Goal: Task Accomplishment & Management: Use online tool/utility

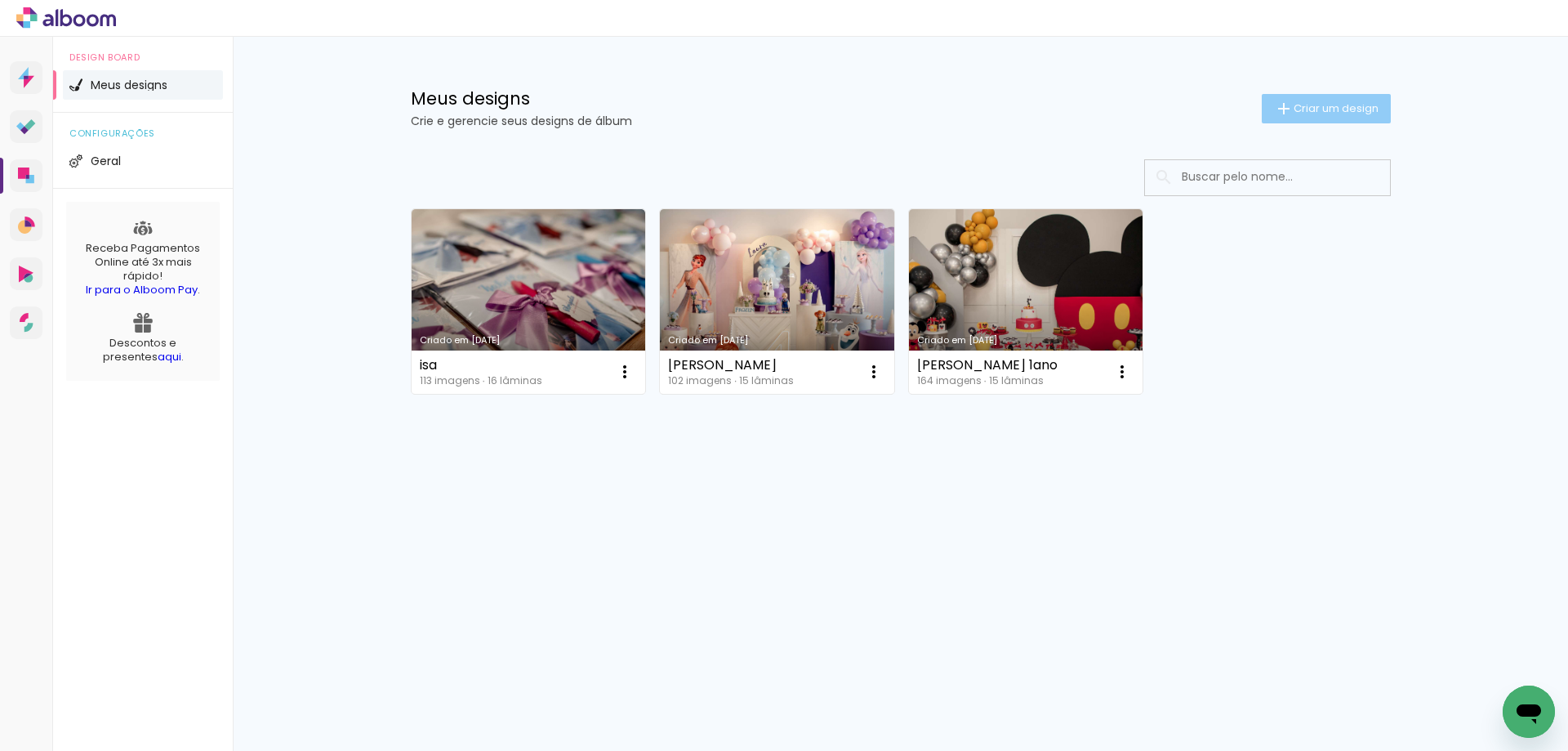
click at [1341, 103] on span "Criar um design" at bounding box center [1337, 108] width 85 height 10
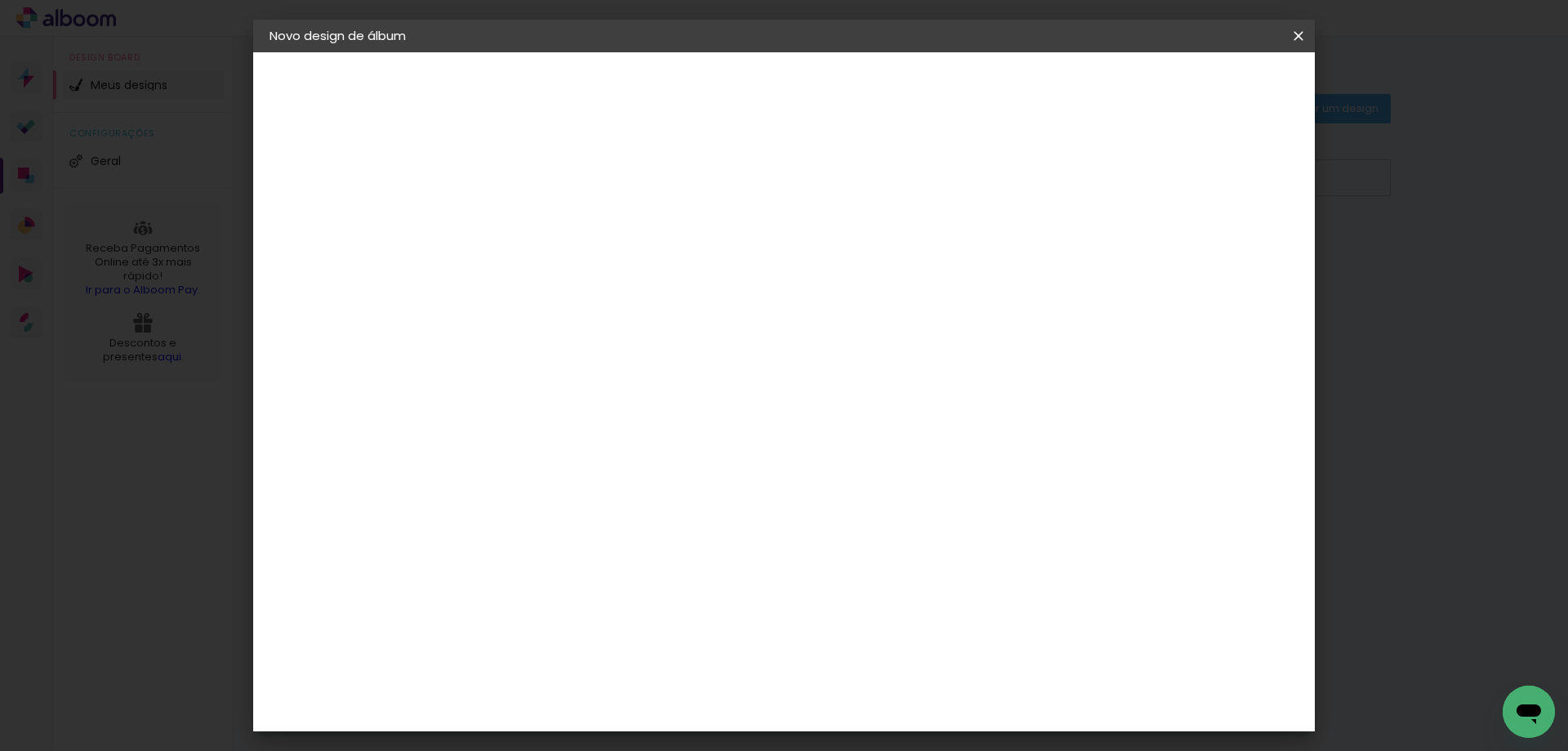
click at [537, 210] on input at bounding box center [537, 219] width 0 height 25
type input "[PERSON_NAME]"
type paper-input "[PERSON_NAME]"
click at [0, 0] on slot "Avançar" at bounding box center [0, 0] width 0 height 0
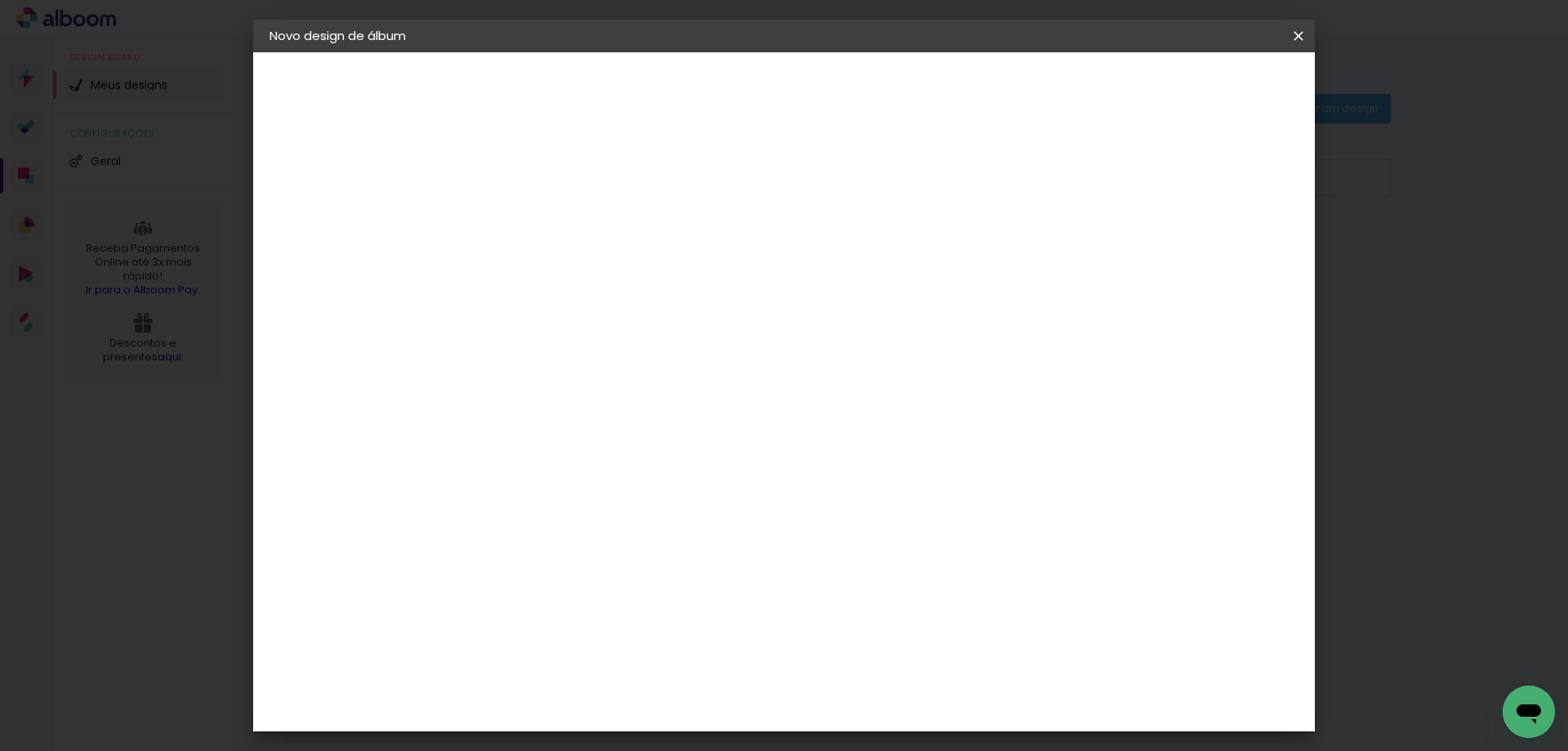
click at [842, 75] on paper-button "Avançar" at bounding box center [802, 87] width 80 height 28
click at [625, 265] on paper-input-container "Linha" at bounding box center [578, 285] width 95 height 42
click at [798, 255] on paper-item "Padrão" at bounding box center [891, 272] width 327 height 33
type input "Padrão"
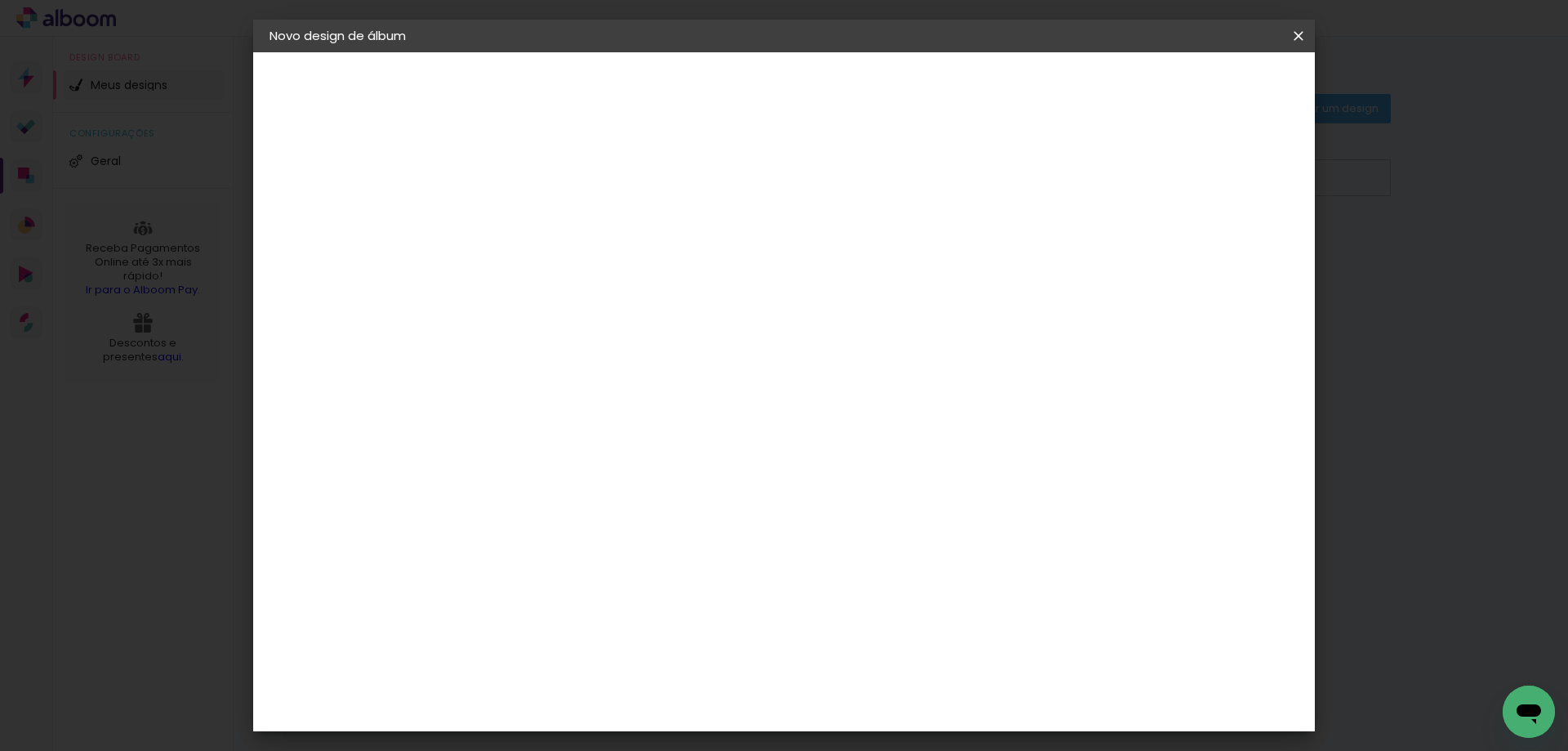
scroll to position [164, 0]
click at [647, 710] on span "20 × 20" at bounding box center [609, 732] width 76 height 44
click at [0, 0] on slot "Avançar" at bounding box center [0, 0] width 0 height 0
click at [1197, 91] on span "Iniciar design" at bounding box center [1159, 86] width 74 height 11
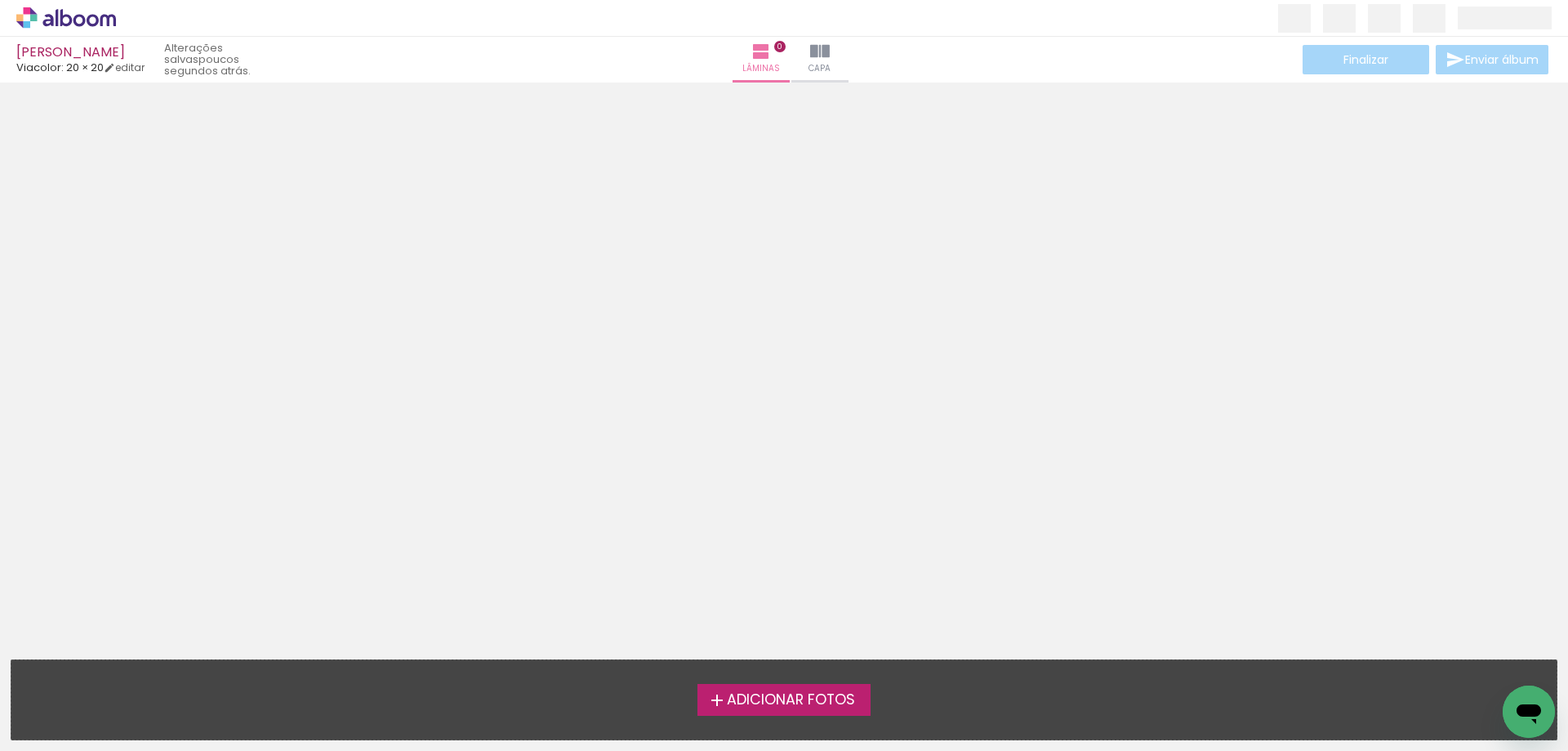
click at [817, 700] on span "Adicionar Fotos" at bounding box center [791, 701] width 128 height 15
click at [0, 0] on input "file" at bounding box center [0, 0] width 0 height 0
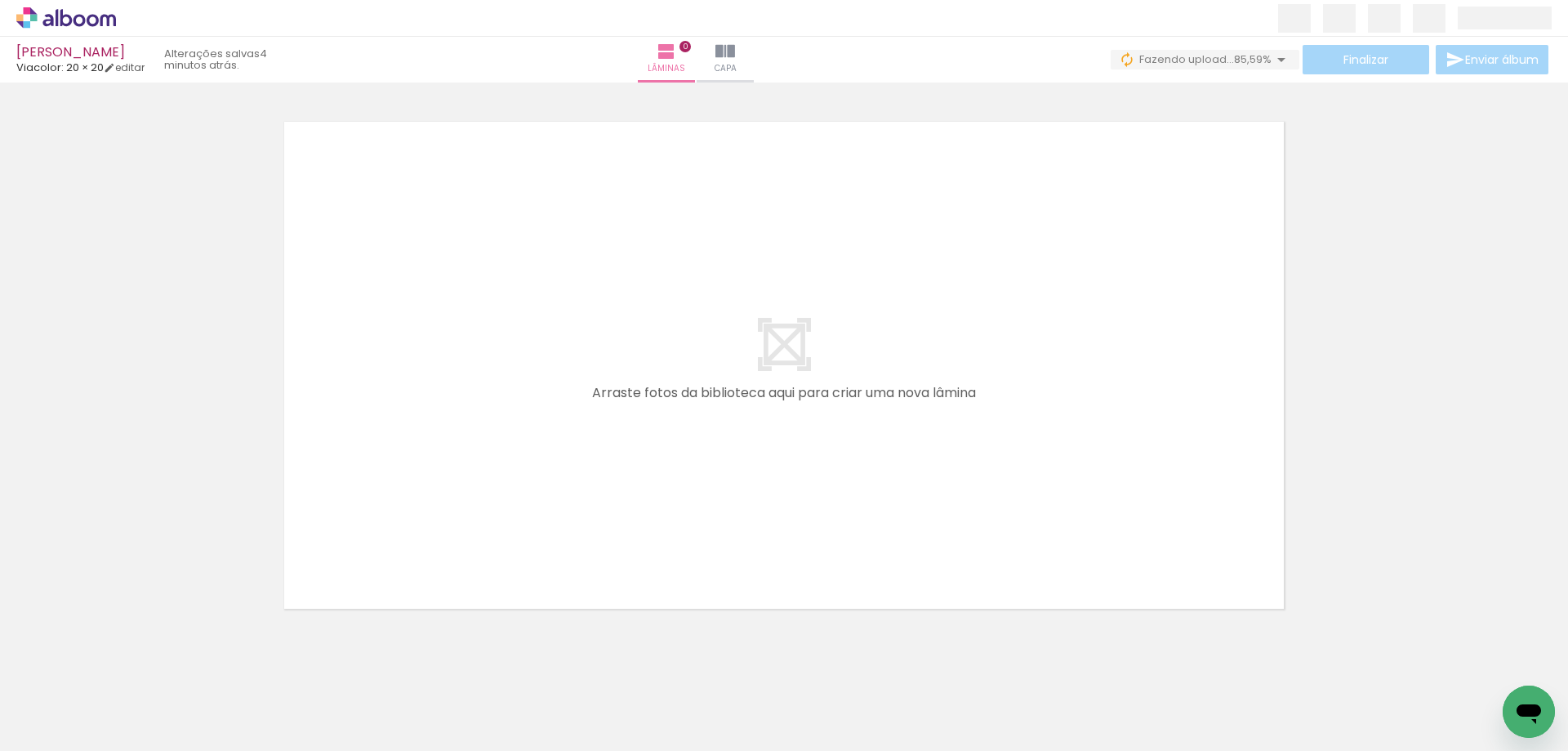
scroll to position [0, 4563]
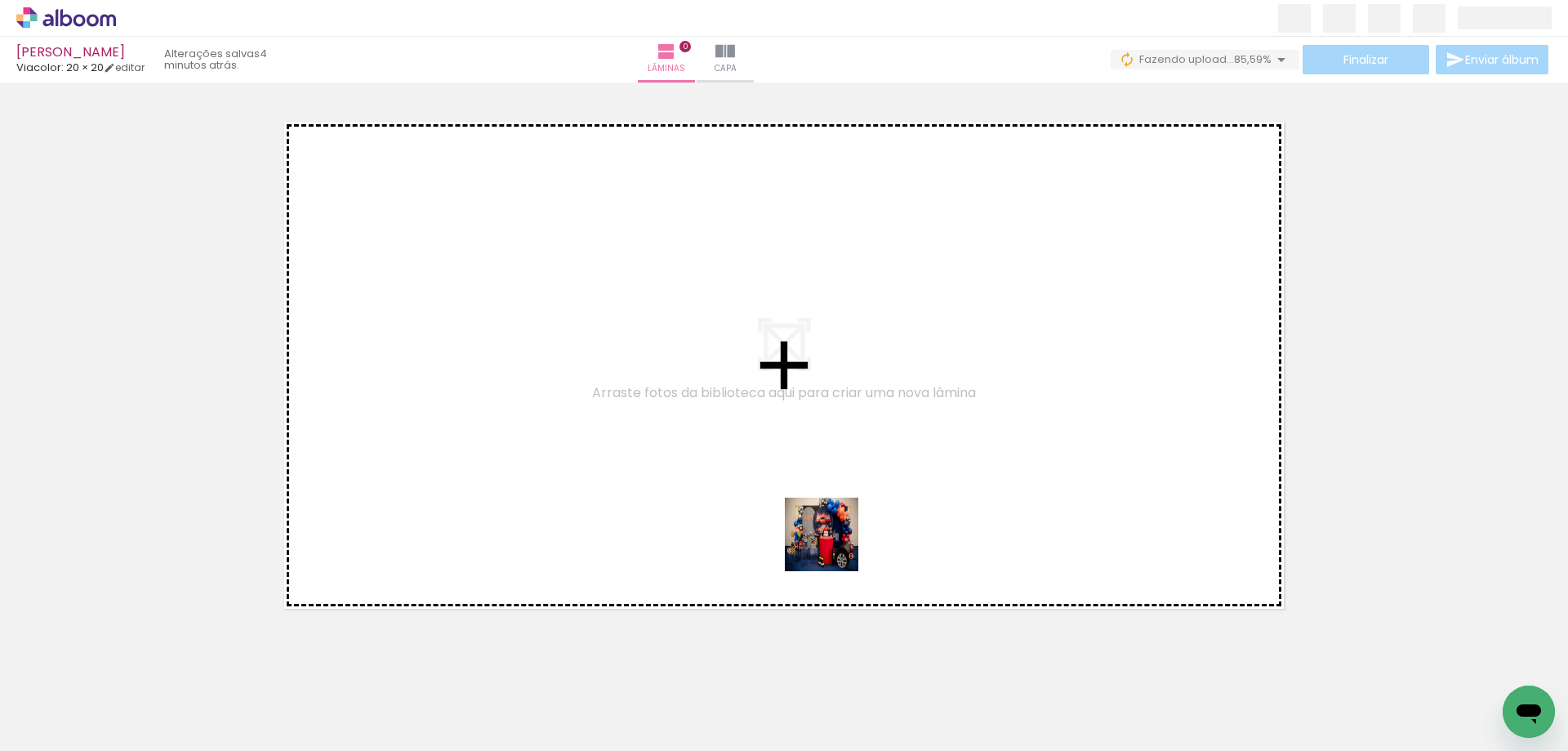
drag, startPoint x: 835, startPoint y: 703, endPoint x: 834, endPoint y: 542, distance: 161.0
click at [834, 542] on quentale-workspace at bounding box center [784, 375] width 1568 height 751
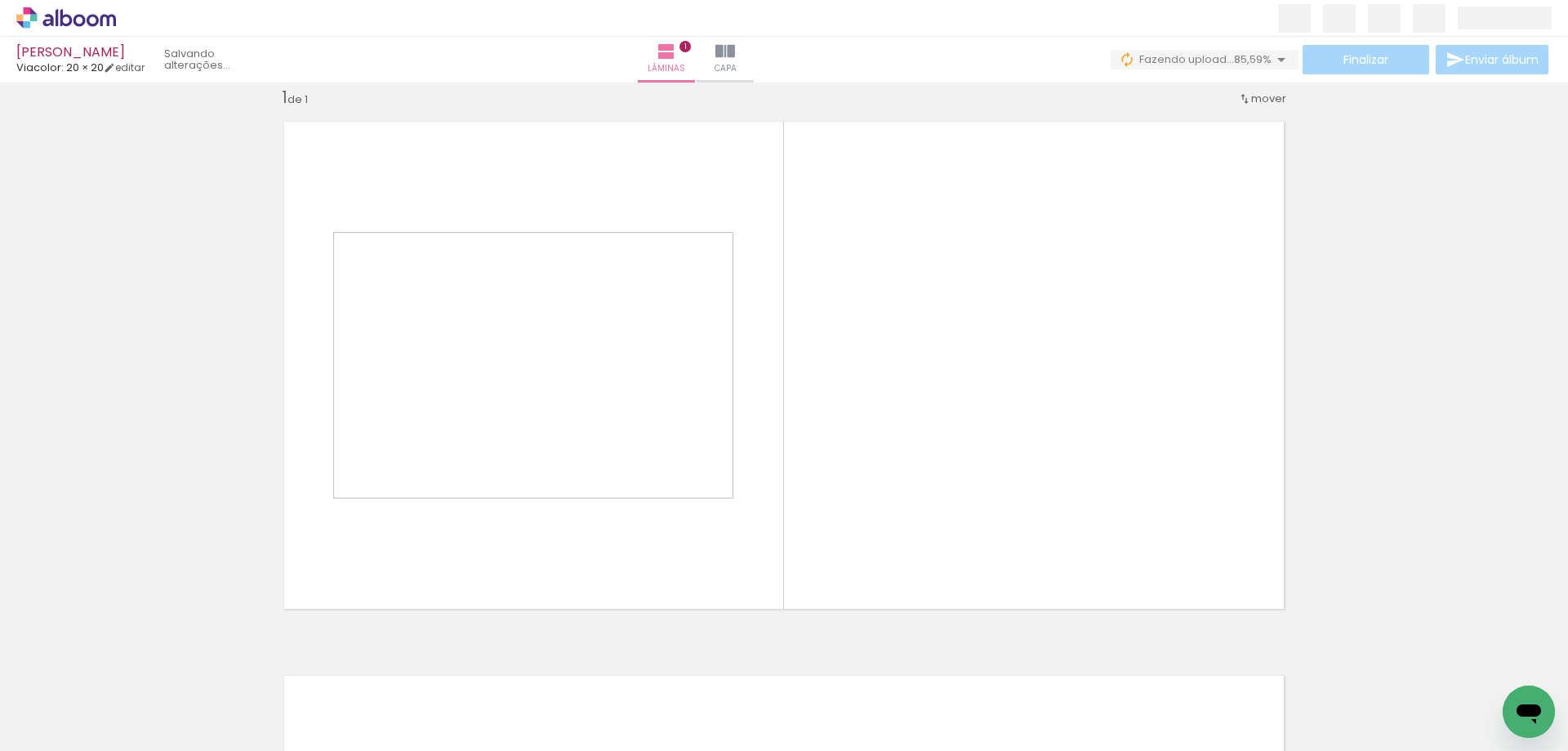
scroll to position [21, 0]
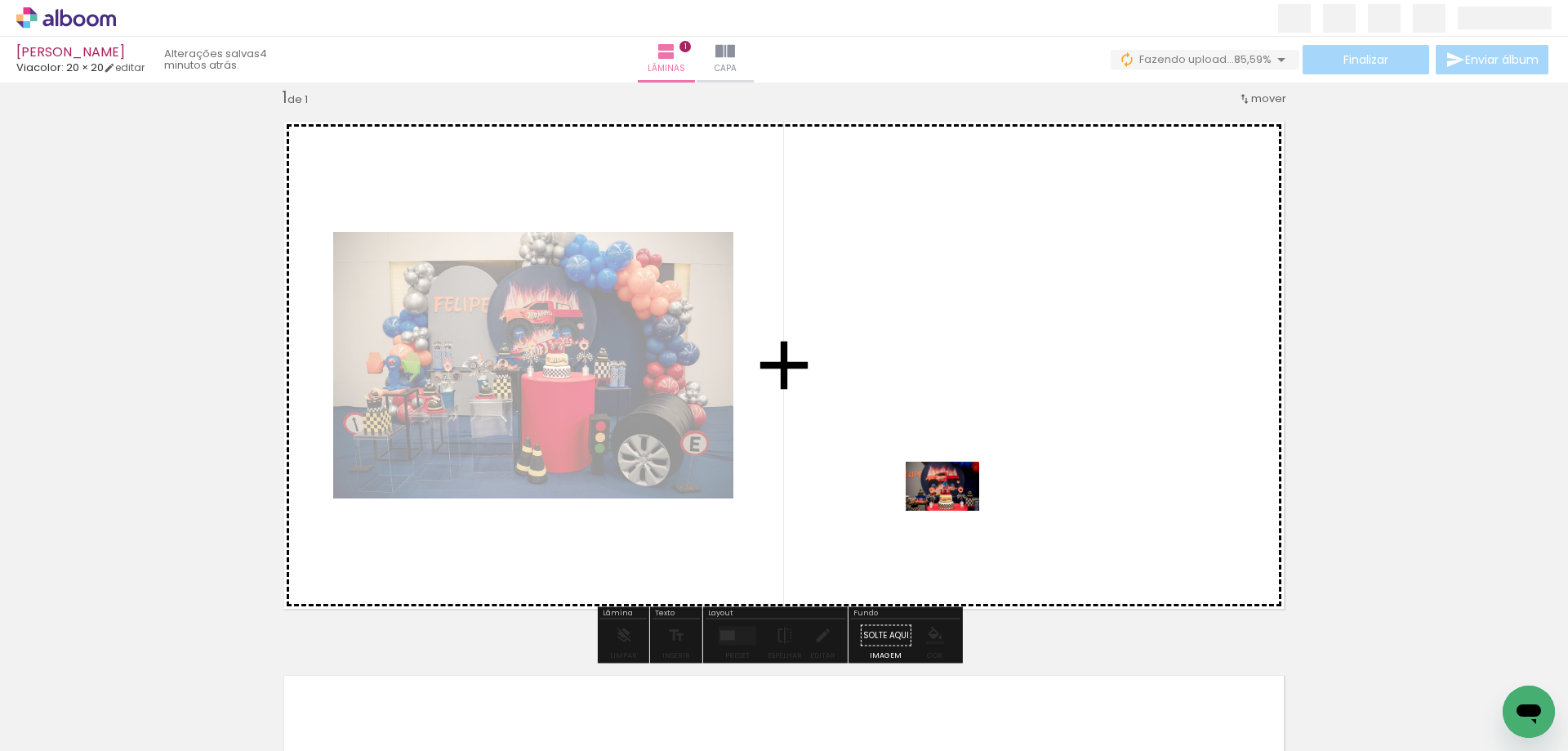
drag, startPoint x: 925, startPoint y: 696, endPoint x: 955, endPoint y: 511, distance: 187.4
click at [955, 511] on quentale-workspace at bounding box center [784, 375] width 1568 height 751
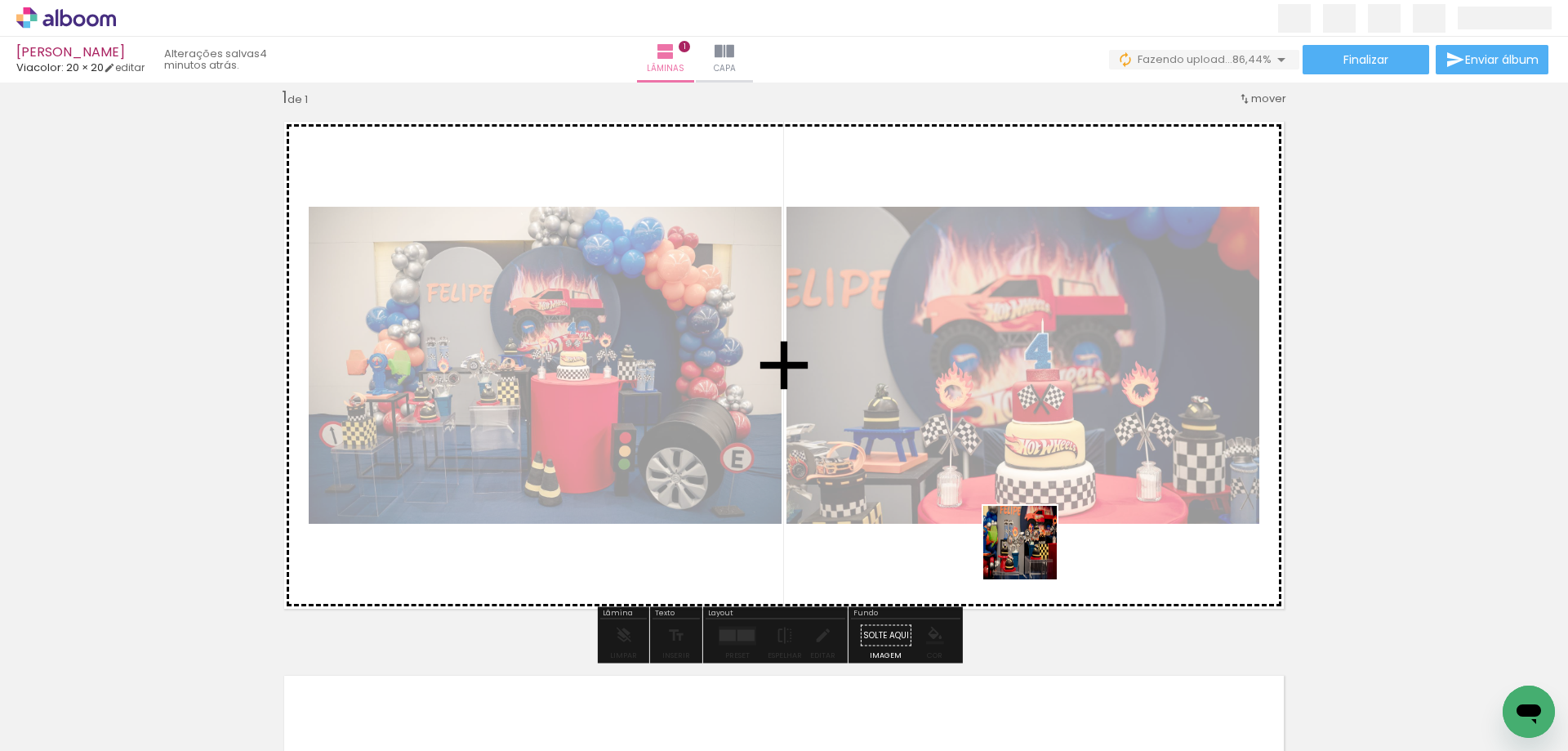
drag, startPoint x: 1005, startPoint y: 701, endPoint x: 1038, endPoint y: 513, distance: 190.9
click at [1038, 513] on quentale-workspace at bounding box center [784, 375] width 1568 height 751
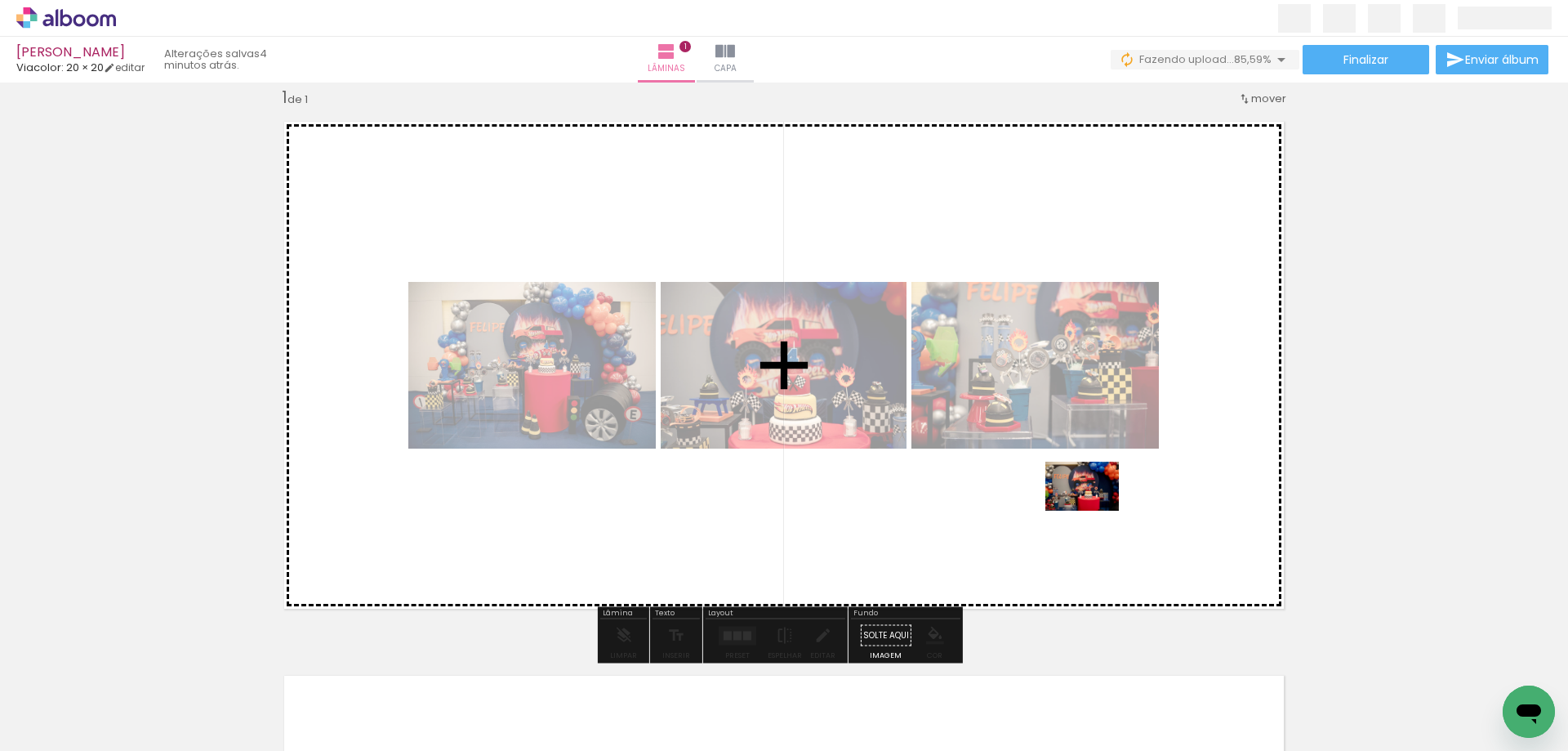
drag, startPoint x: 1097, startPoint y: 703, endPoint x: 1095, endPoint y: 511, distance: 192.0
click at [1095, 511] on quentale-workspace at bounding box center [784, 375] width 1568 height 751
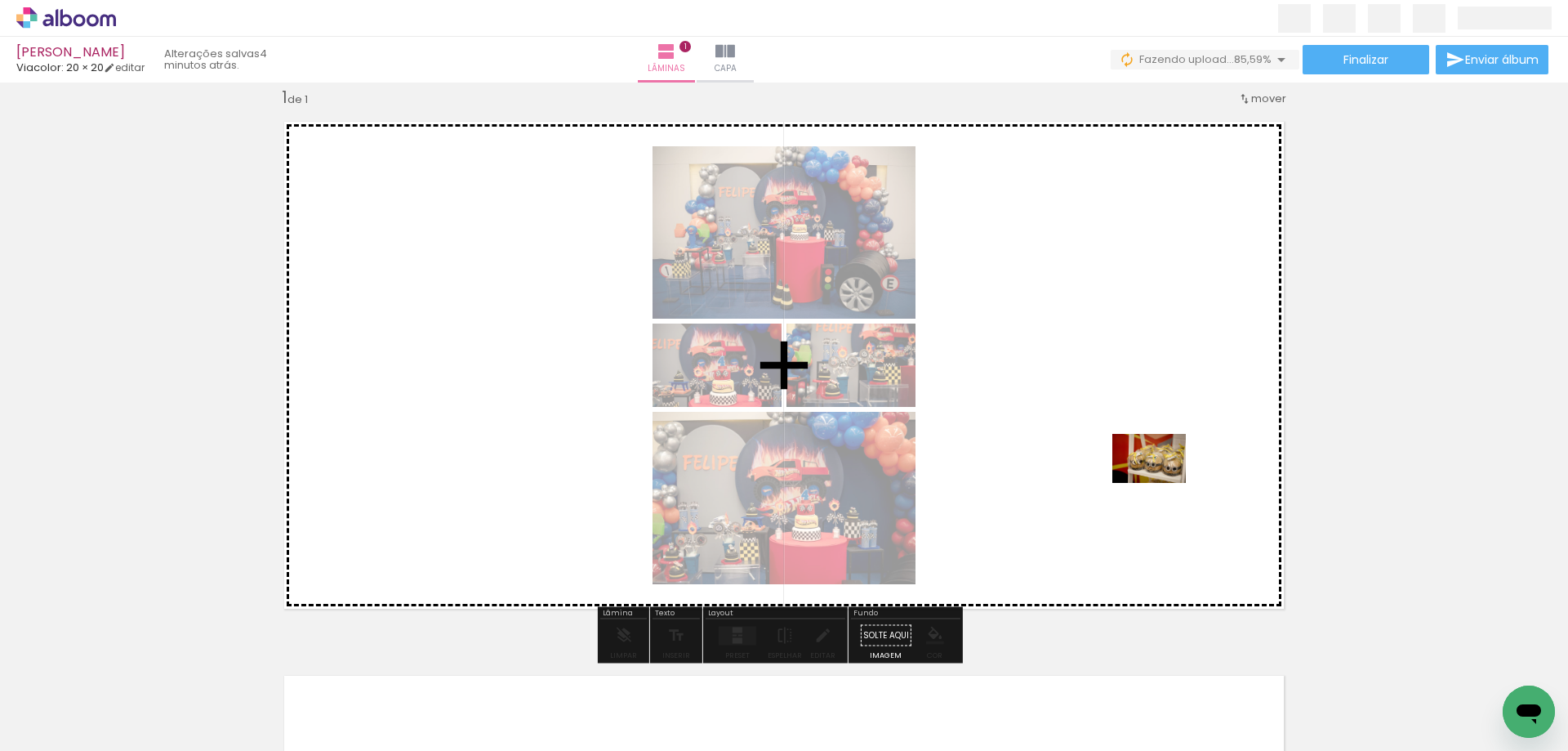
drag, startPoint x: 1196, startPoint y: 707, endPoint x: 1162, endPoint y: 483, distance: 226.6
click at [1162, 483] on quentale-workspace at bounding box center [784, 375] width 1568 height 751
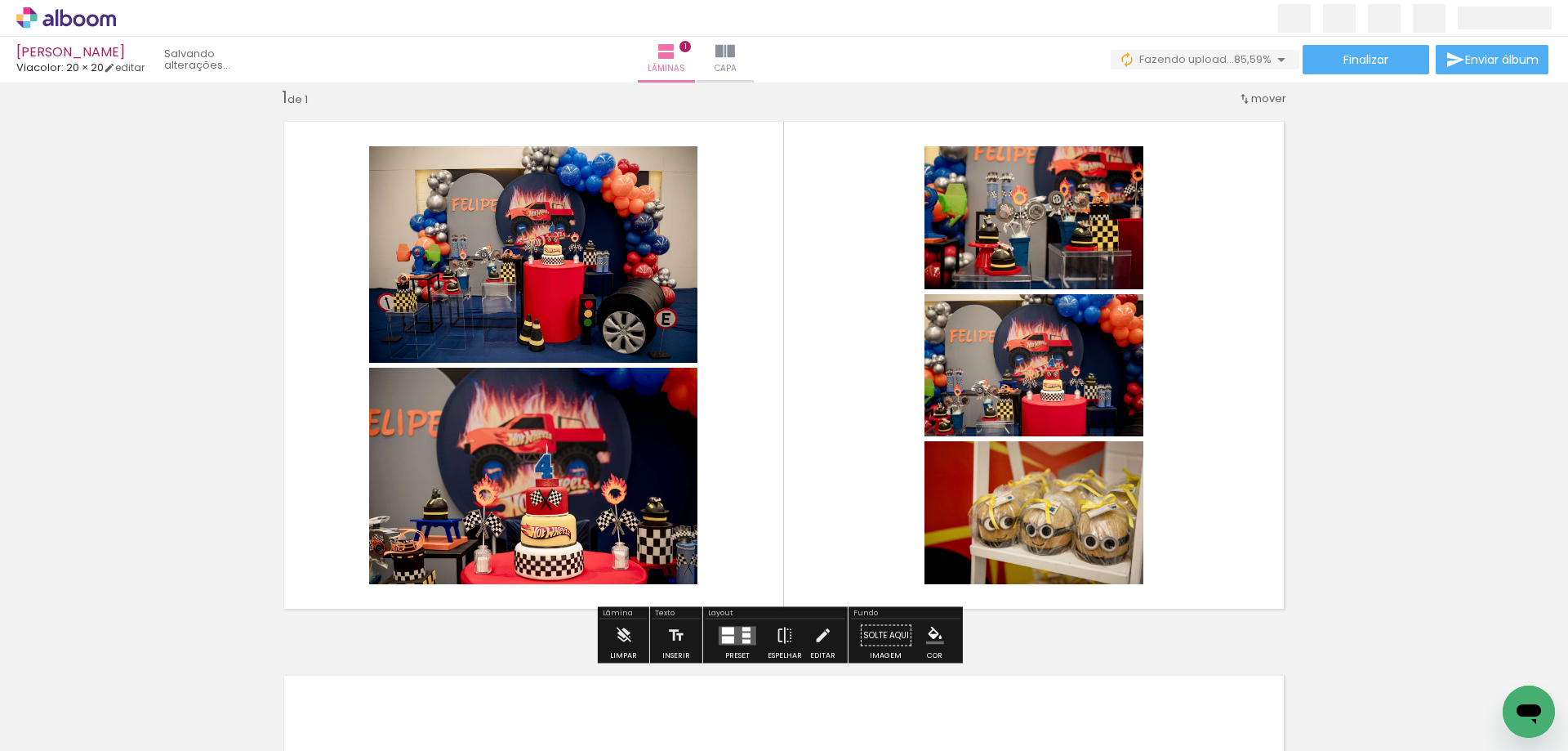
click at [725, 633] on div at bounding box center [728, 630] width 12 height 7
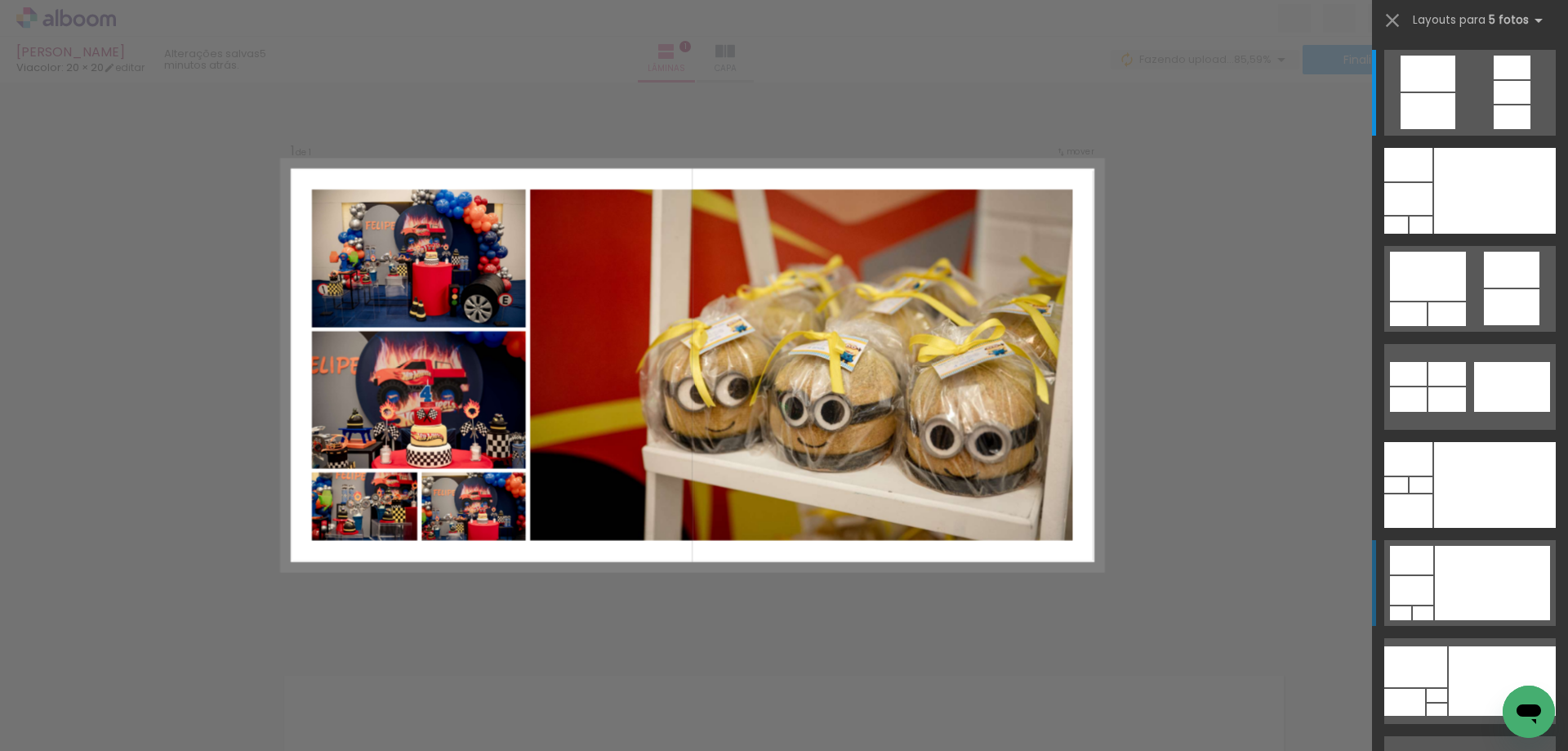
click at [1468, 577] on div at bounding box center [1492, 582] width 115 height 74
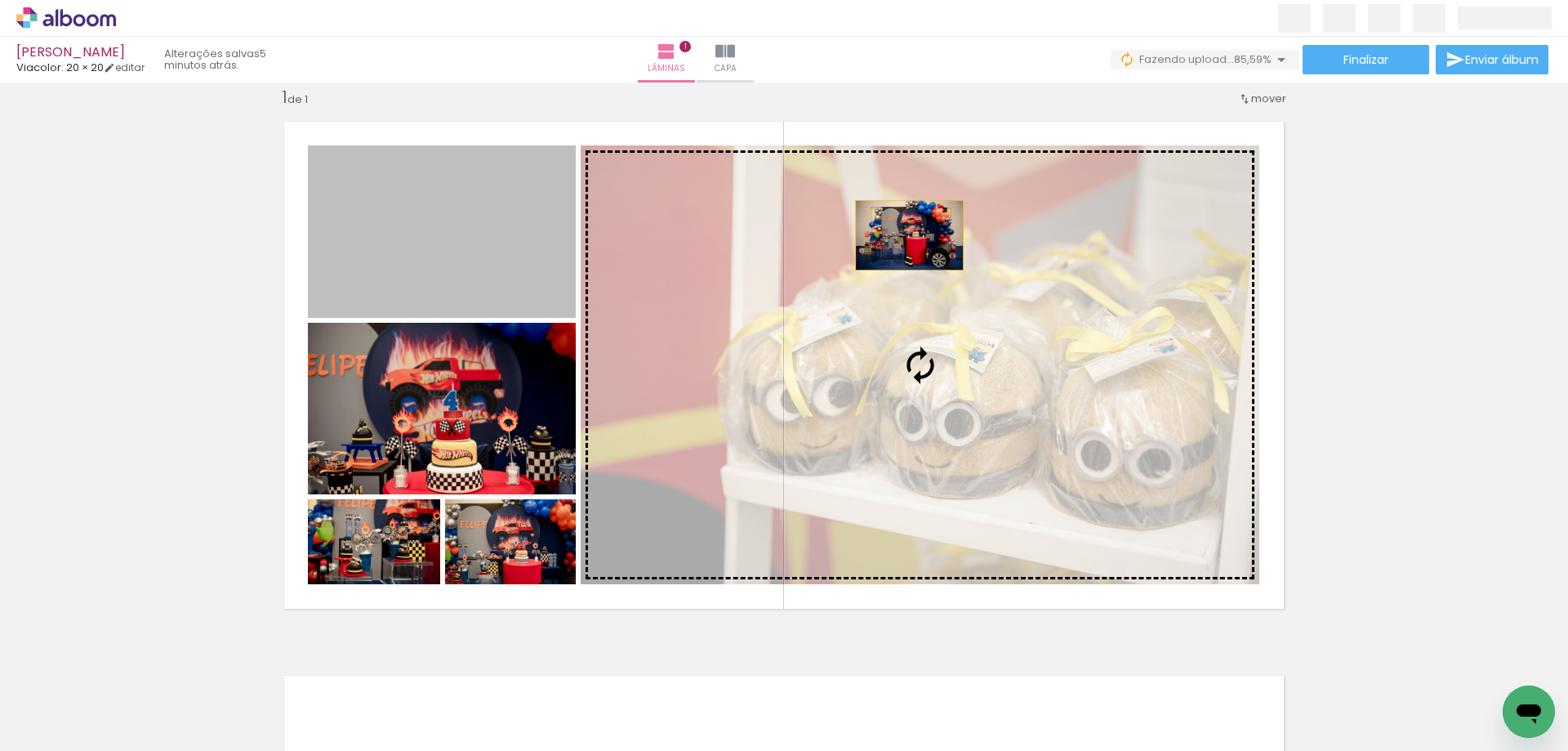
drag, startPoint x: 456, startPoint y: 236, endPoint x: 928, endPoint y: 237, distance: 472.0
click at [0, 0] on slot at bounding box center [0, 0] width 0 height 0
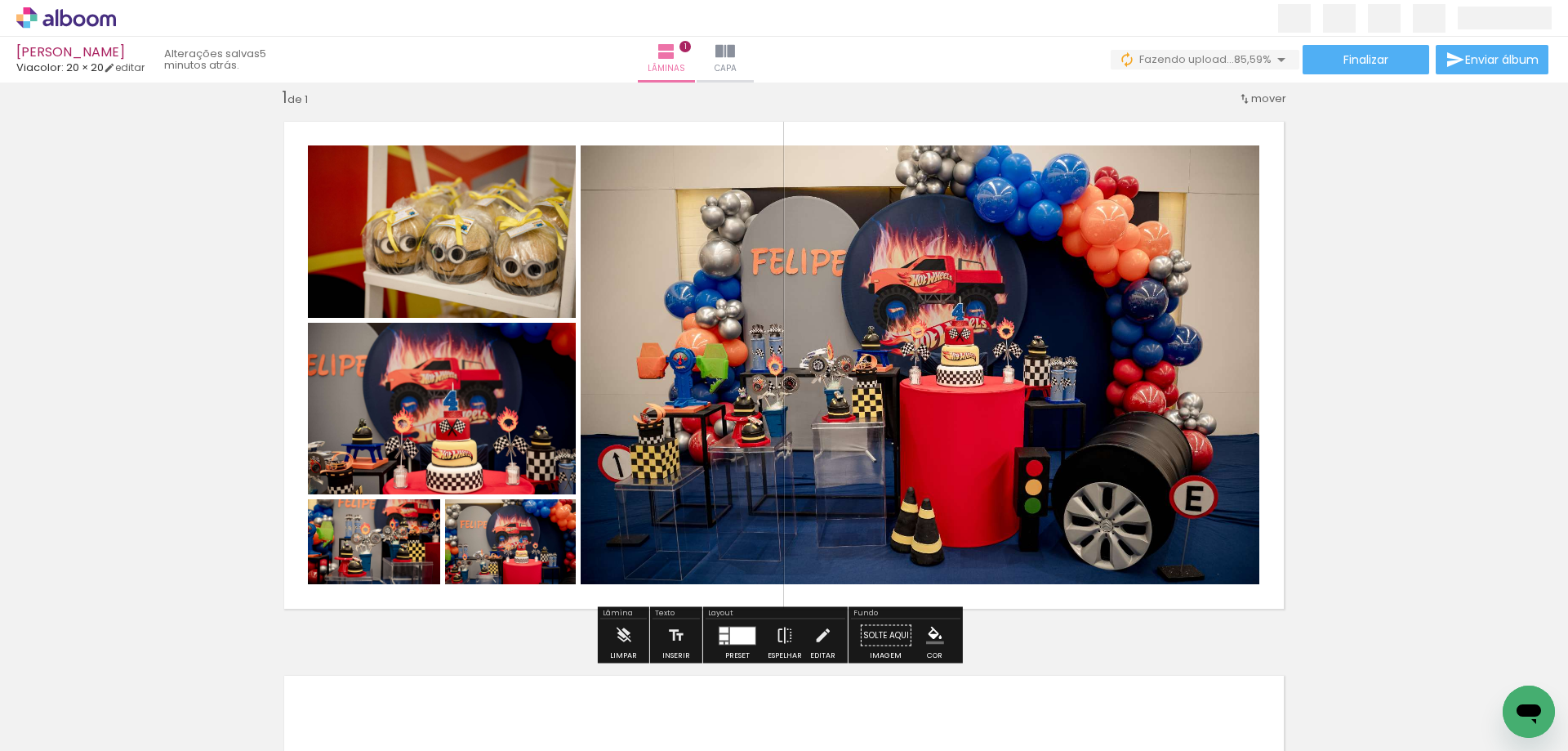
click at [743, 634] on div at bounding box center [743, 635] width 25 height 17
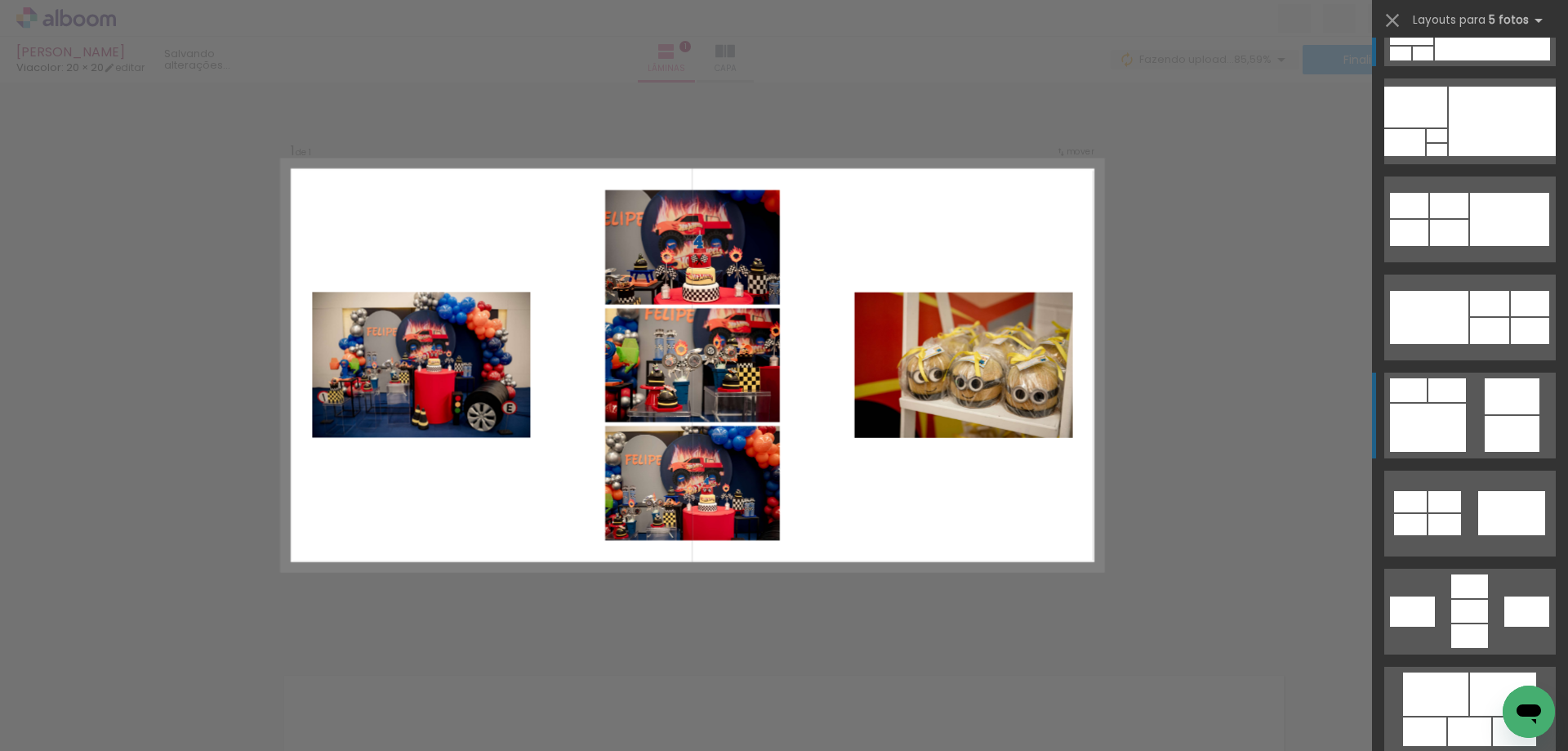
scroll to position [735, 0]
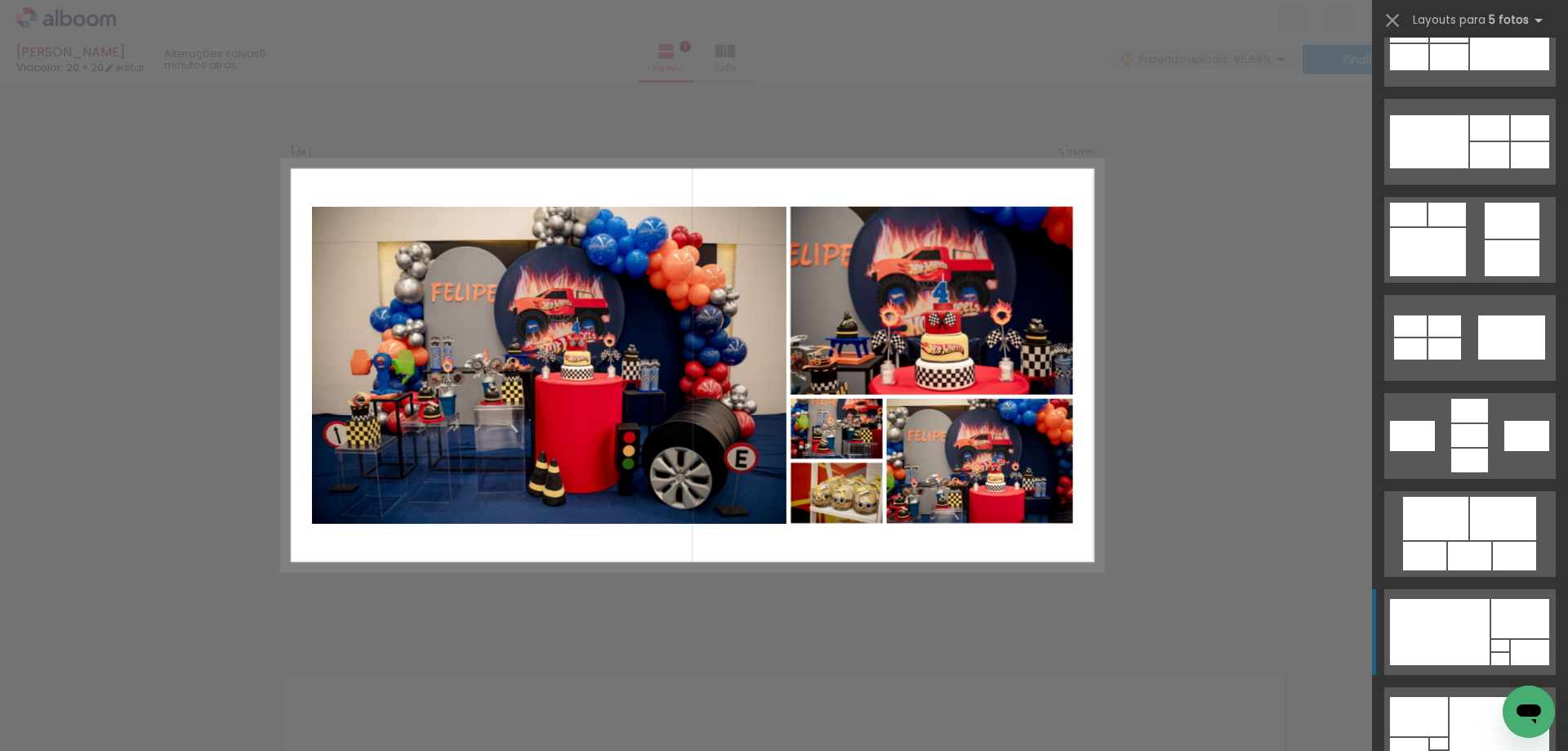
click at [1524, 607] on div at bounding box center [1520, 619] width 58 height 39
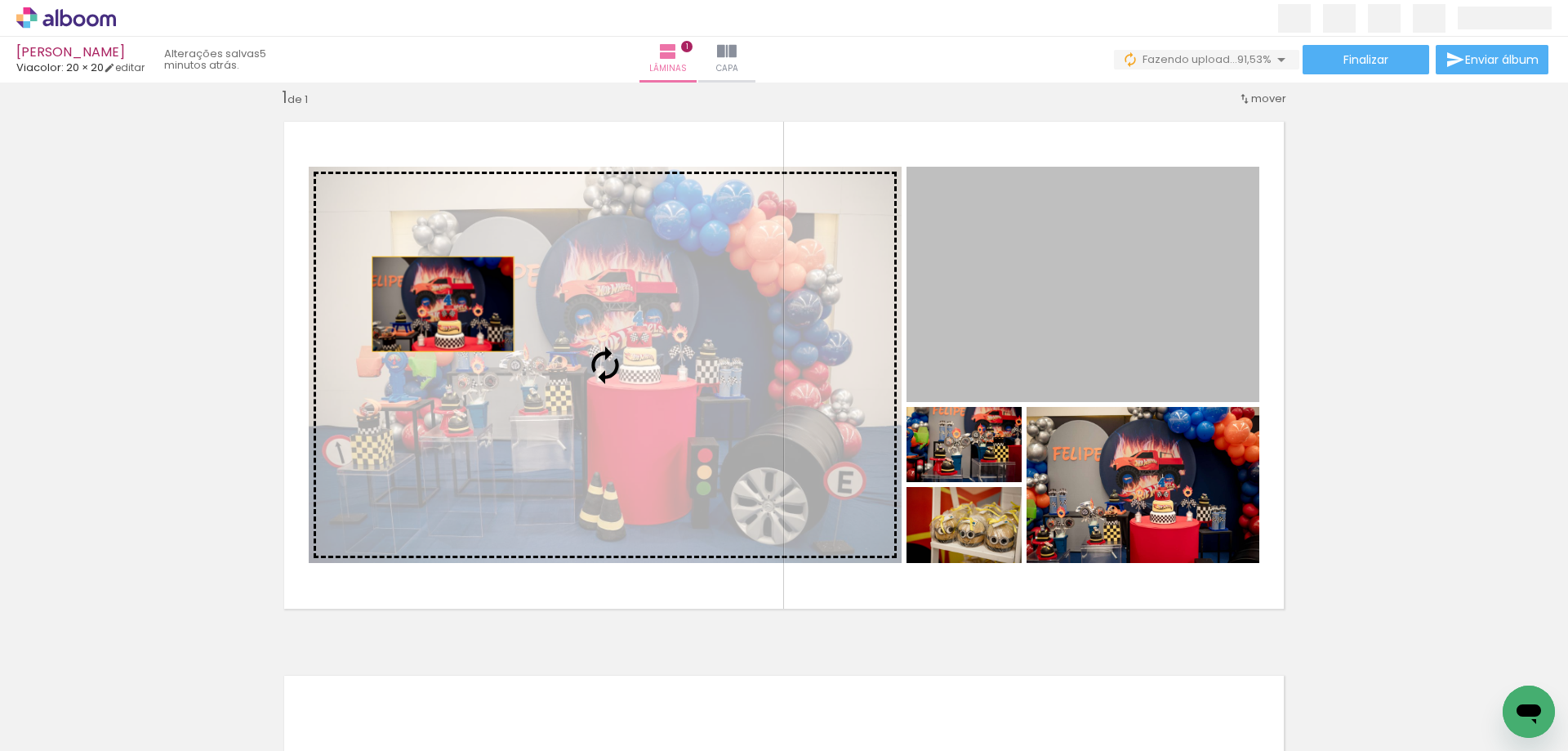
drag, startPoint x: 1101, startPoint y: 259, endPoint x: 437, endPoint y: 304, distance: 665.5
click at [0, 0] on slot at bounding box center [0, 0] width 0 height 0
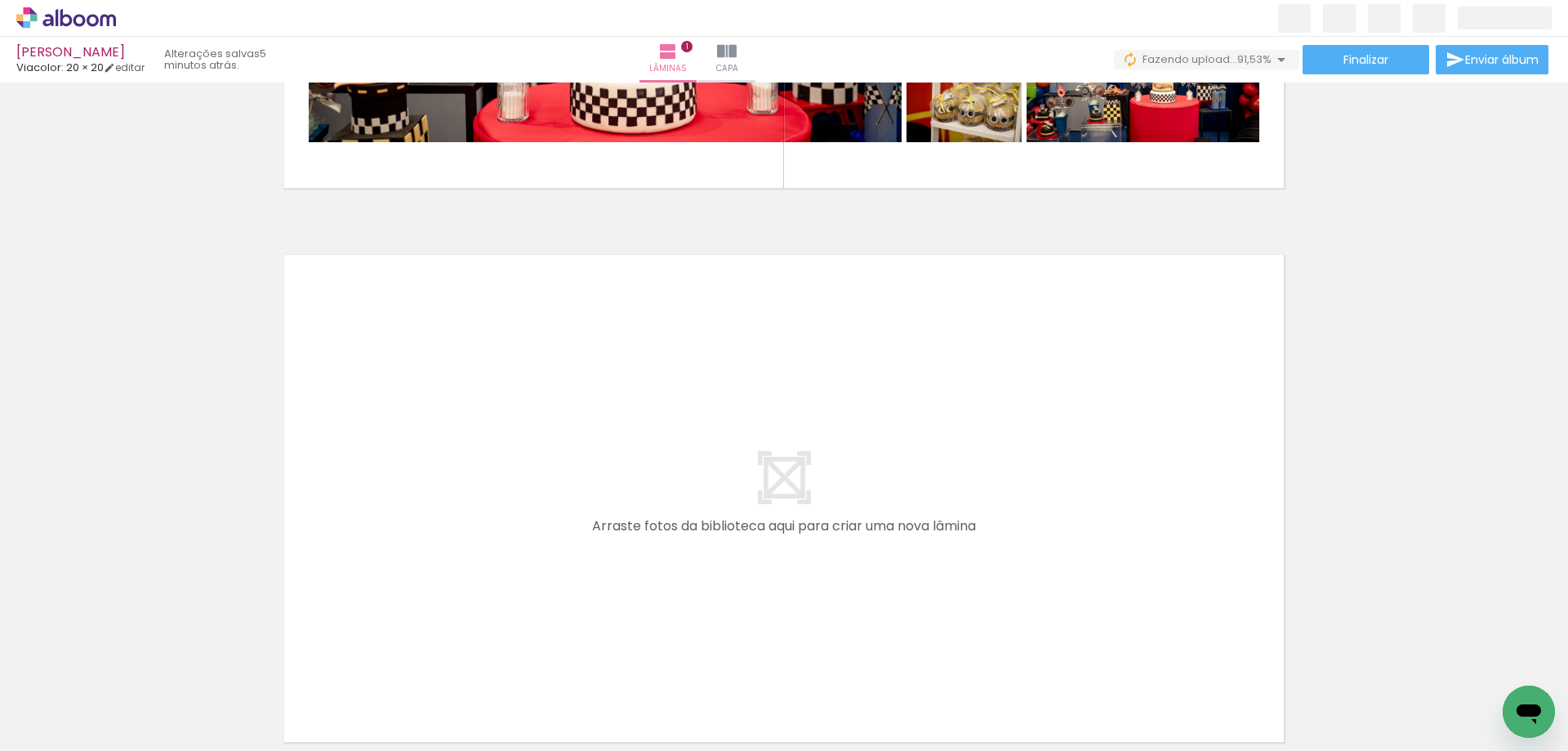
scroll to position [0, 0]
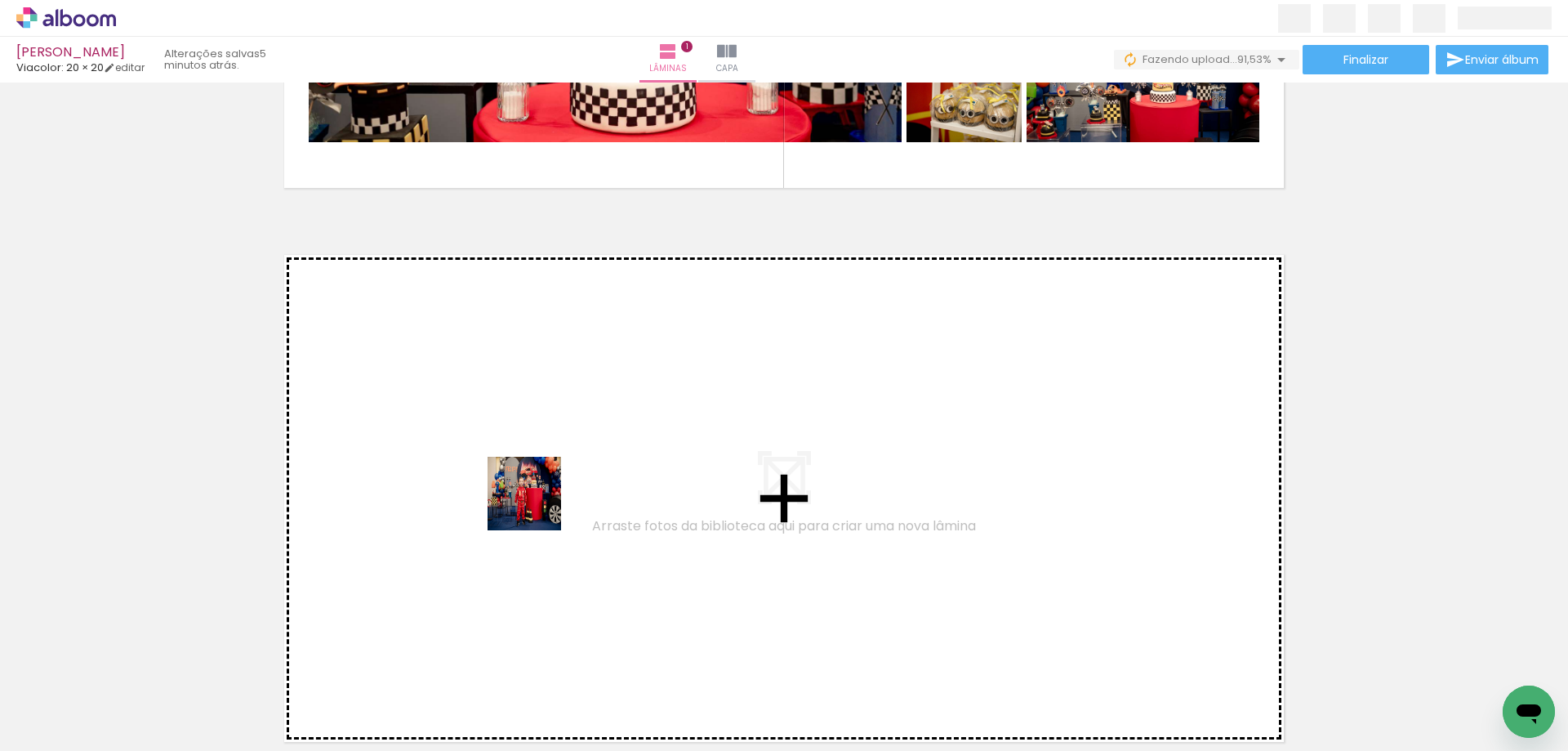
drag, startPoint x: 174, startPoint y: 691, endPoint x: 642, endPoint y: 452, distance: 525.5
click at [642, 452] on quentale-workspace at bounding box center [784, 375] width 1568 height 751
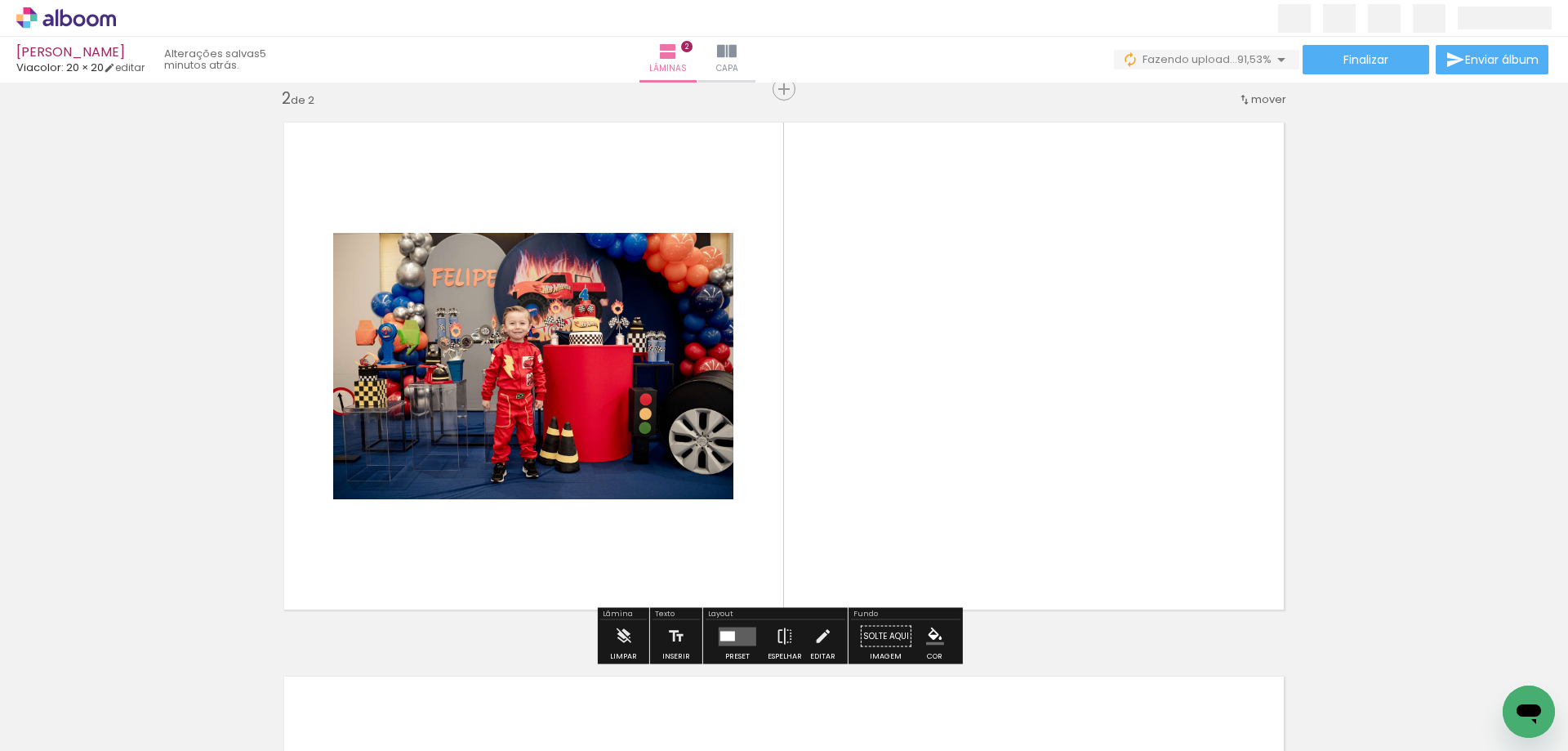
scroll to position [575, 0]
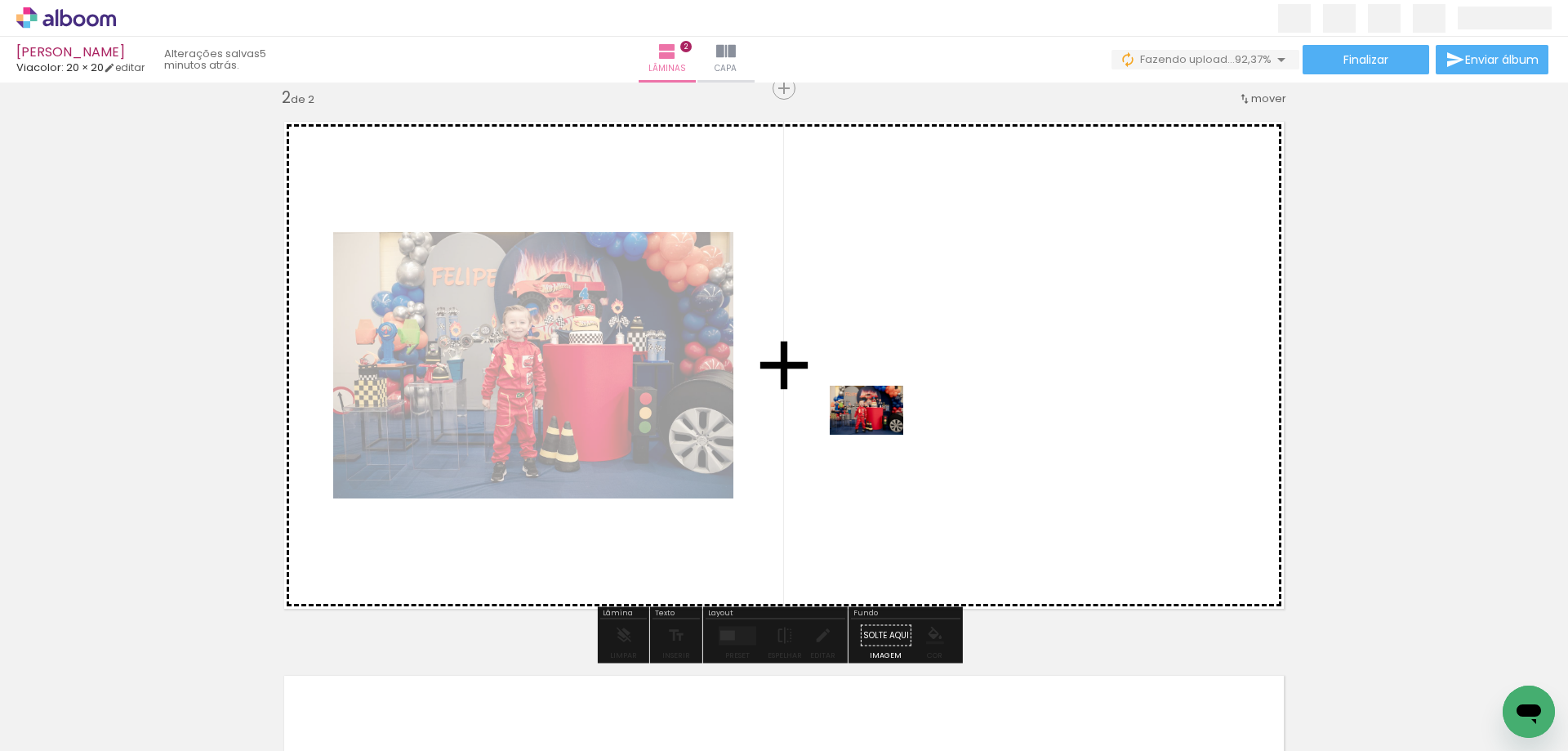
drag, startPoint x: 279, startPoint y: 674, endPoint x: 879, endPoint y: 435, distance: 645.8
click at [879, 435] on quentale-workspace at bounding box center [784, 375] width 1568 height 751
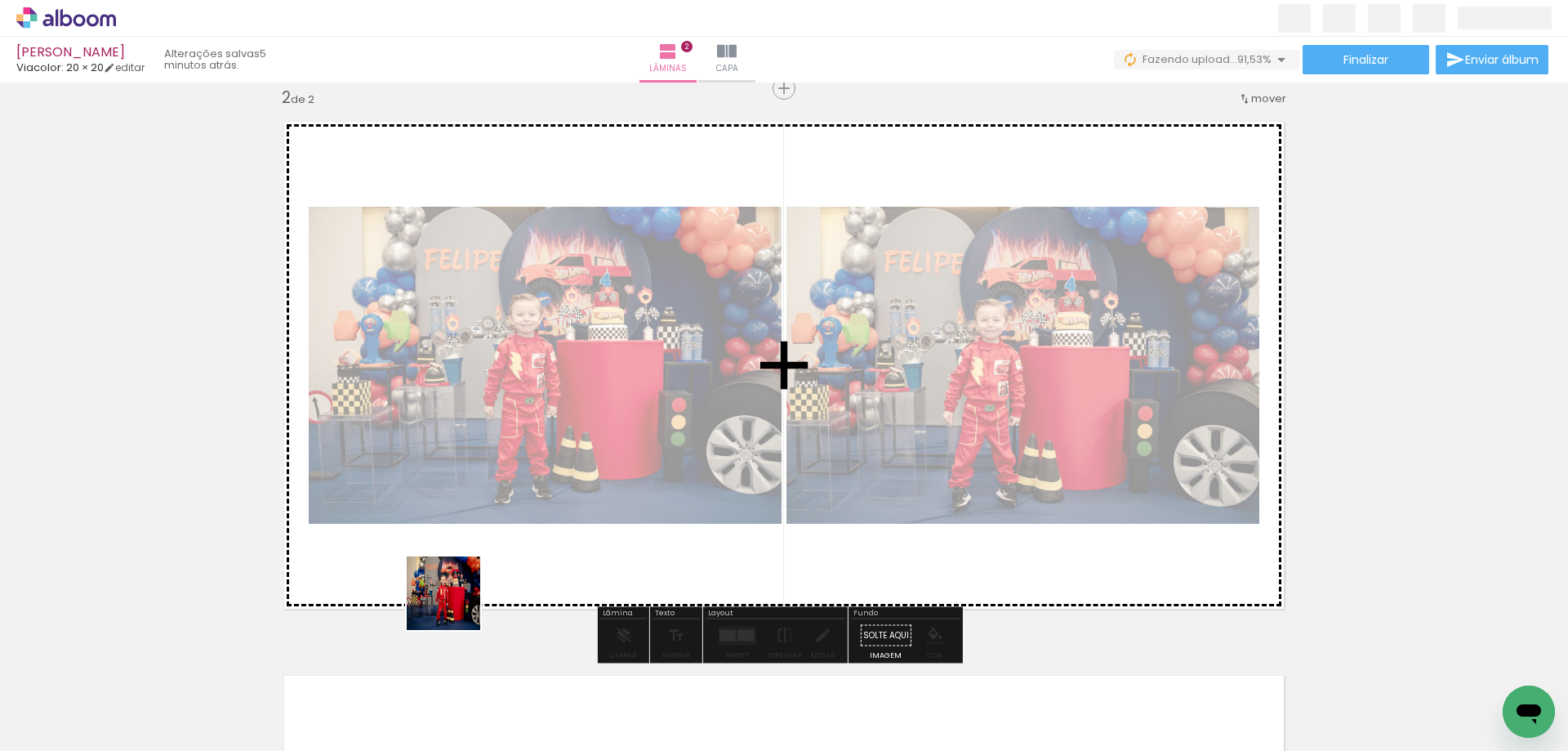
drag, startPoint x: 423, startPoint y: 637, endPoint x: 541, endPoint y: 522, distance: 164.8
click at [541, 522] on quentale-workspace at bounding box center [784, 375] width 1568 height 751
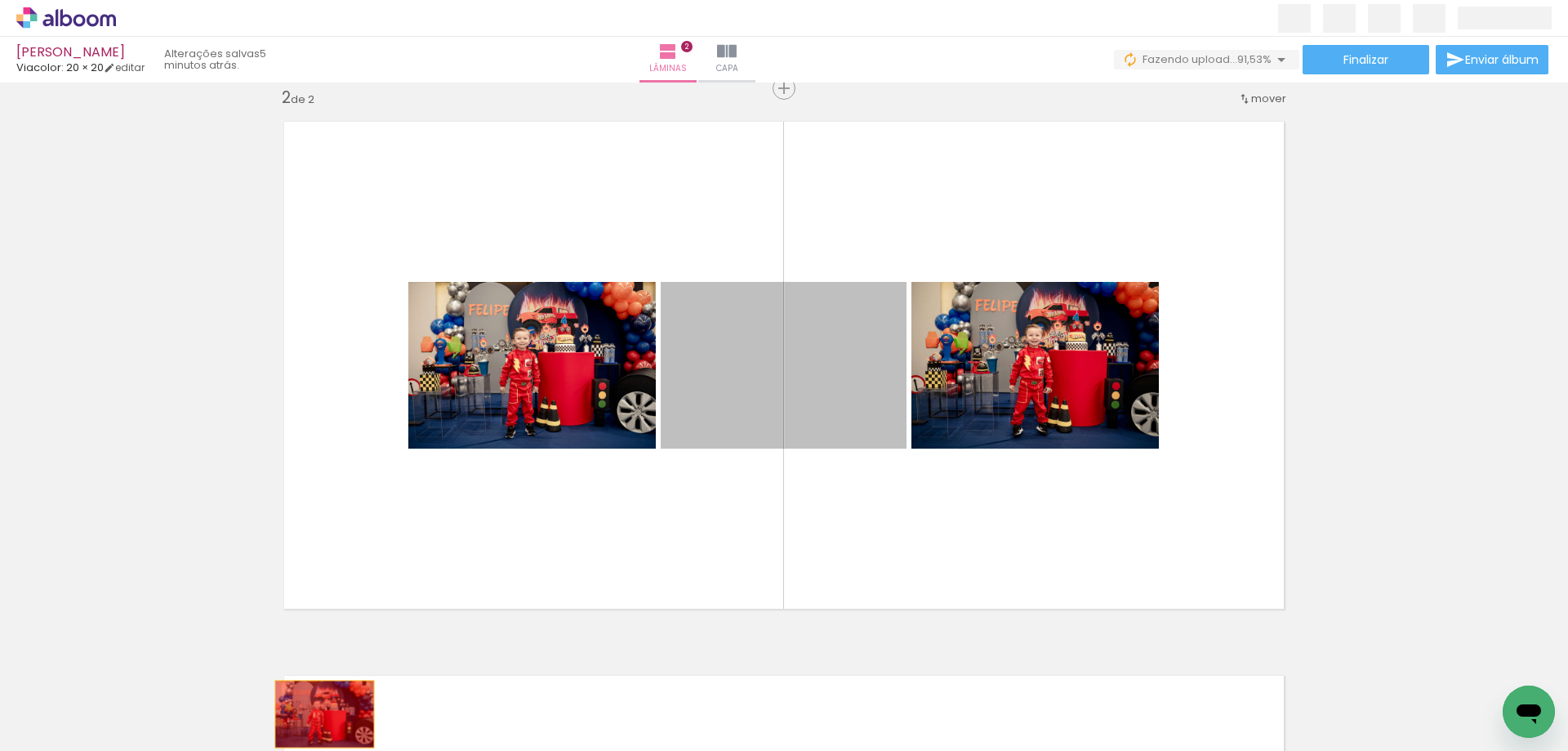
drag, startPoint x: 751, startPoint y: 353, endPoint x: 318, endPoint y: 714, distance: 563.7
click at [318, 714] on quentale-workspace at bounding box center [784, 375] width 1568 height 751
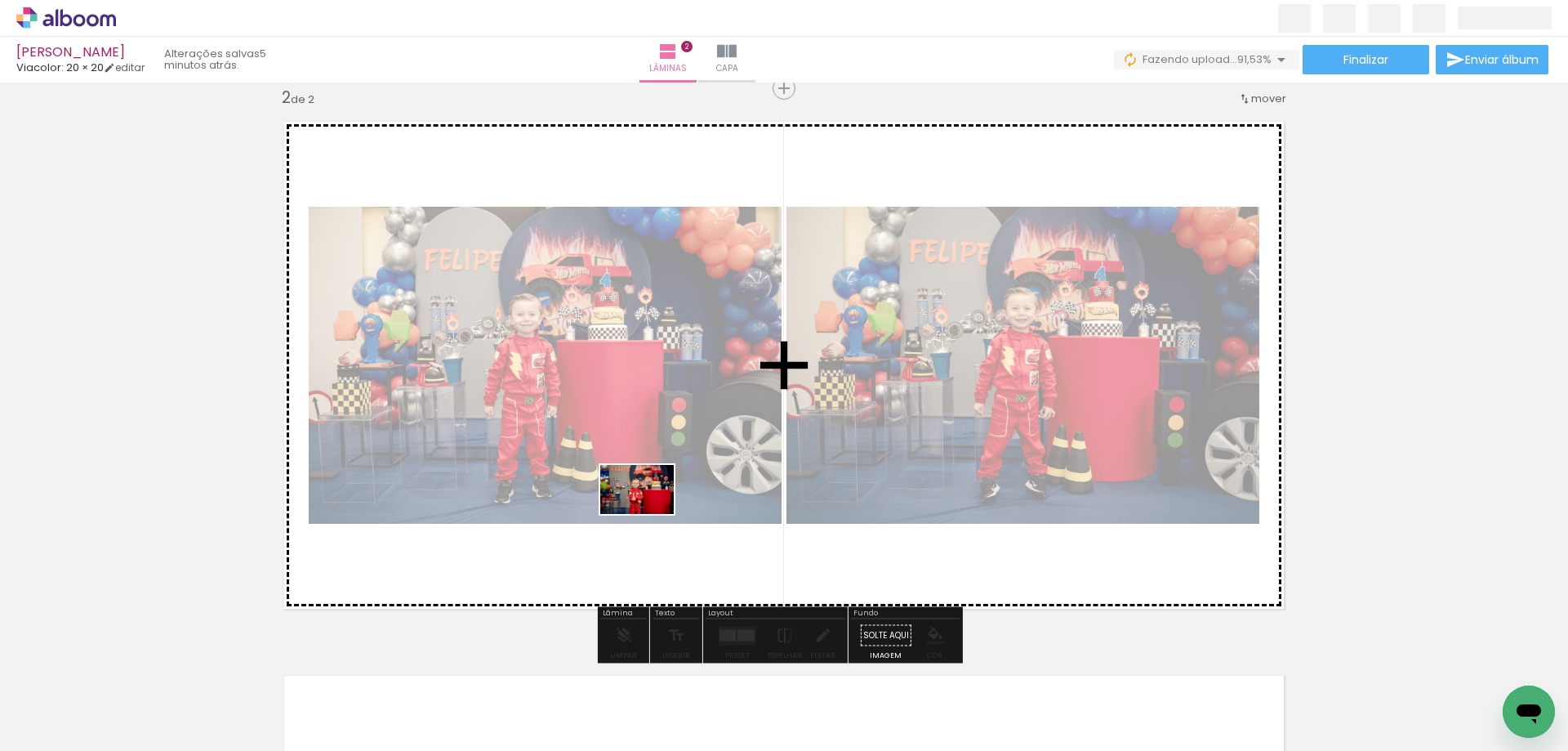
drag, startPoint x: 453, startPoint y: 701, endPoint x: 650, endPoint y: 514, distance: 271.6
click at [650, 514] on quentale-workspace at bounding box center [784, 375] width 1568 height 751
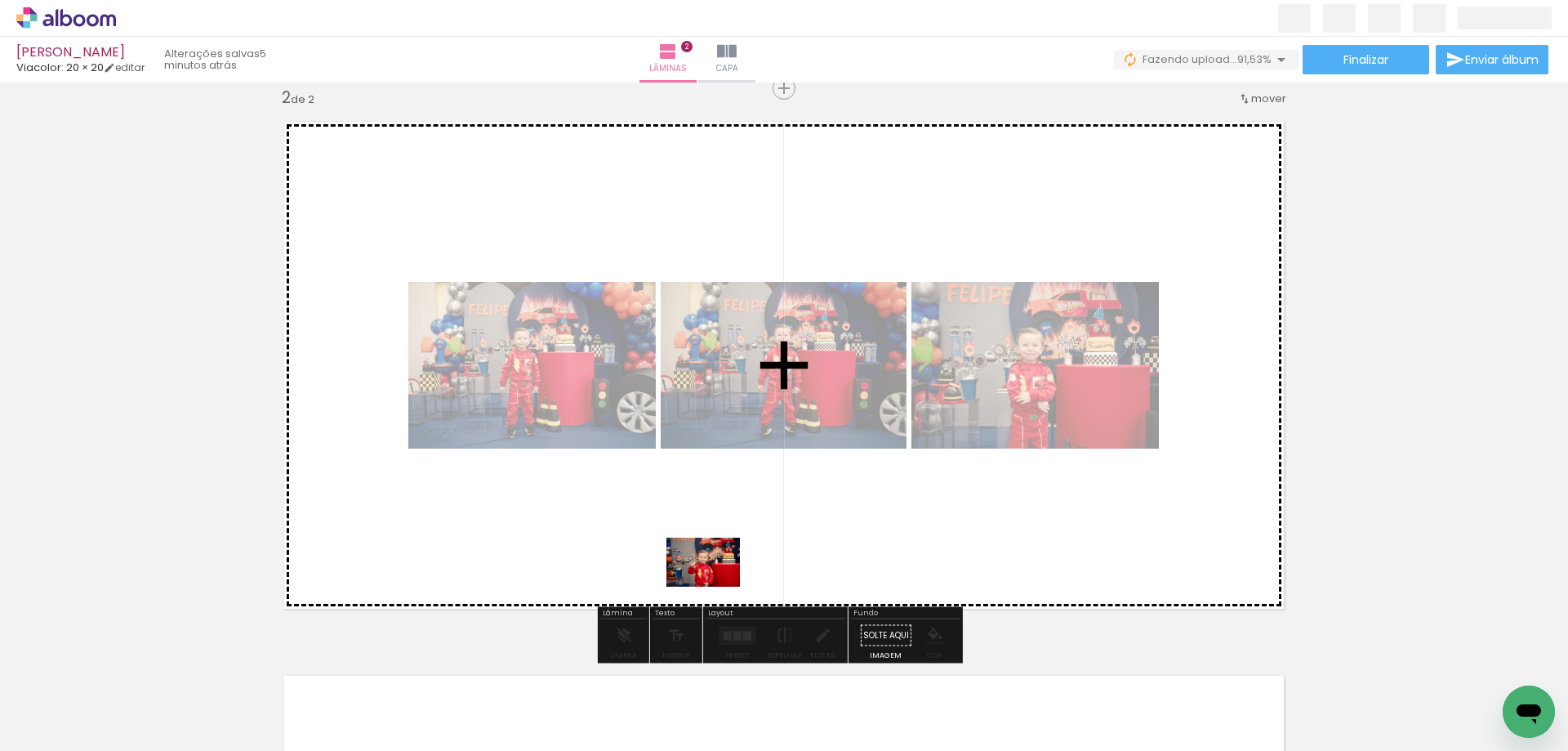
drag, startPoint x: 540, startPoint y: 689, endPoint x: 716, endPoint y: 587, distance: 203.4
click at [716, 587] on quentale-workspace at bounding box center [784, 375] width 1568 height 751
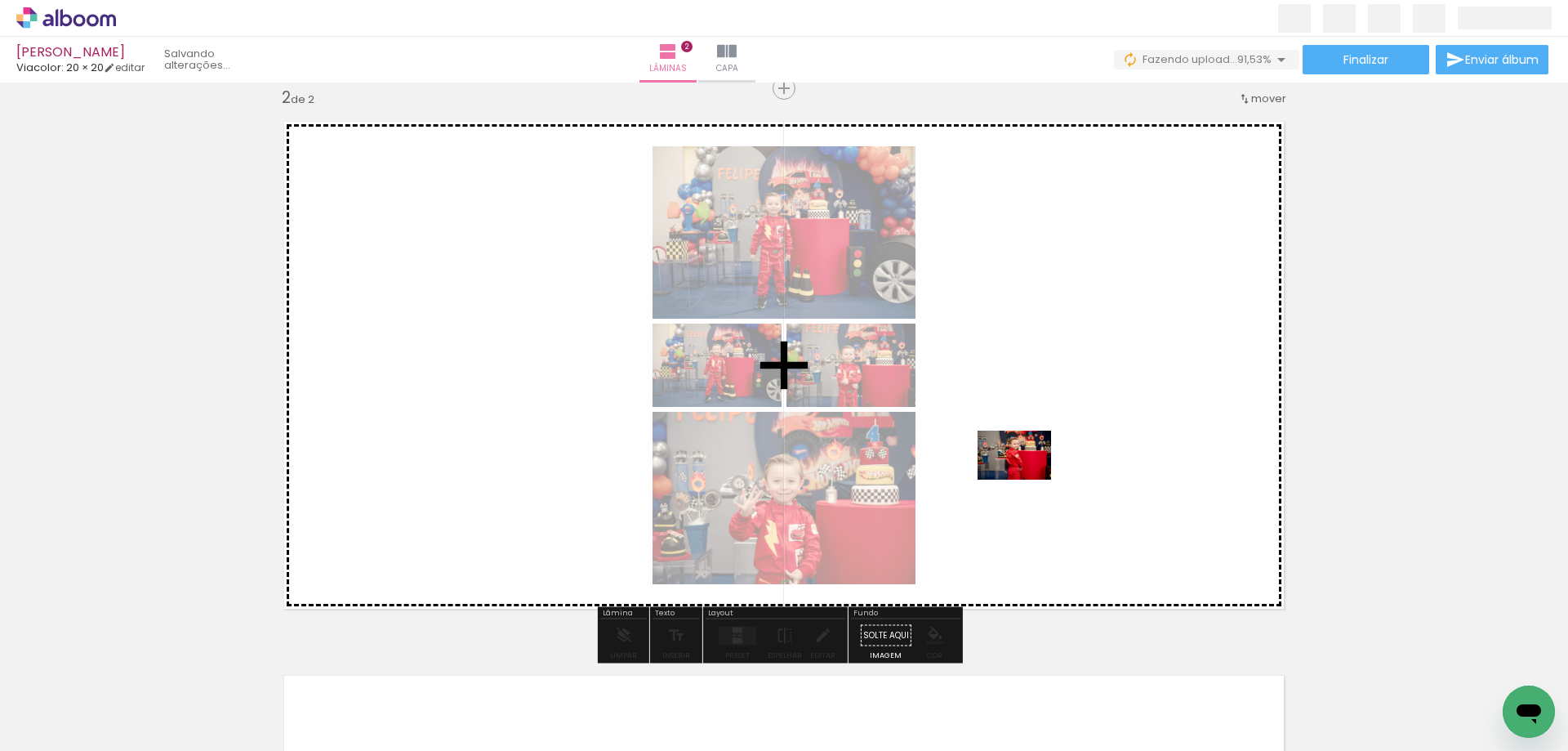
drag, startPoint x: 624, startPoint y: 689, endPoint x: 1027, endPoint y: 479, distance: 454.4
click at [1027, 479] on quentale-workspace at bounding box center [784, 375] width 1568 height 751
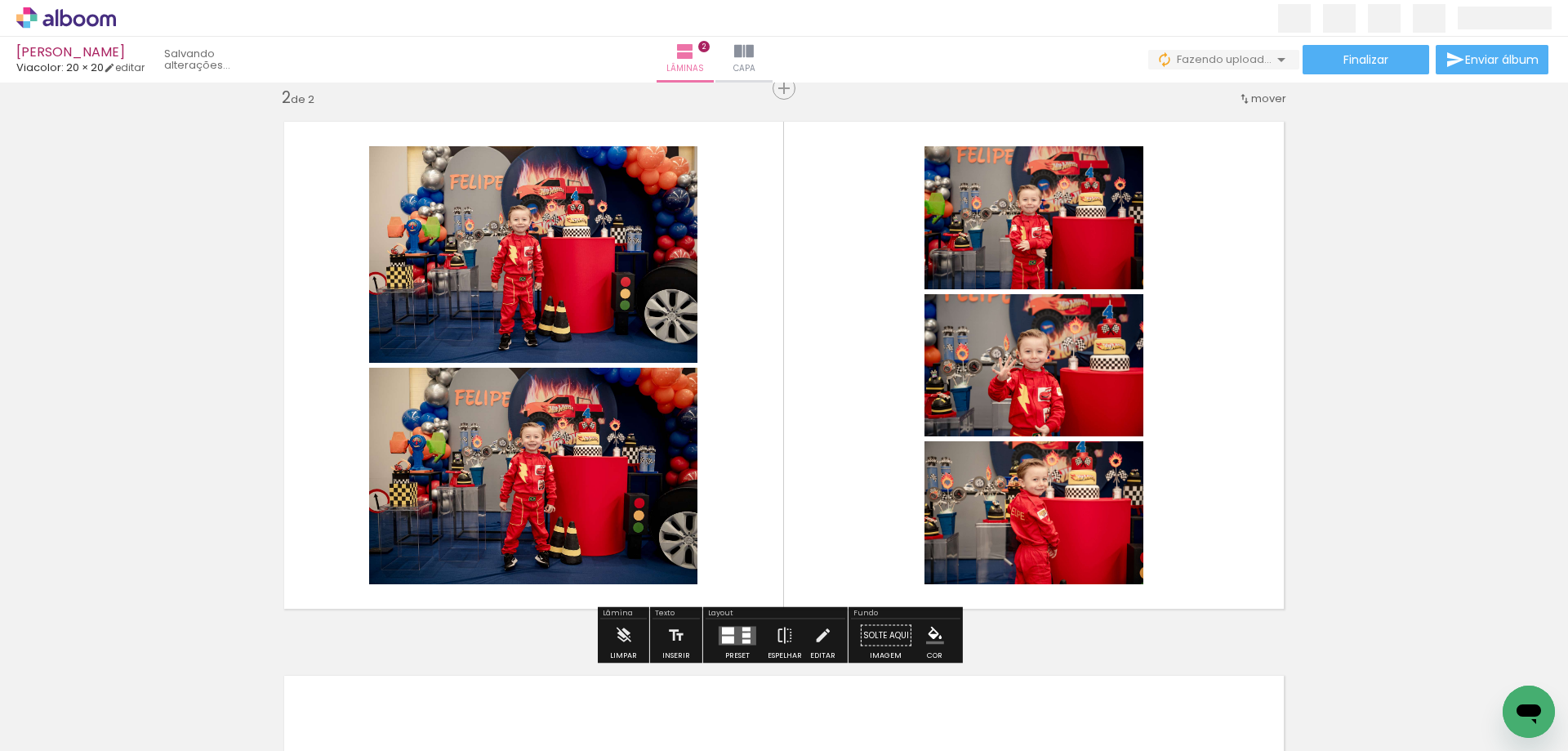
click at [745, 634] on div at bounding box center [746, 635] width 8 height 5
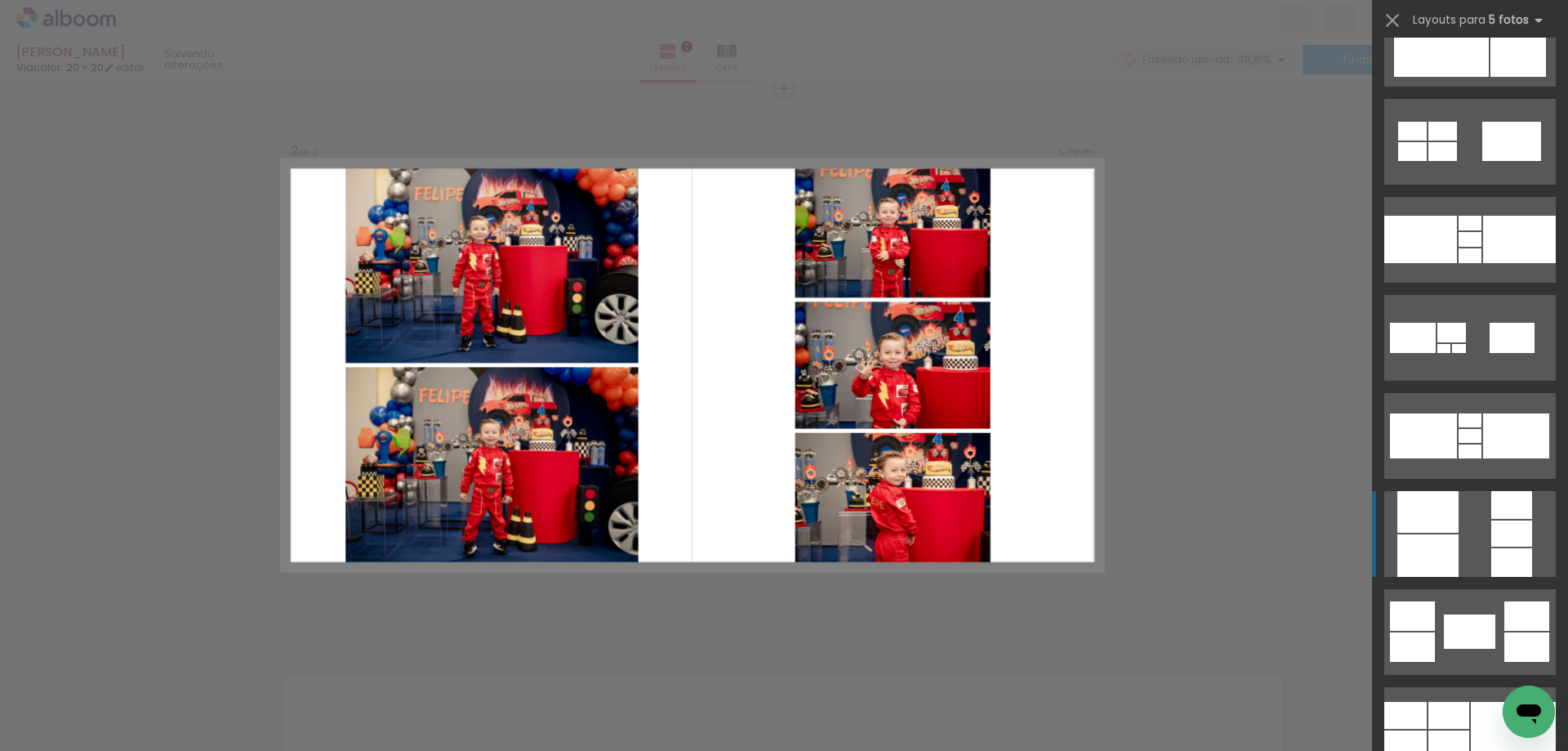
scroll to position [2370, 0]
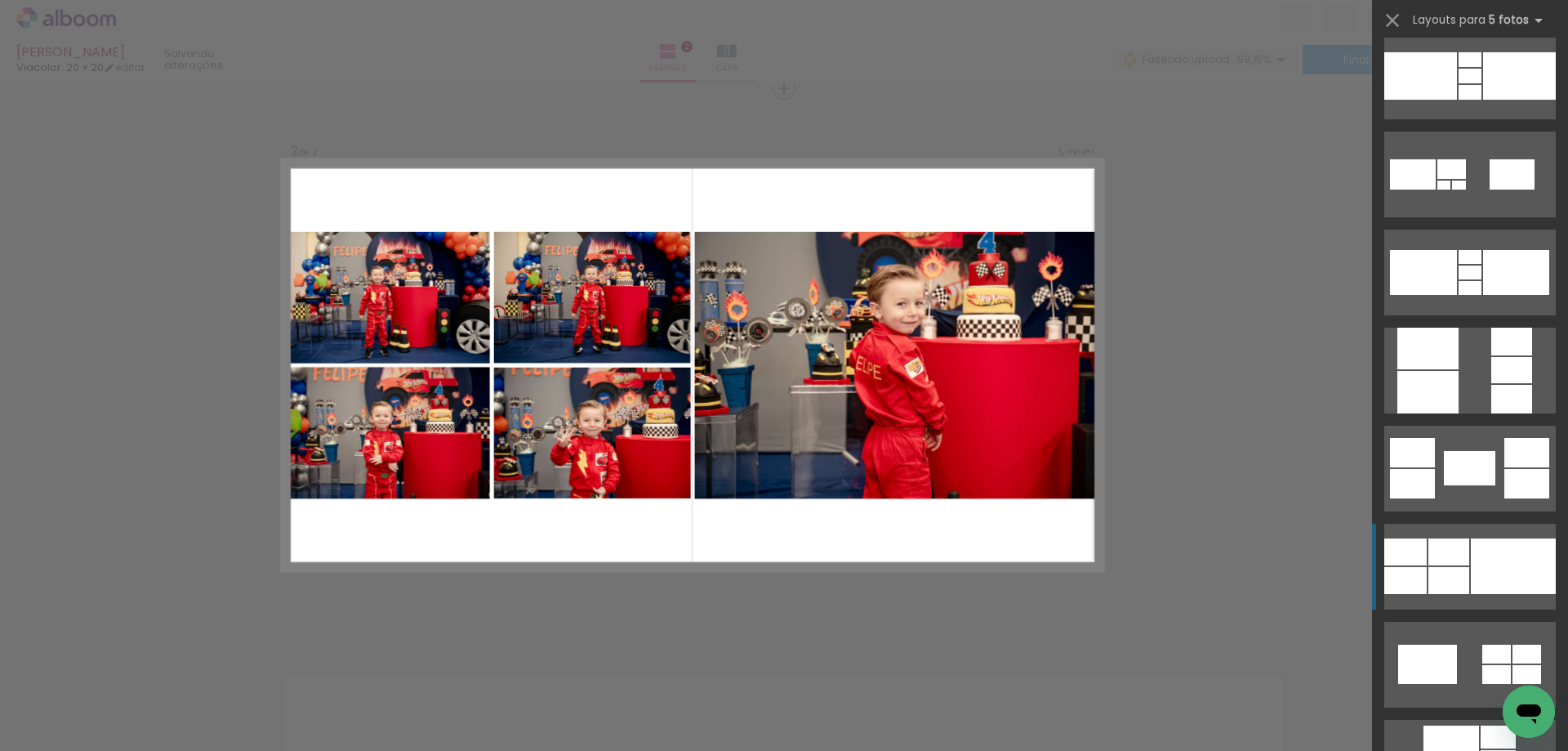
click at [1508, 560] on div at bounding box center [1514, 567] width 85 height 56
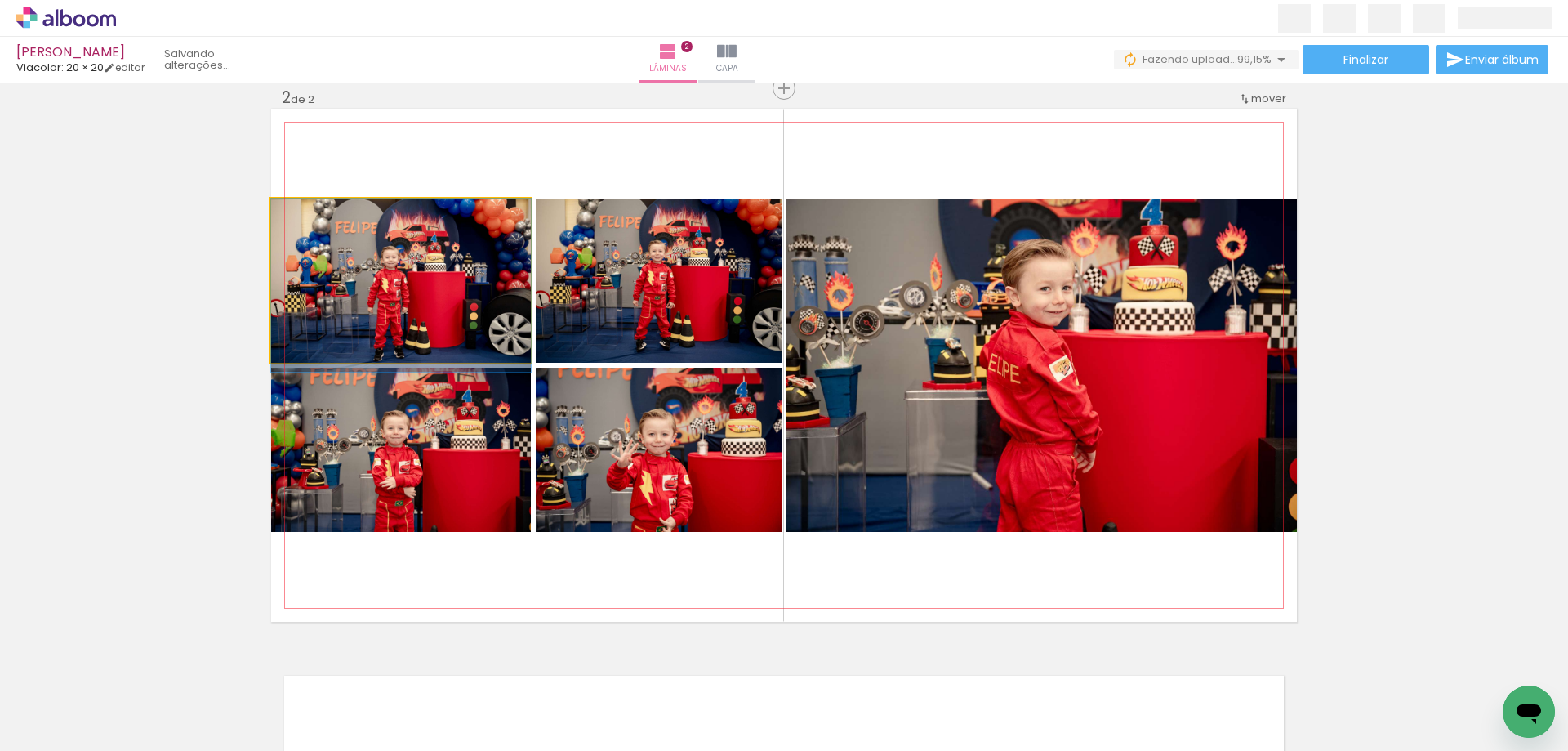
drag, startPoint x: 392, startPoint y: 272, endPoint x: 410, endPoint y: 276, distance: 18.4
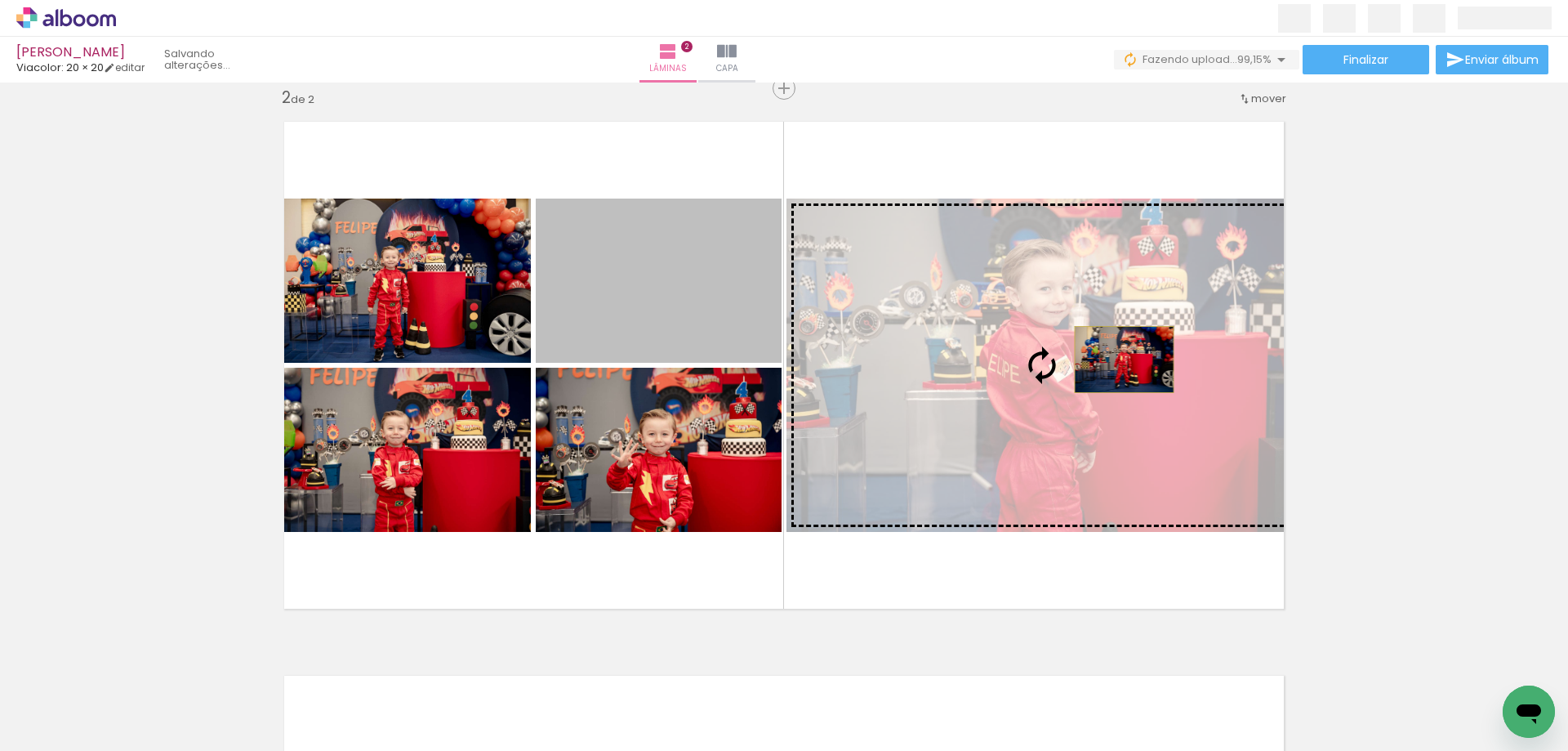
drag, startPoint x: 651, startPoint y: 276, endPoint x: 1118, endPoint y: 359, distance: 474.3
click at [0, 0] on slot at bounding box center [0, 0] width 0 height 0
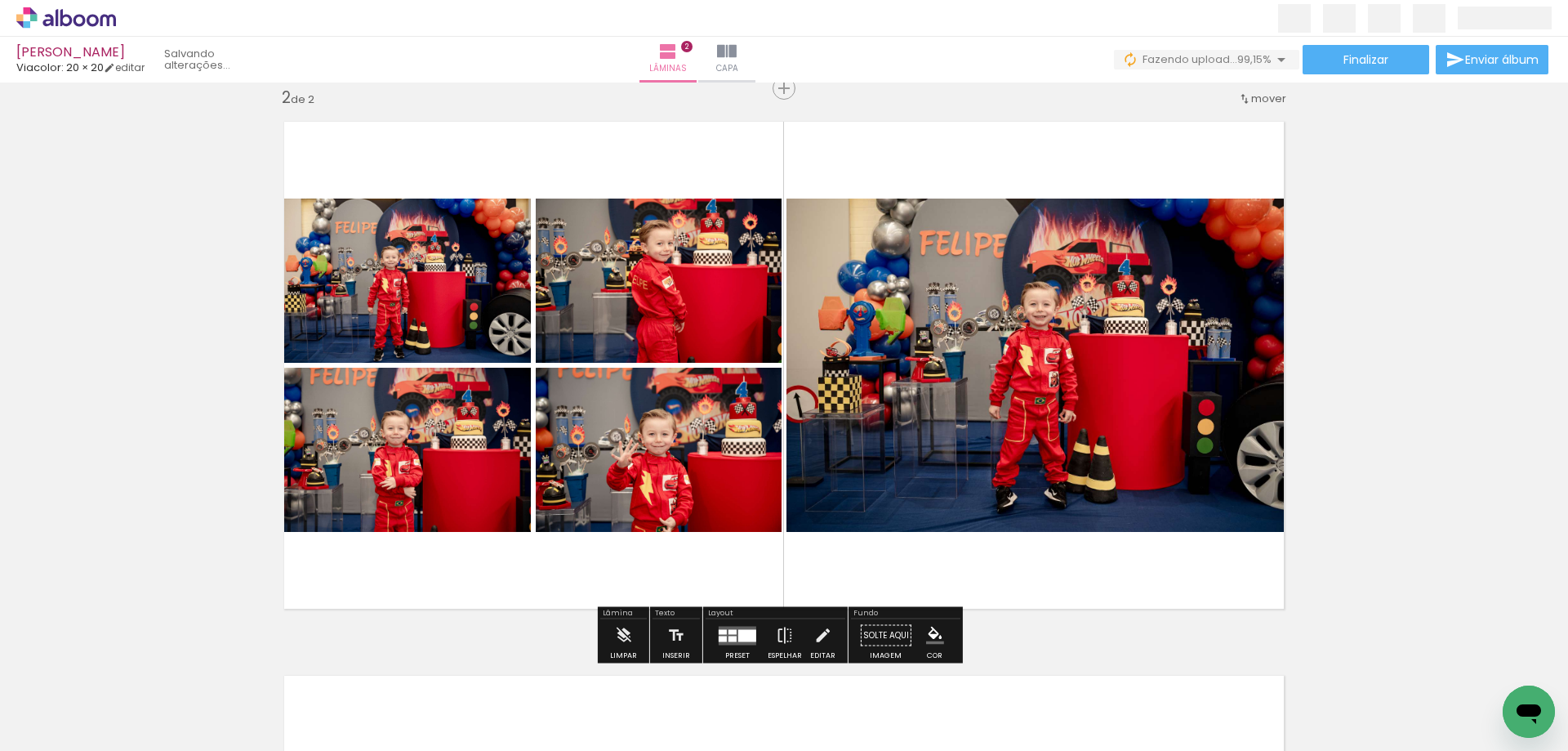
click at [745, 637] on div at bounding box center [747, 635] width 18 height 12
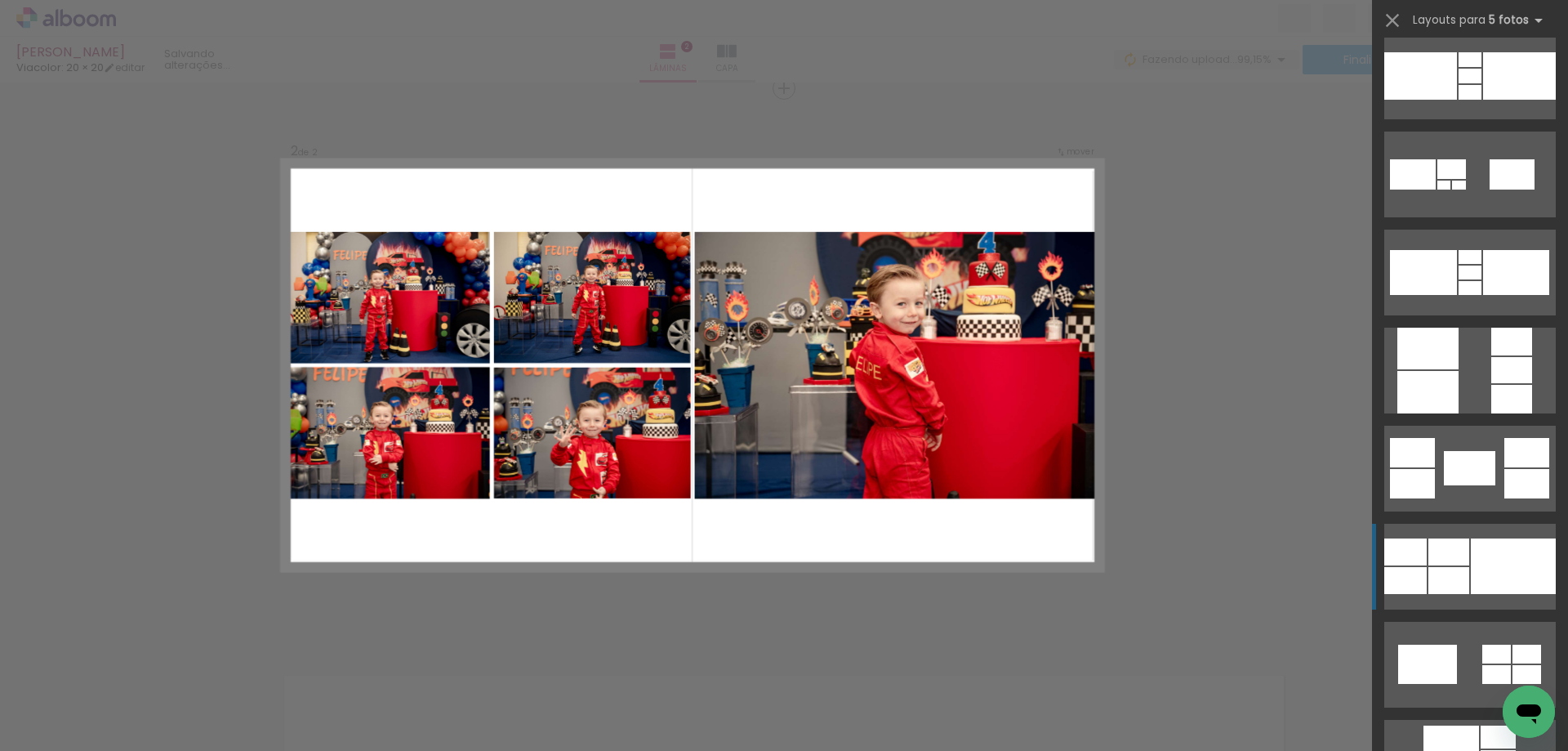
scroll to position [2845, 0]
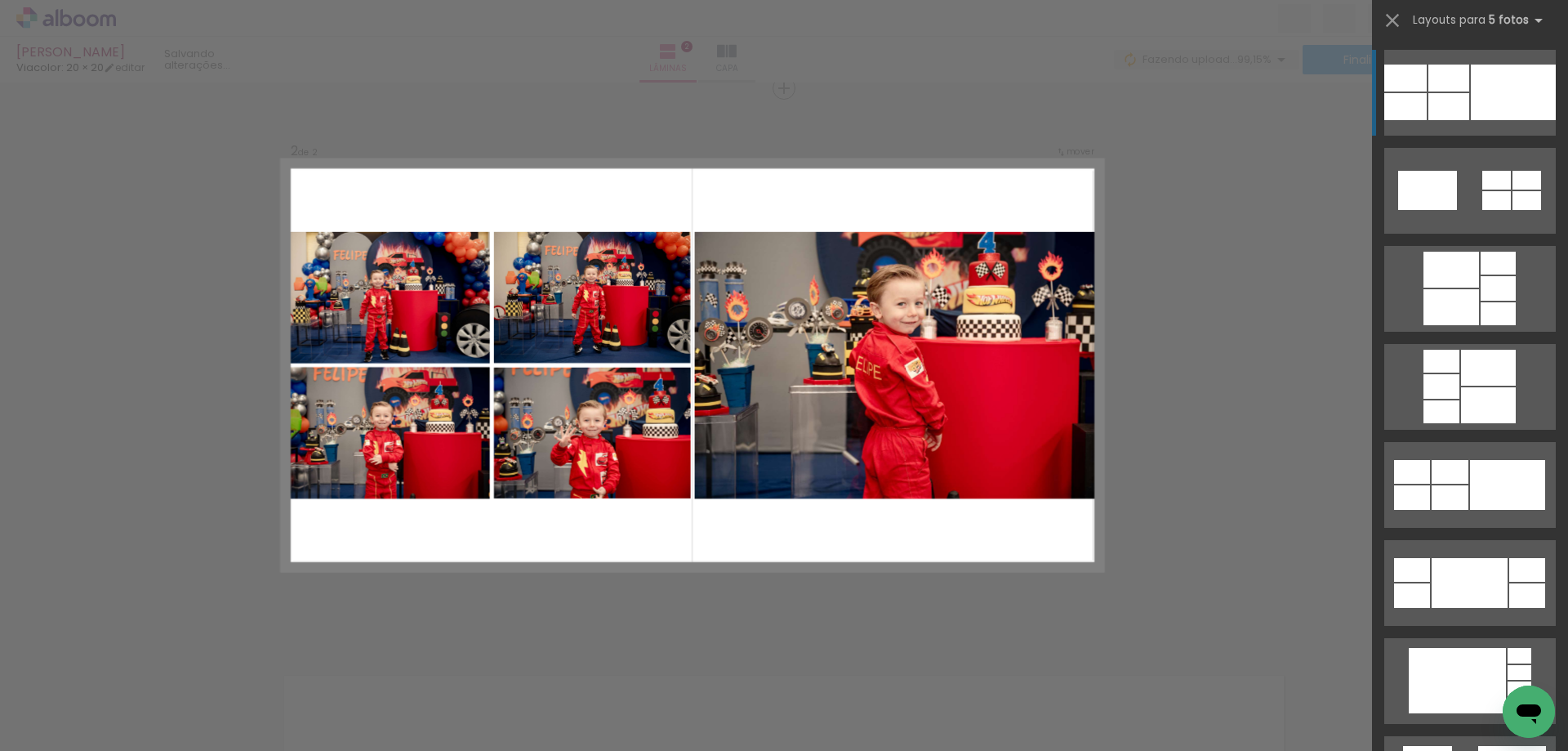
click at [745, 637] on div "Confirmar Cancelar" at bounding box center [784, 359] width 1568 height 1702
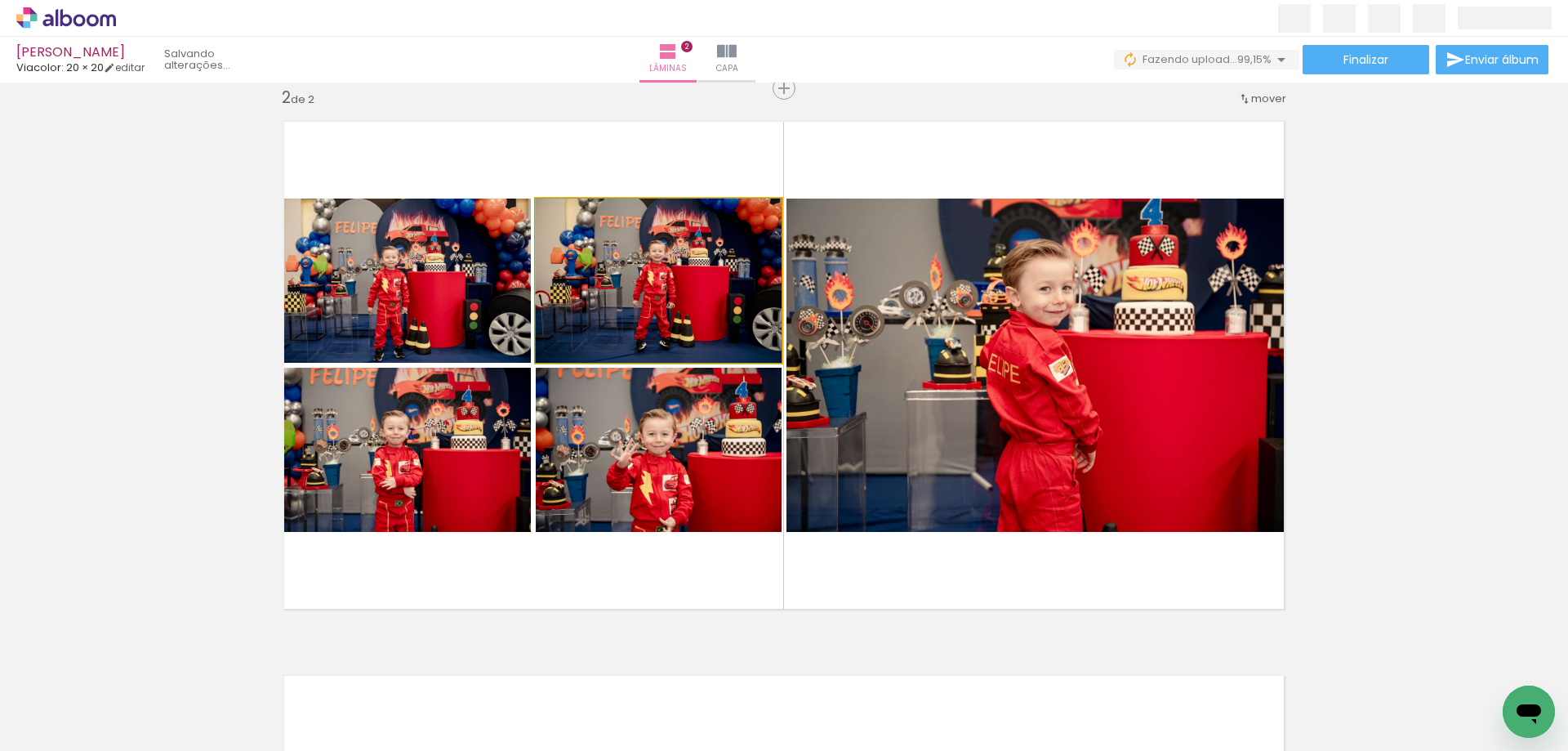
drag, startPoint x: 675, startPoint y: 269, endPoint x: 1007, endPoint y: 322, distance: 336.2
click at [0, 0] on slot at bounding box center [0, 0] width 0 height 0
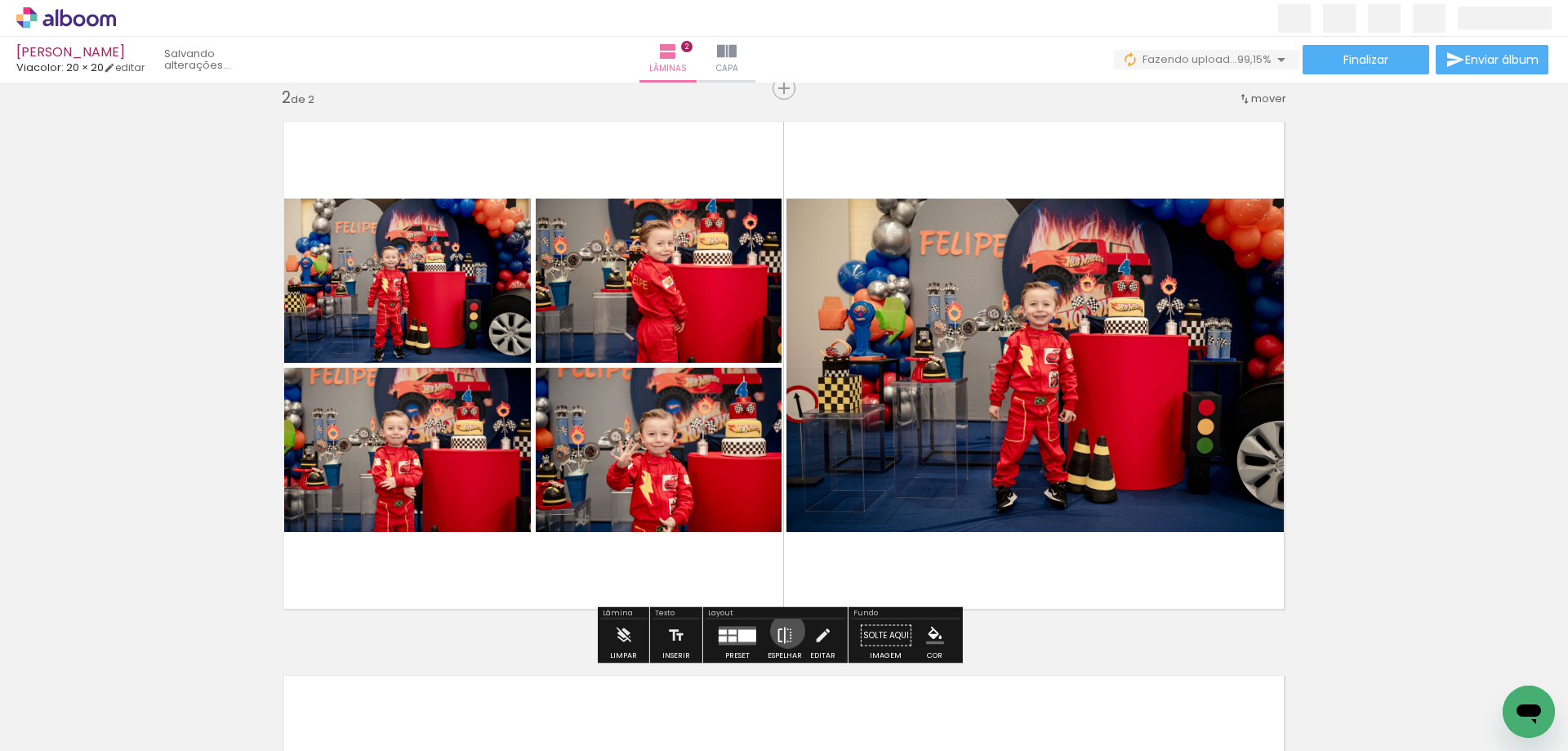
click at [784, 631] on iron-icon at bounding box center [784, 636] width 18 height 33
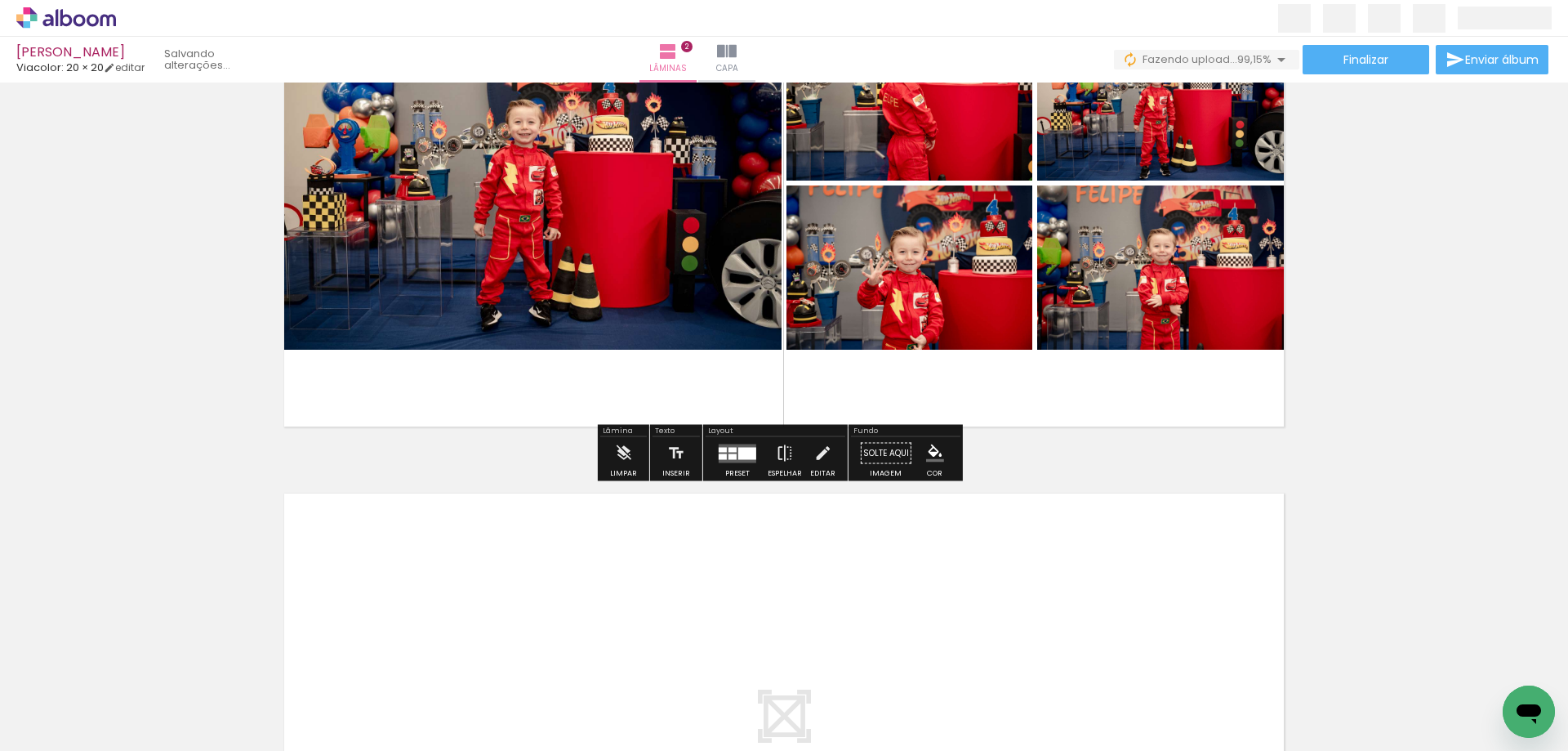
scroll to position [657, 0]
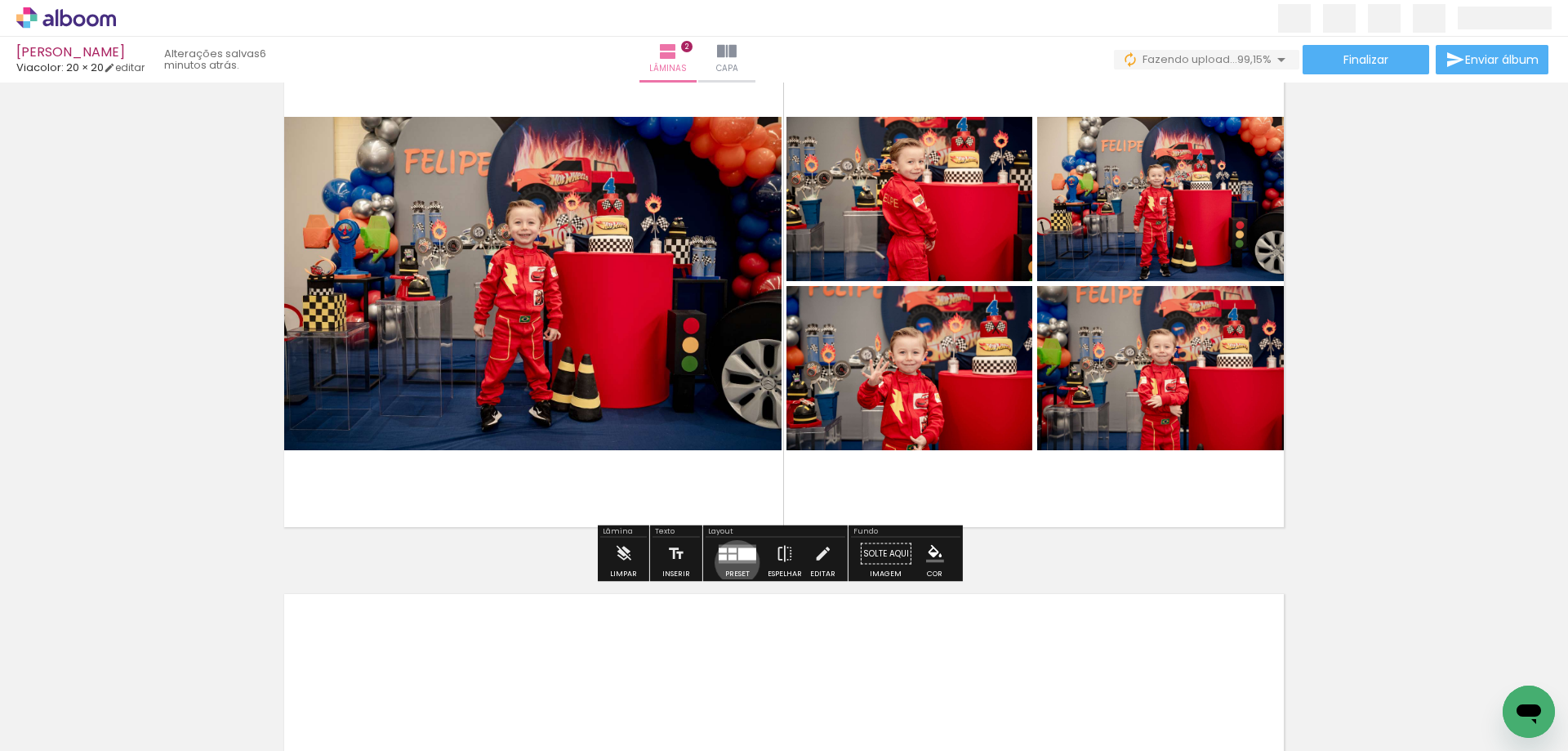
click at [733, 562] on quentale-layouter at bounding box center [737, 554] width 37 height 19
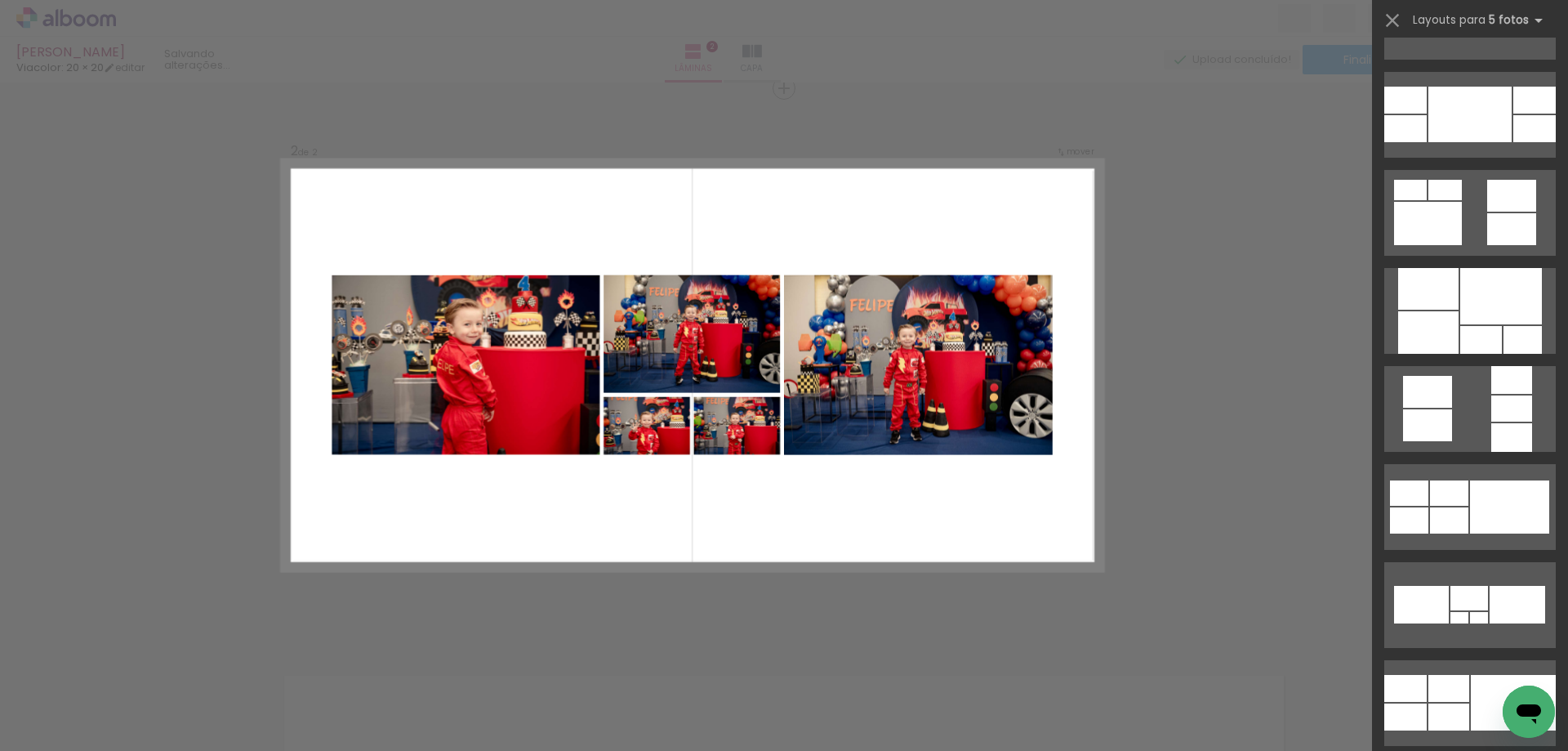
scroll to position [4970, 0]
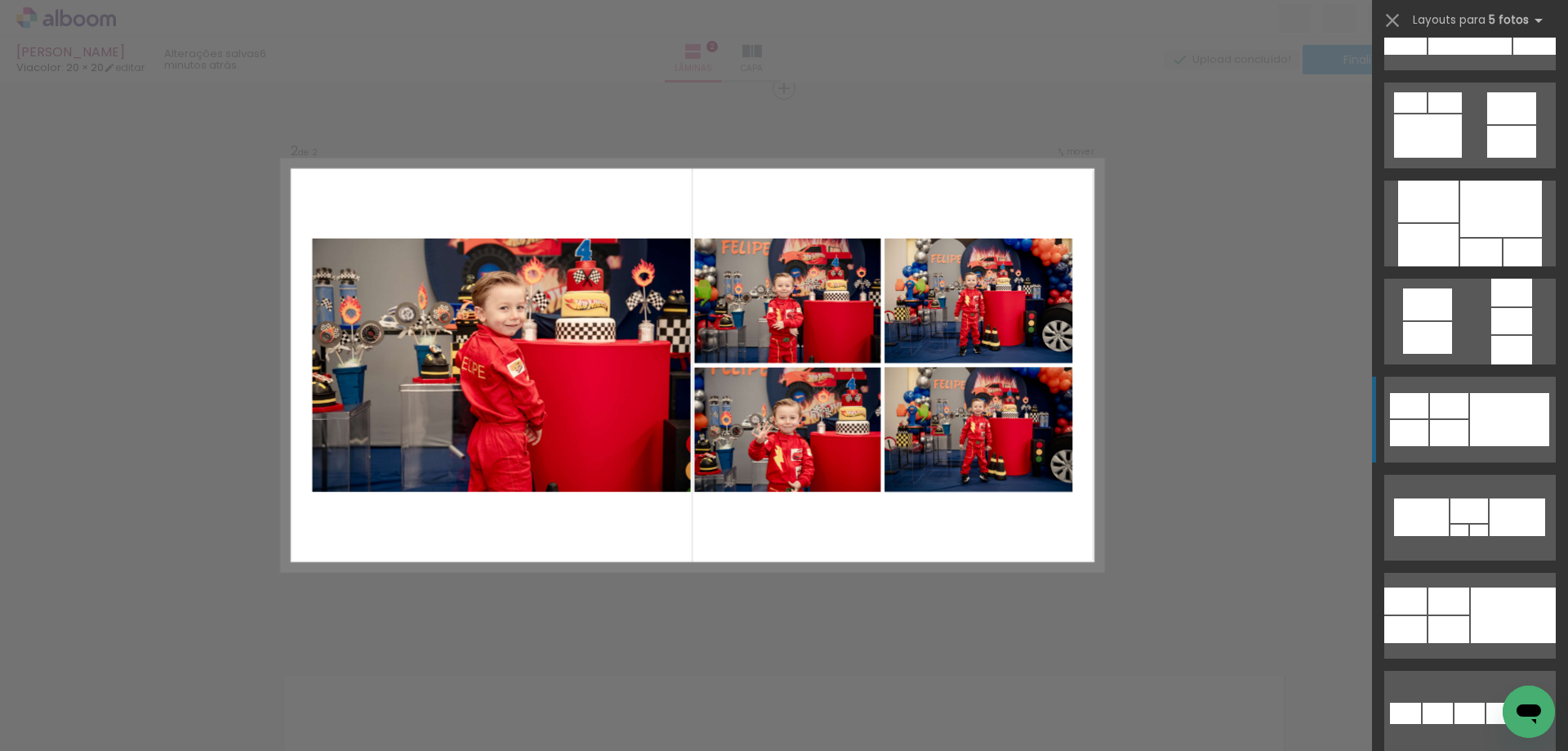
click at [1498, 408] on div at bounding box center [1510, 419] width 79 height 53
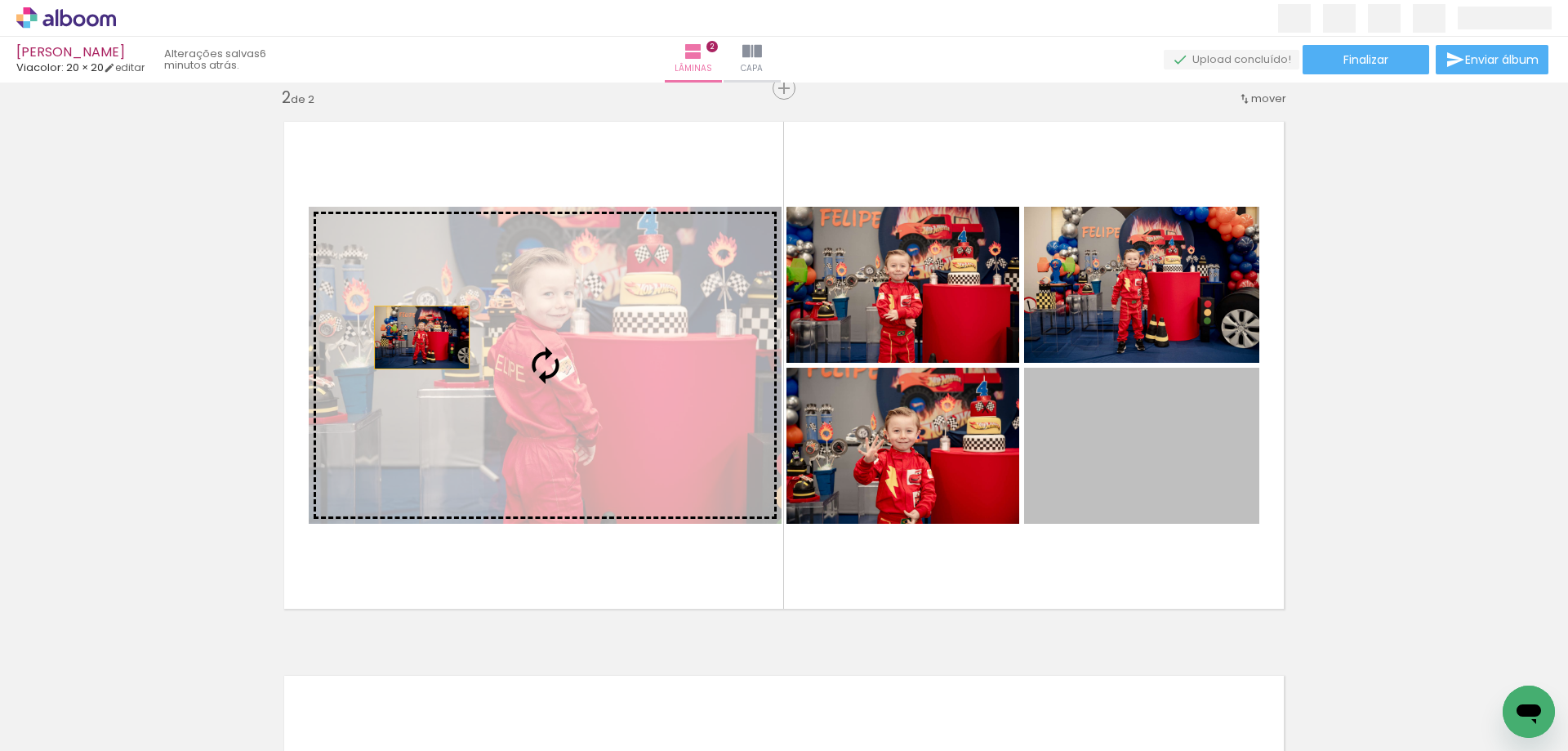
drag, startPoint x: 1138, startPoint y: 461, endPoint x: 416, endPoint y: 338, distance: 732.4
click at [0, 0] on slot at bounding box center [0, 0] width 0 height 0
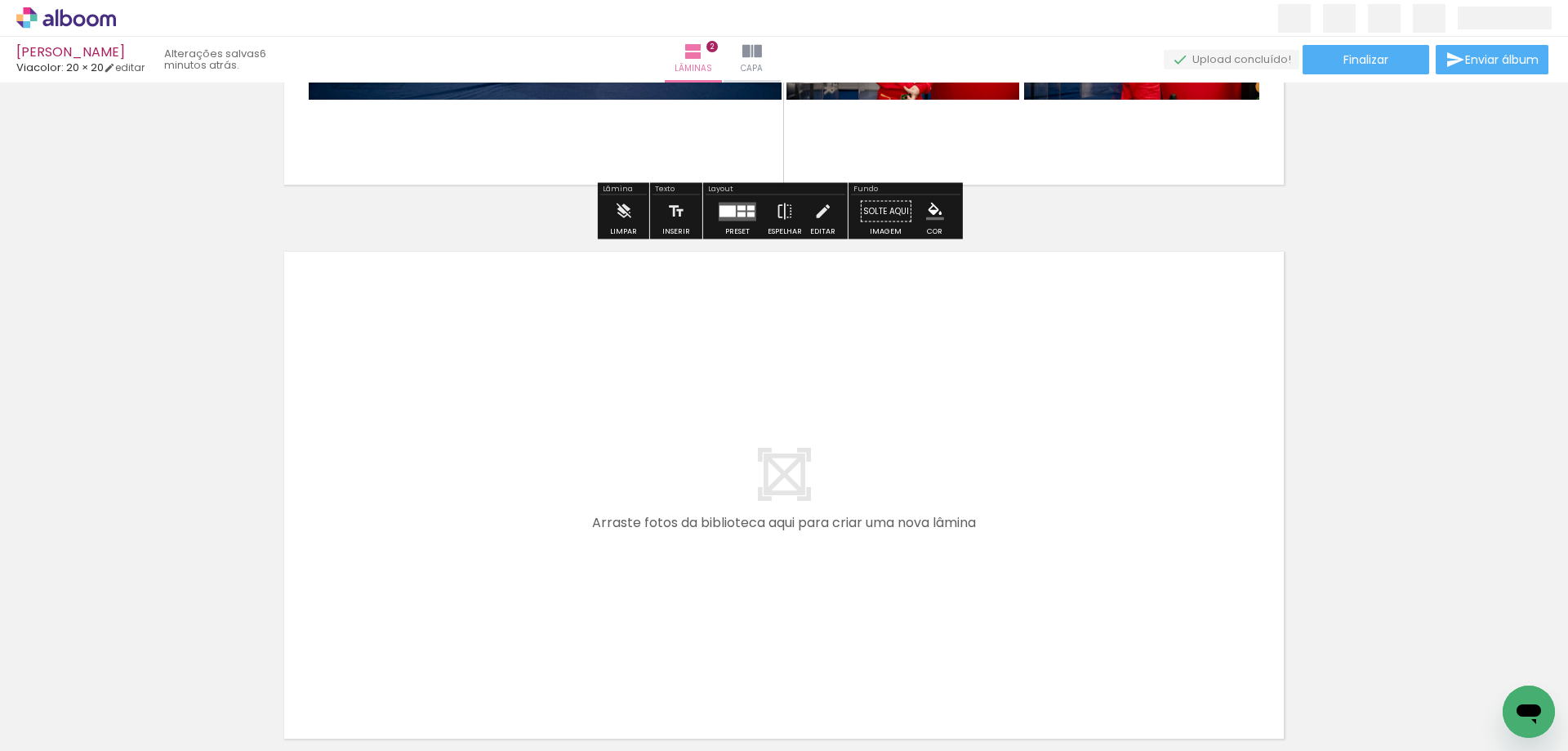
scroll to position [1148, 0]
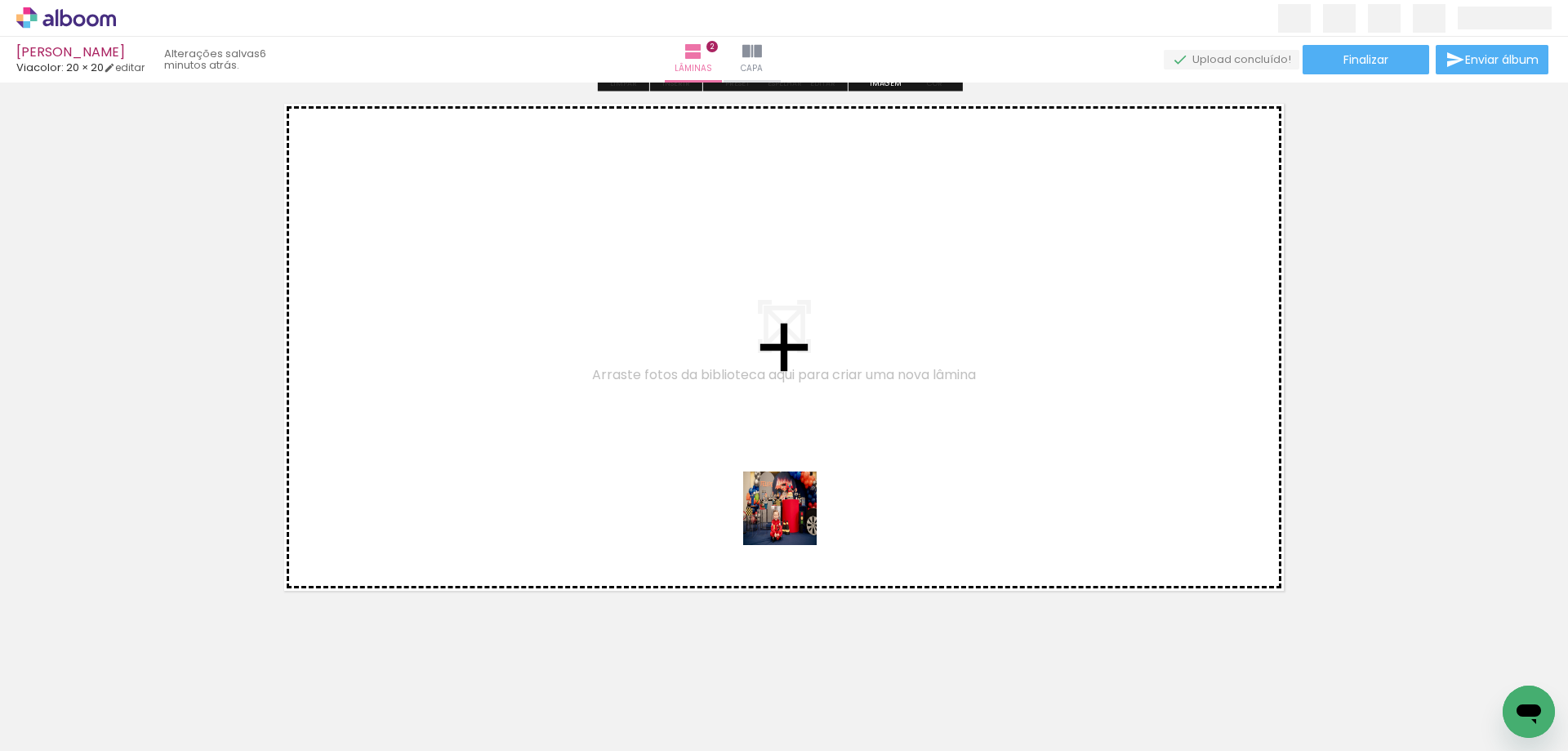
drag, startPoint x: 810, startPoint y: 714, endPoint x: 751, endPoint y: 648, distance: 88.5
click at [791, 513] on quentale-workspace at bounding box center [784, 375] width 1568 height 751
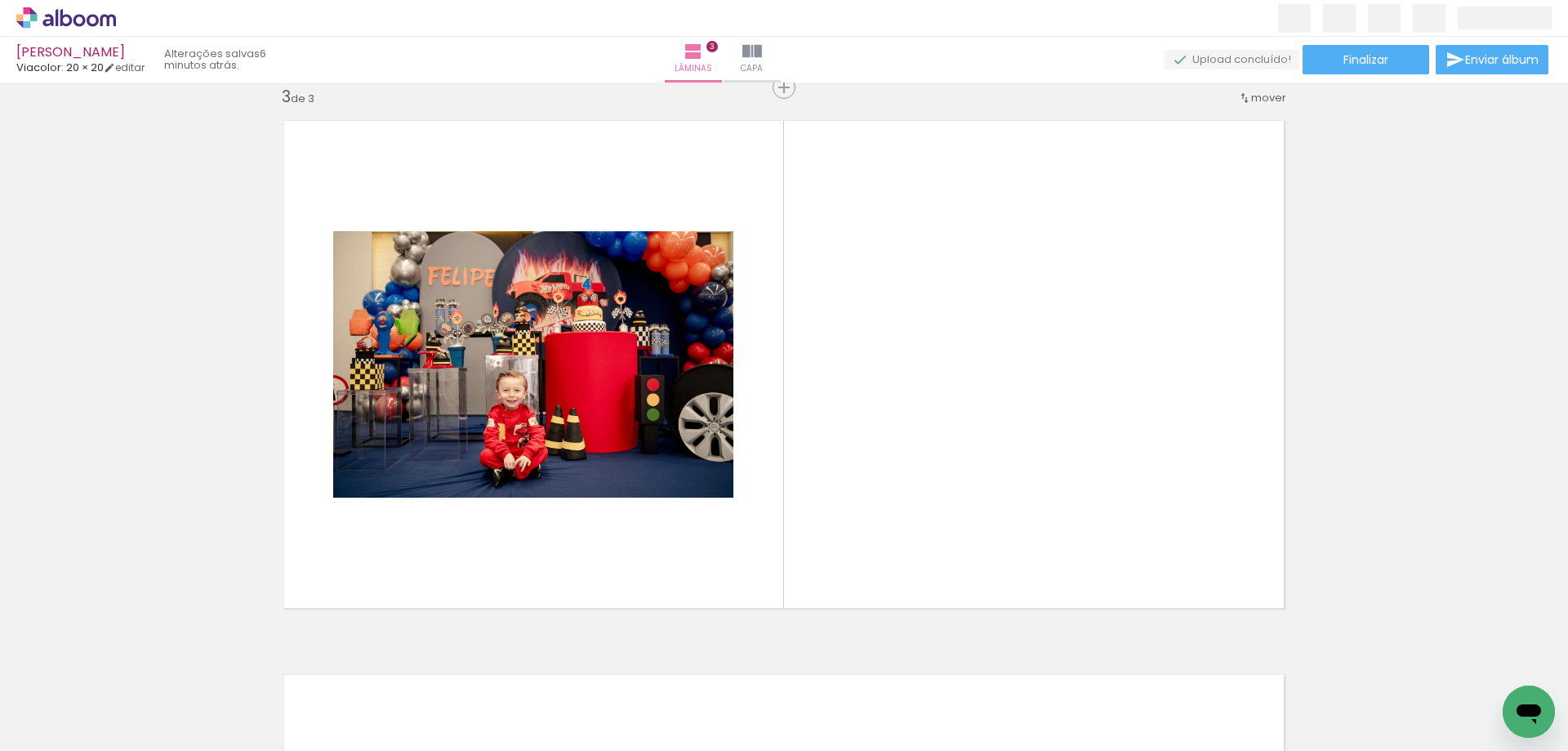
scroll to position [1130, 0]
drag, startPoint x: 681, startPoint y: 660, endPoint x: 637, endPoint y: 662, distance: 44.0
click at [681, 661] on iron-icon at bounding box center [677, 663] width 17 height 17
click at [219, 660] on iron-icon at bounding box center [219, 663] width 17 height 17
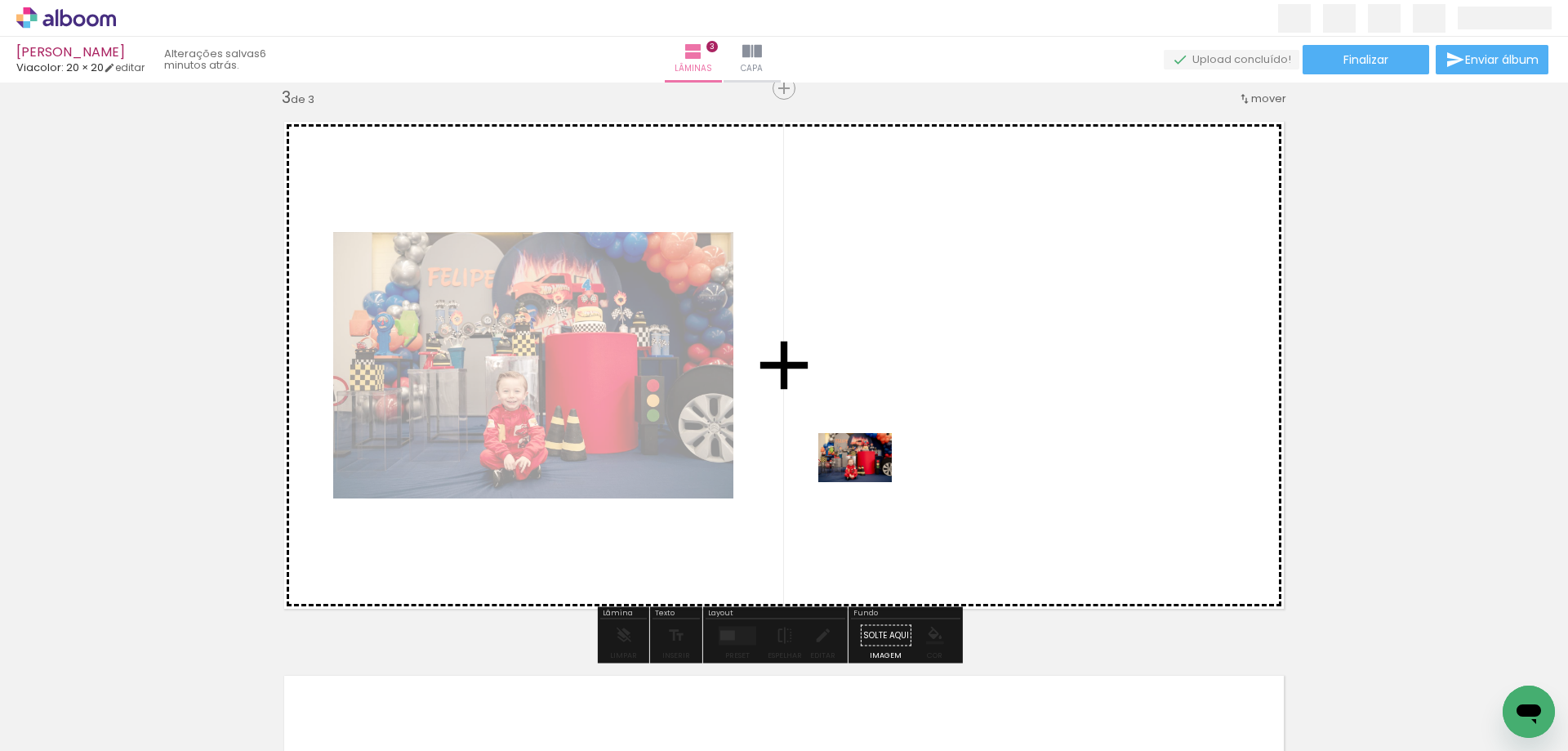
drag, startPoint x: 723, startPoint y: 695, endPoint x: 868, endPoint y: 482, distance: 257.7
click at [868, 482] on quentale-workspace at bounding box center [784, 375] width 1568 height 751
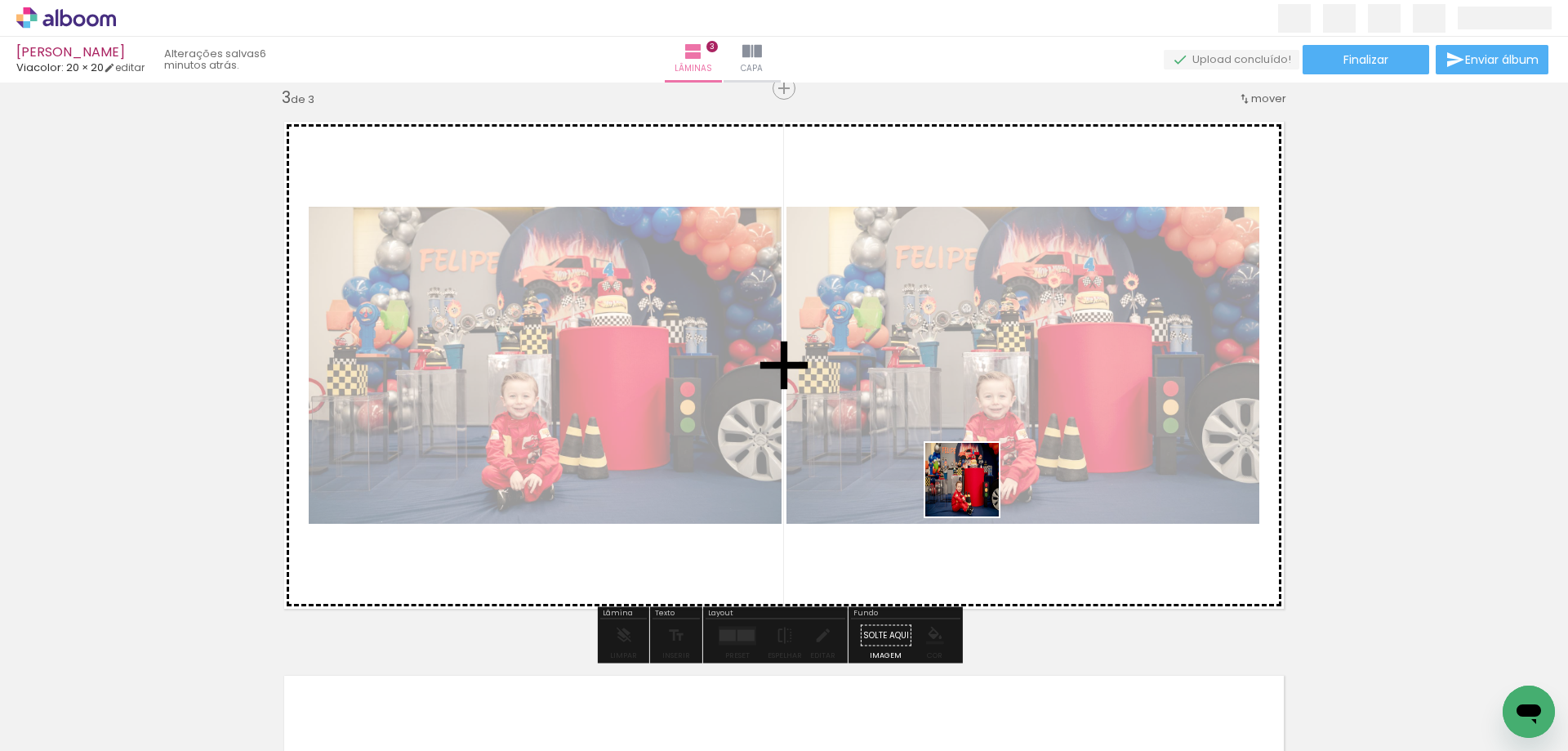
drag, startPoint x: 949, startPoint y: 535, endPoint x: 985, endPoint y: 470, distance: 74.3
click at [985, 470] on quentale-workspace at bounding box center [784, 375] width 1568 height 751
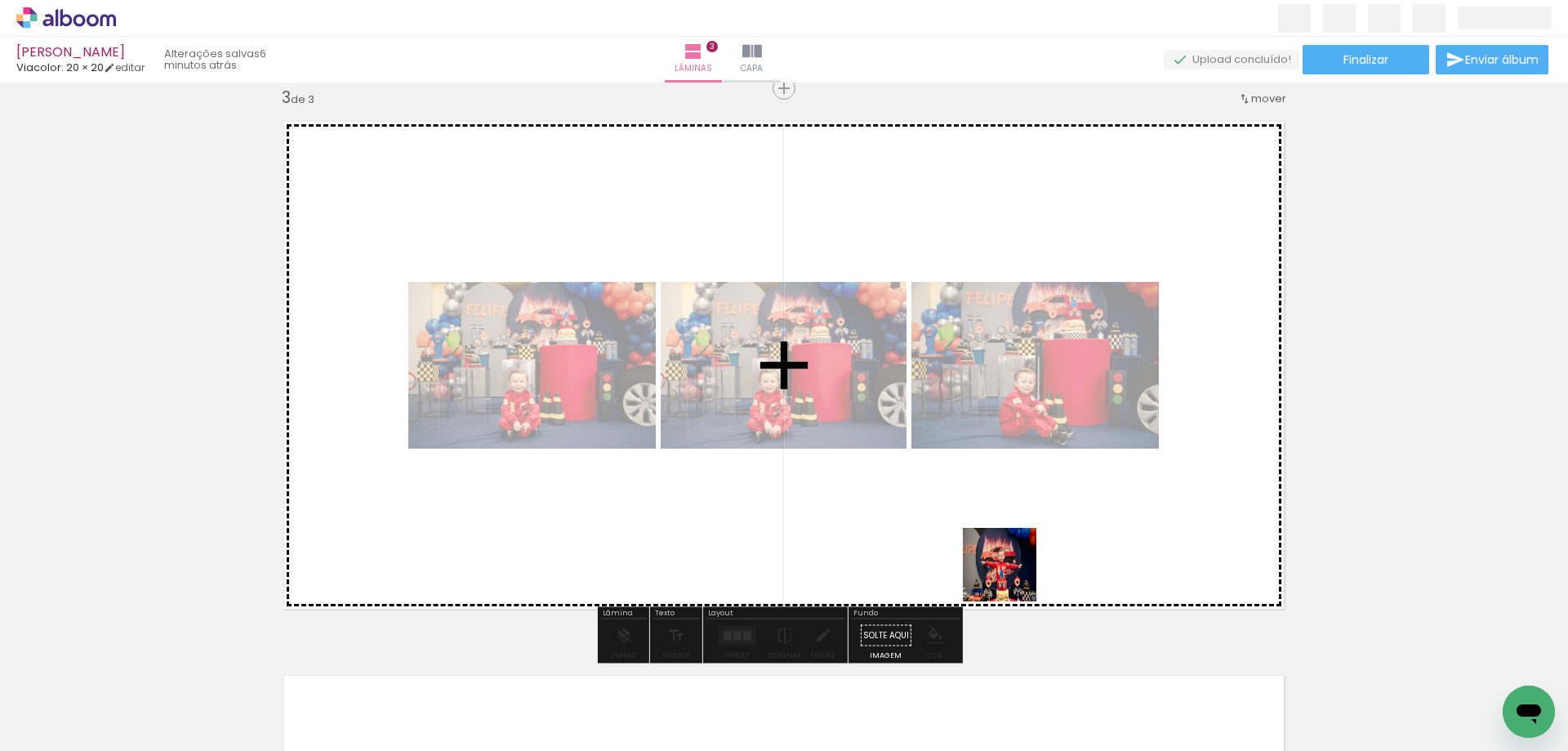
drag, startPoint x: 908, startPoint y: 694, endPoint x: 1021, endPoint y: 565, distance: 171.5
click at [1021, 565] on quentale-workspace at bounding box center [784, 375] width 1568 height 751
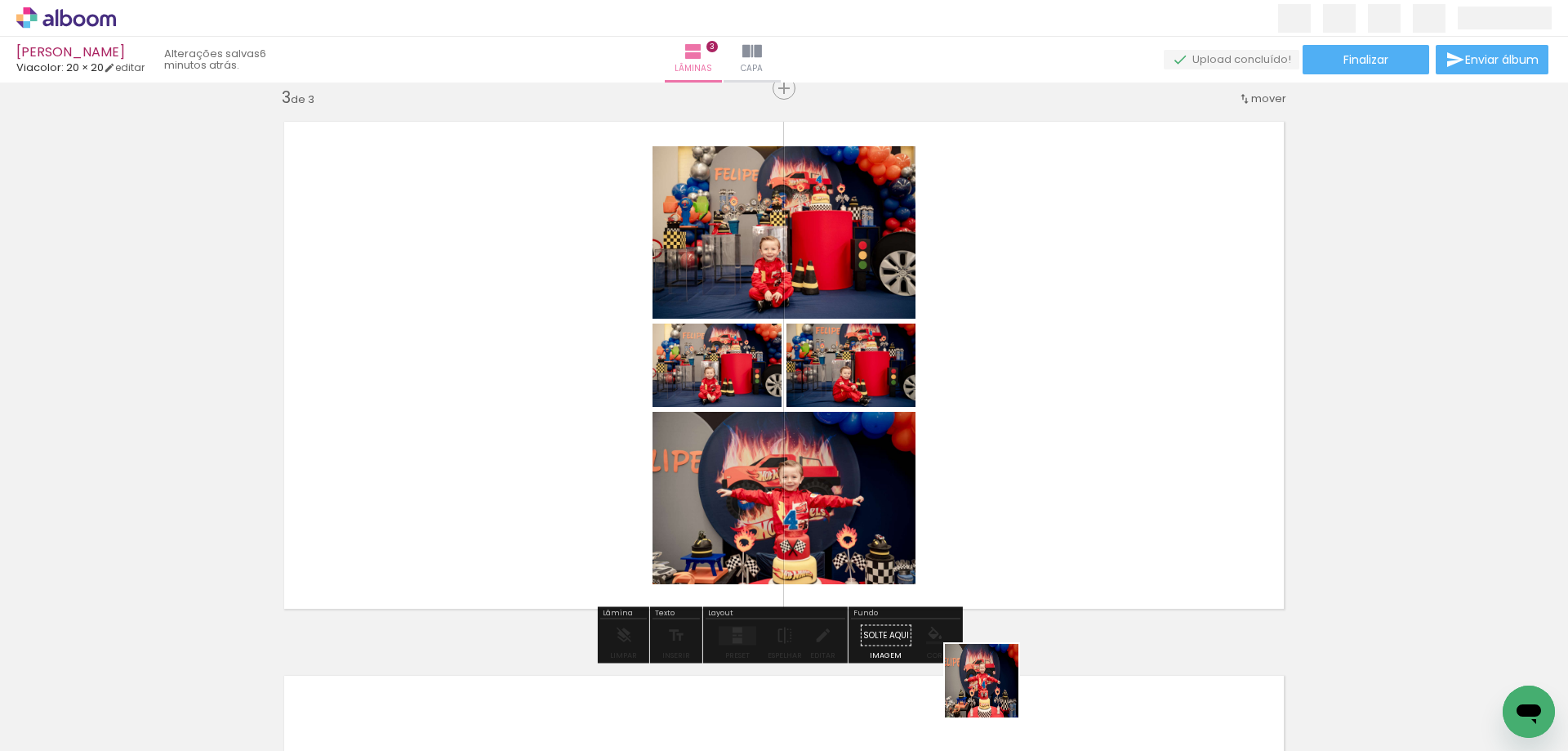
drag, startPoint x: 994, startPoint y: 694, endPoint x: 1072, endPoint y: 536, distance: 176.2
click at [1072, 536] on quentale-workspace at bounding box center [784, 375] width 1568 height 751
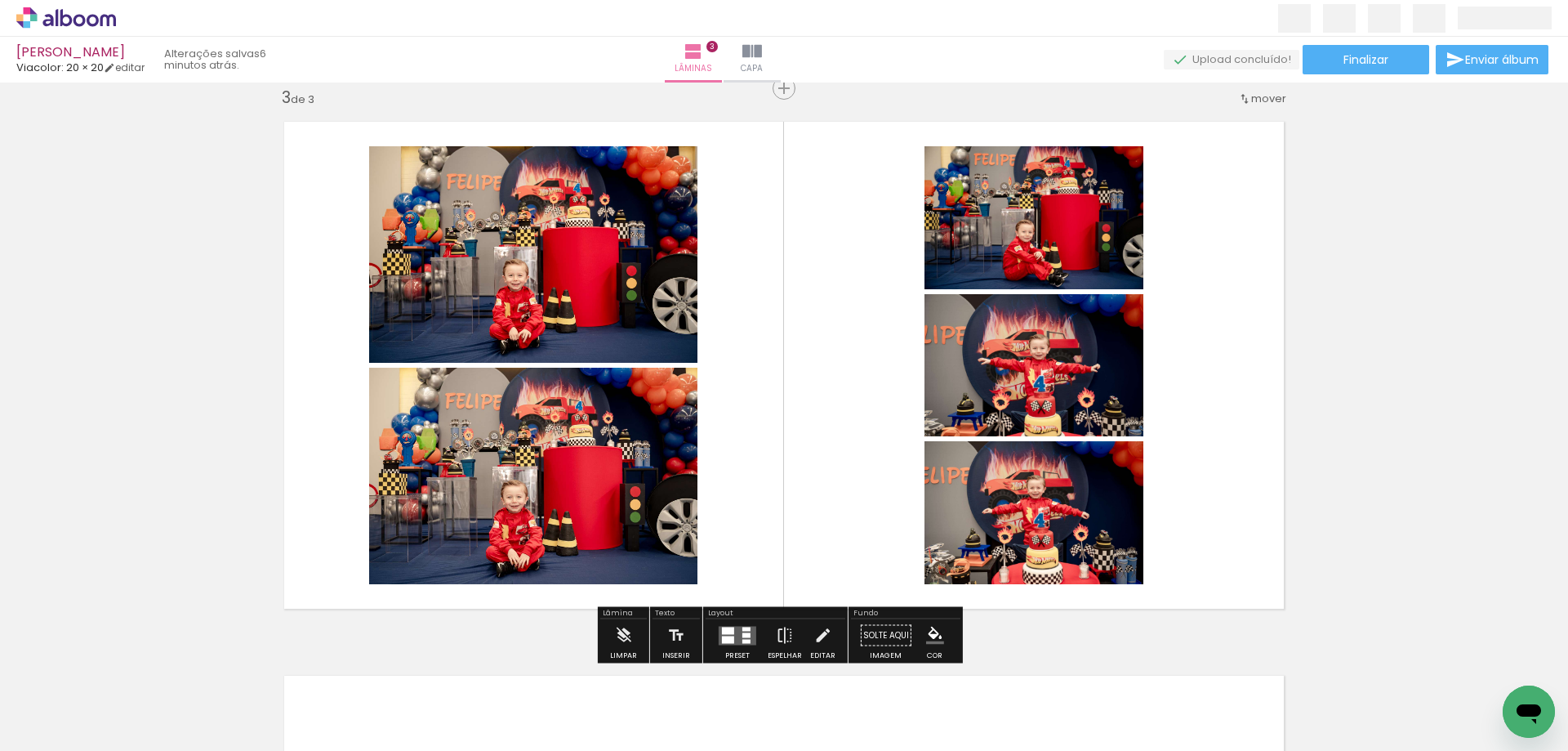
drag, startPoint x: 1178, startPoint y: 701, endPoint x: 1301, endPoint y: 717, distance: 124.0
click at [1185, 560] on quentale-workspace at bounding box center [784, 375] width 1568 height 751
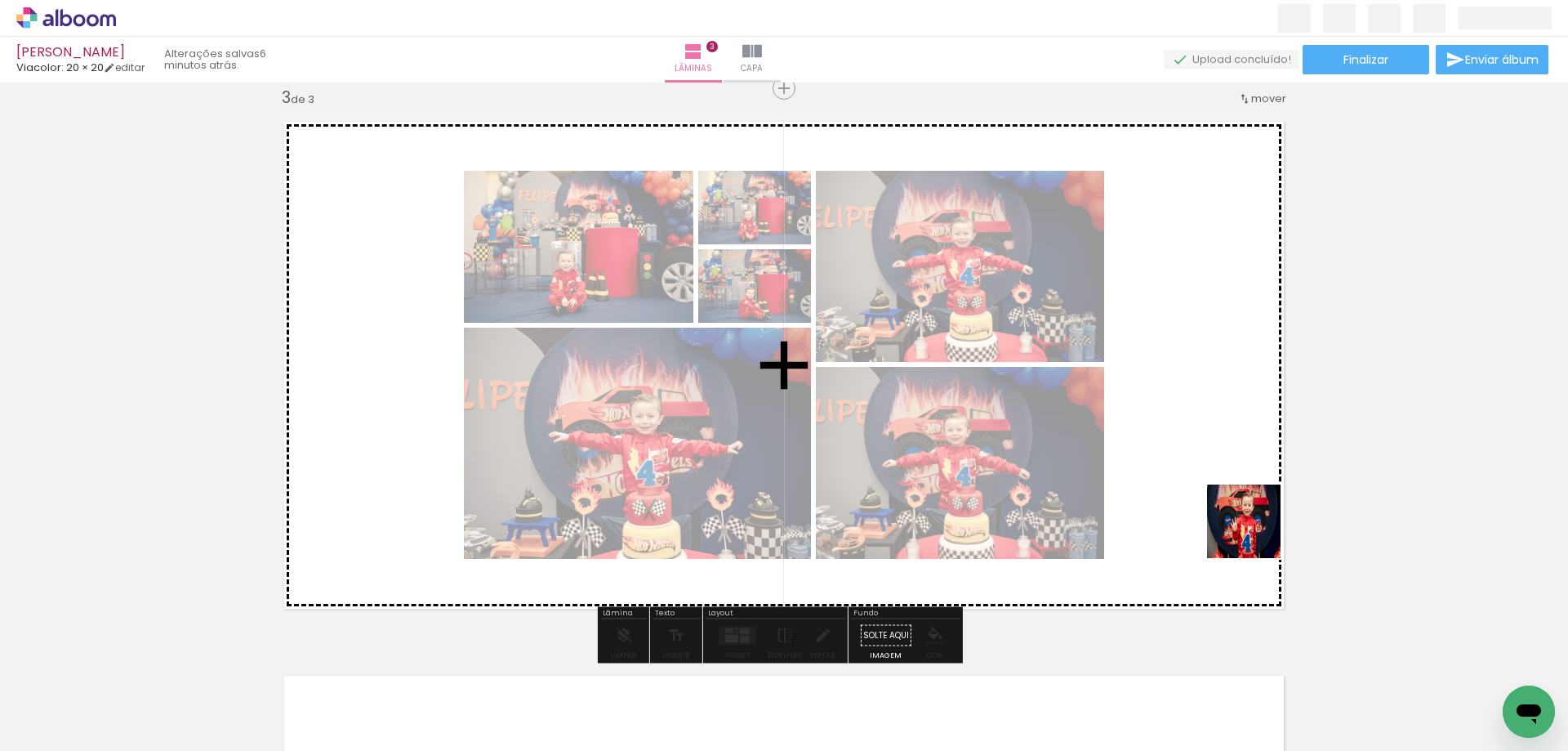
drag, startPoint x: 1278, startPoint y: 701, endPoint x: 1223, endPoint y: 486, distance: 221.9
click at [1238, 487] on quentale-workspace at bounding box center [784, 375] width 1568 height 751
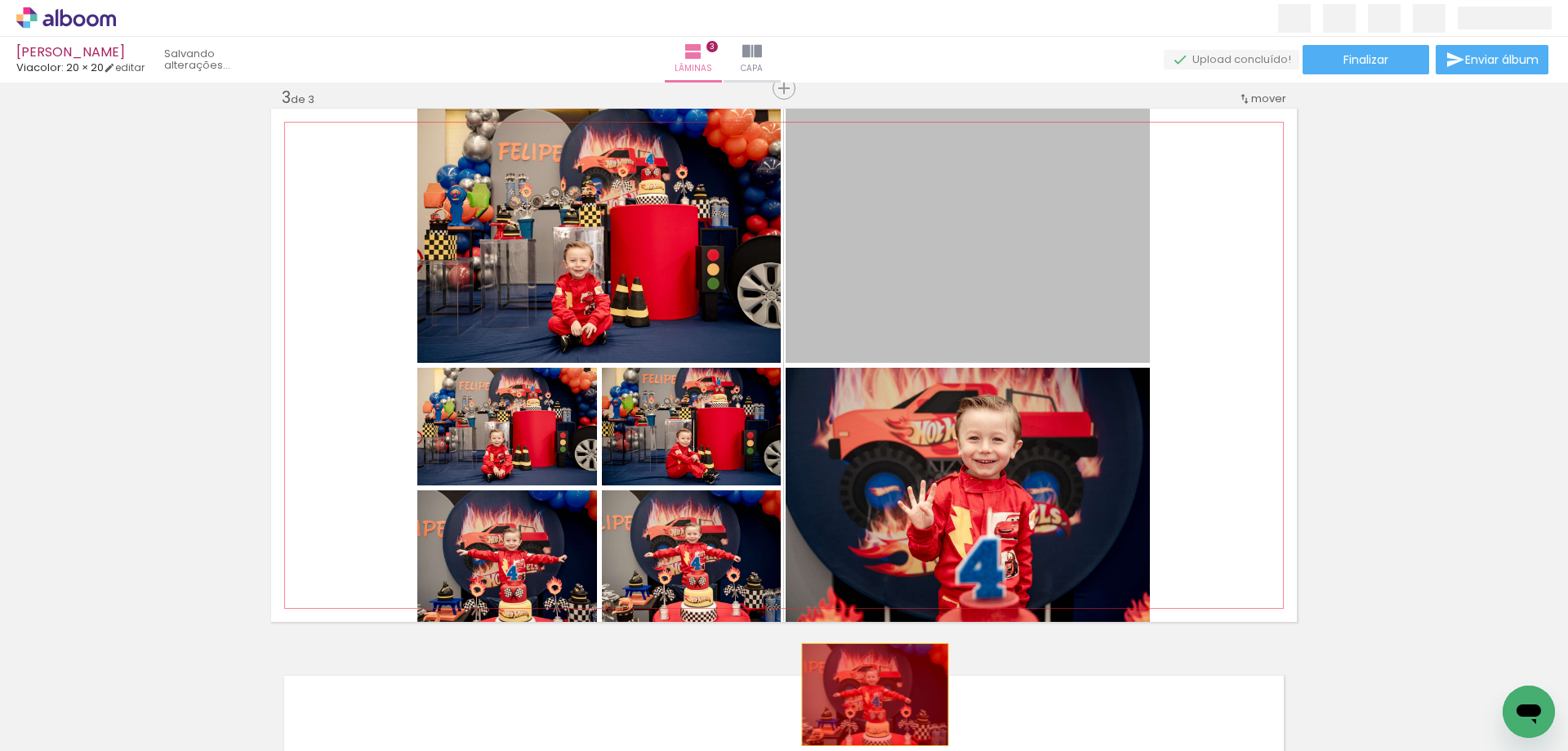
drag, startPoint x: 858, startPoint y: 249, endPoint x: 872, endPoint y: 693, distance: 444.2
click at [869, 694] on quentale-workspace at bounding box center [784, 375] width 1568 height 751
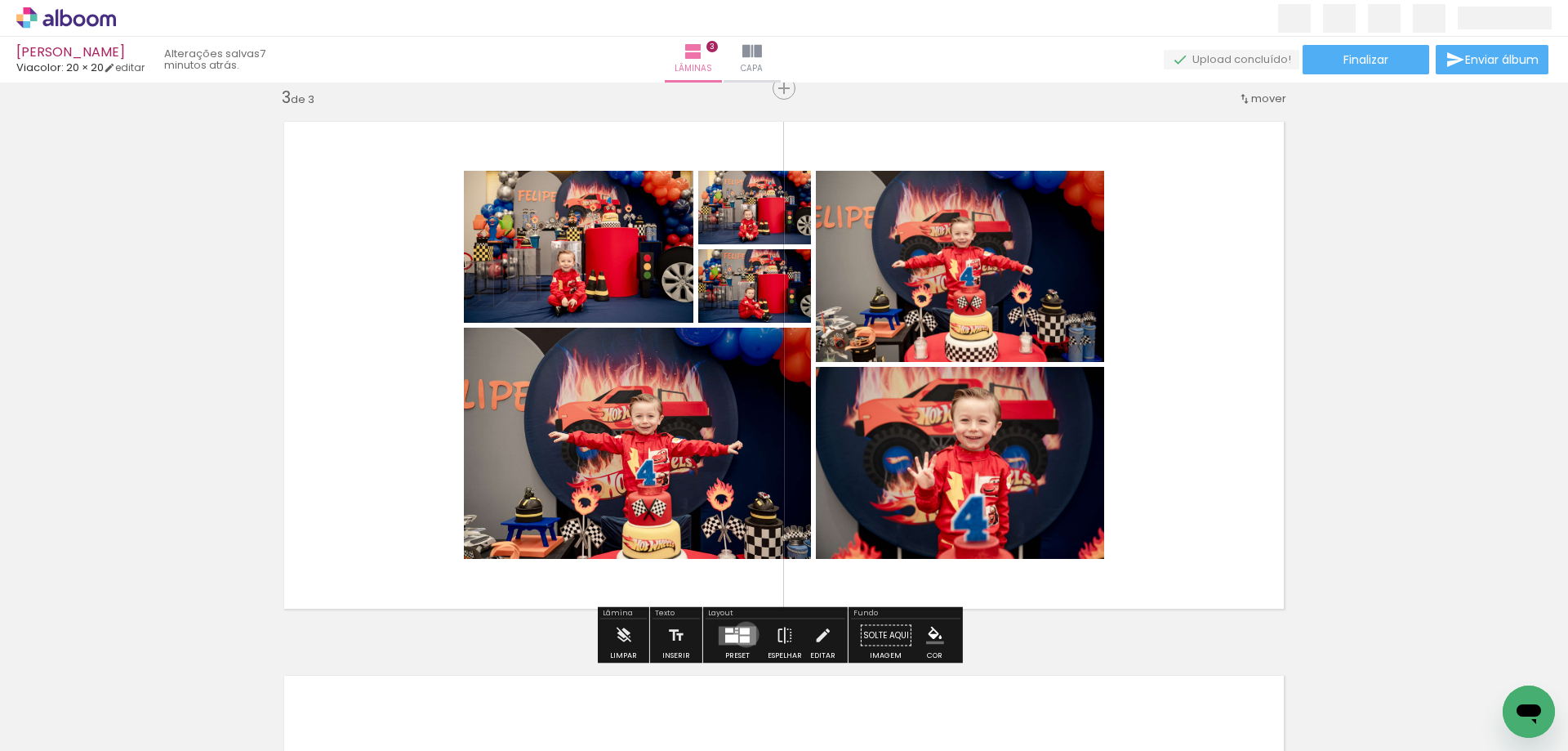
click at [743, 634] on quentale-layouter at bounding box center [737, 635] width 37 height 19
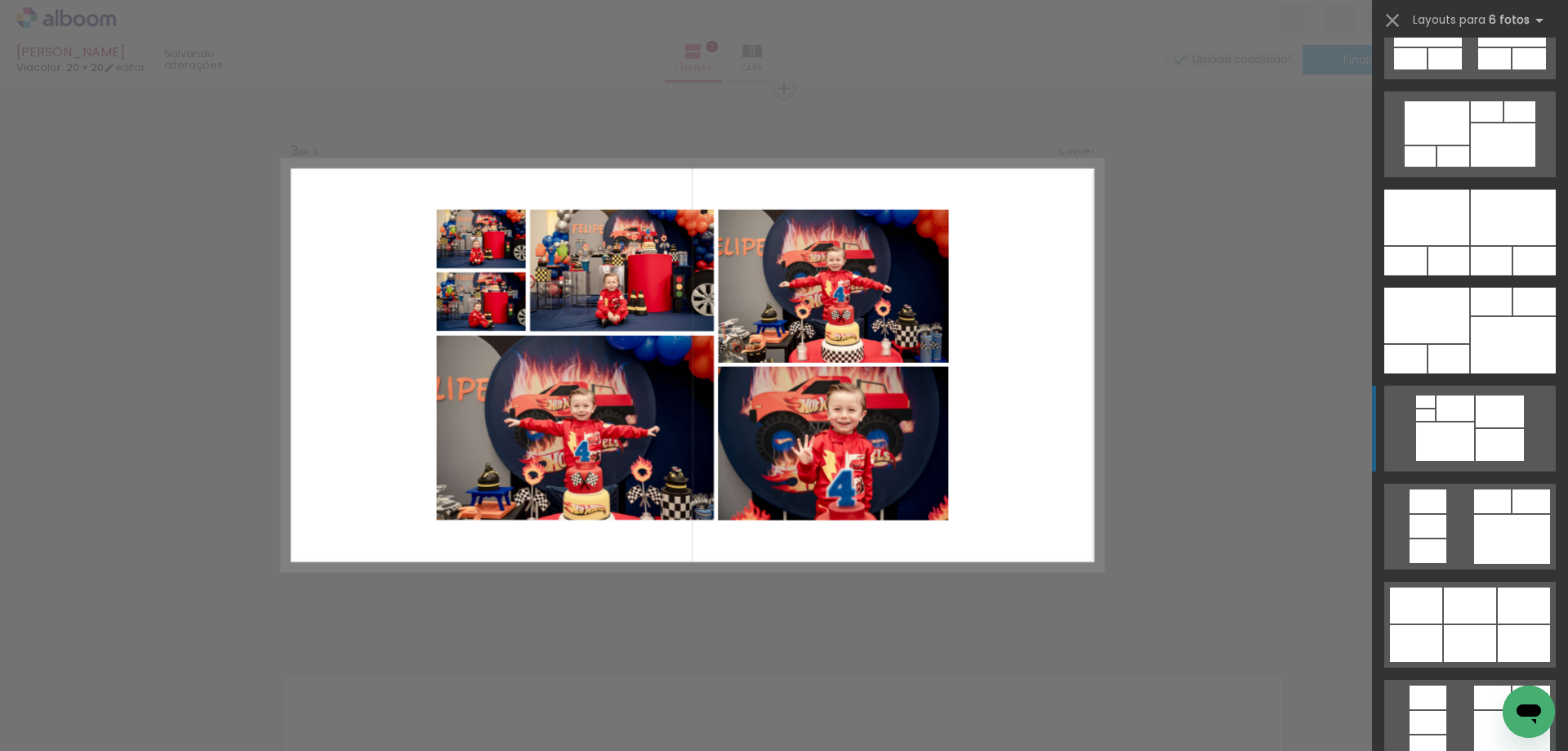
scroll to position [1063, 0]
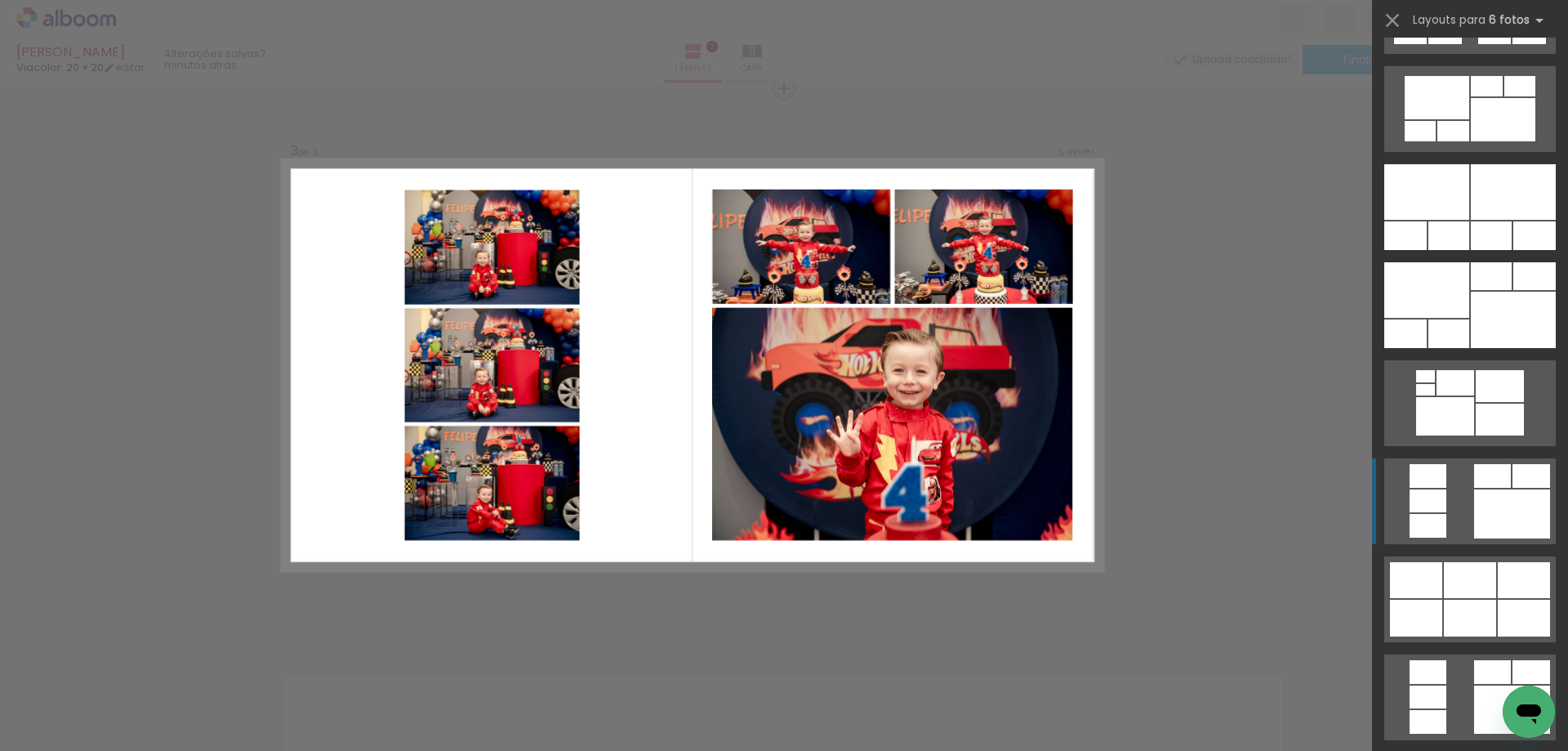
click at [1507, 506] on div at bounding box center [1511, 514] width 76 height 49
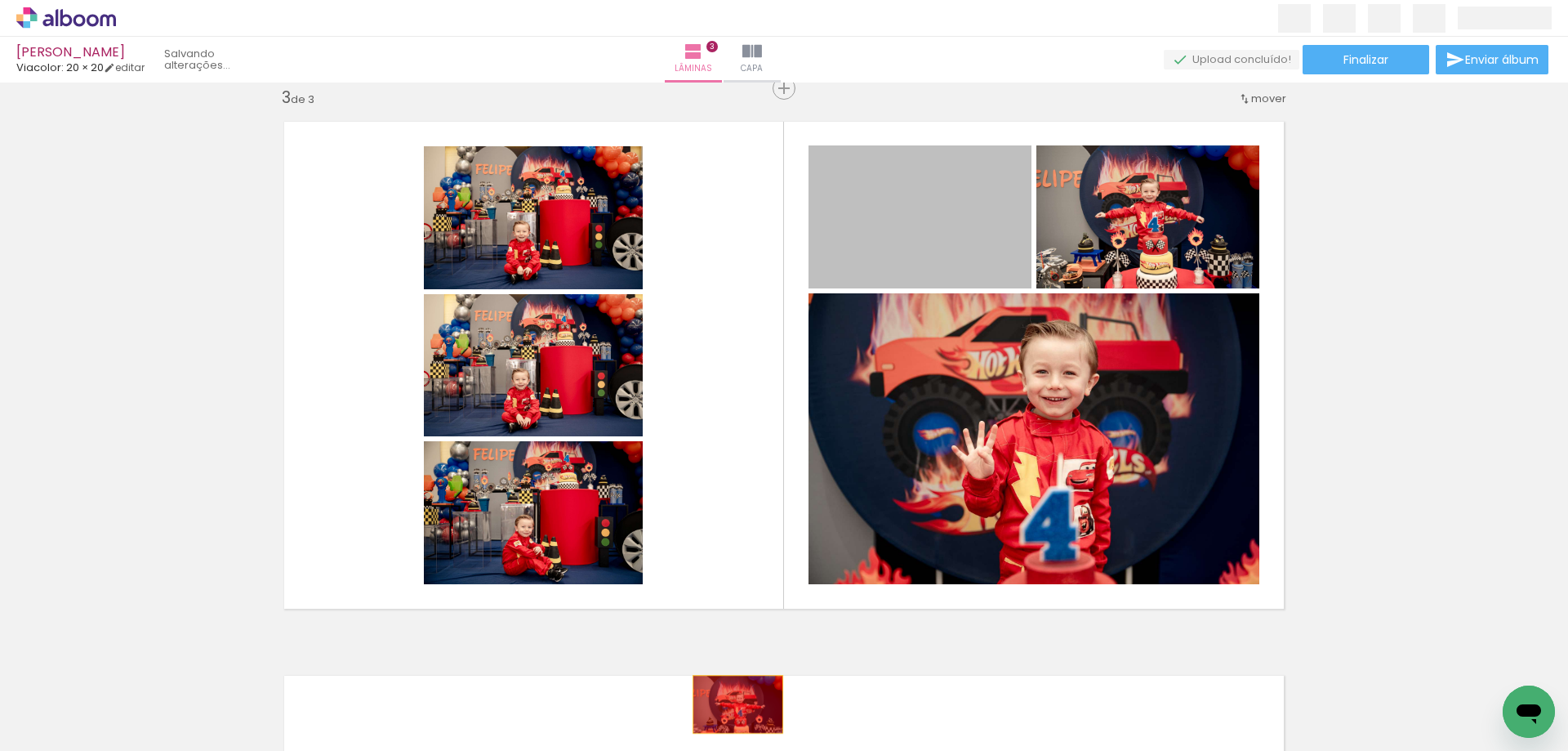
drag, startPoint x: 951, startPoint y: 205, endPoint x: 732, endPoint y: 705, distance: 545.9
click at [732, 705] on quentale-workspace at bounding box center [784, 375] width 1568 height 751
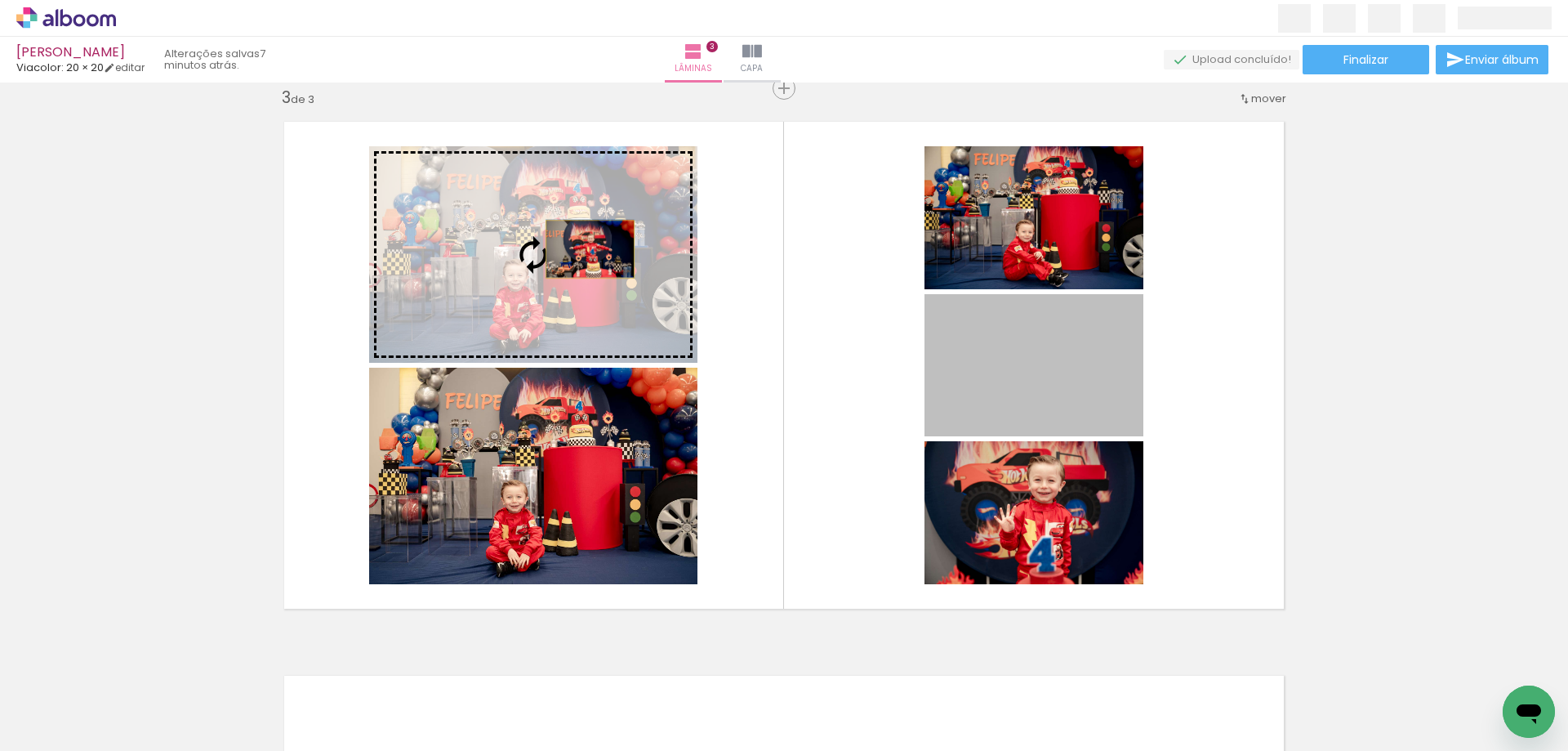
drag, startPoint x: 864, startPoint y: 327, endPoint x: 584, endPoint y: 249, distance: 290.7
click at [0, 0] on slot at bounding box center [0, 0] width 0 height 0
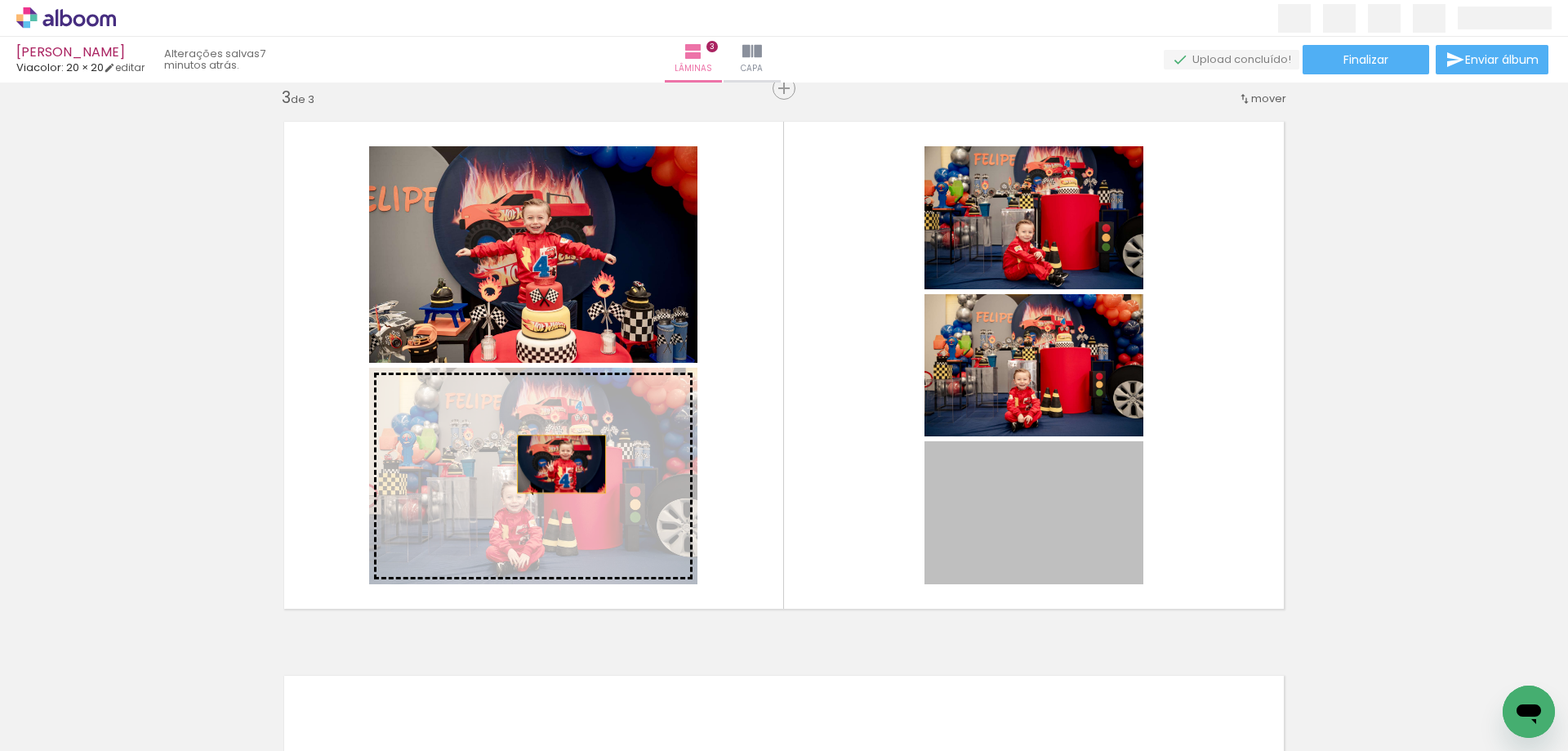
drag, startPoint x: 1018, startPoint y: 541, endPoint x: 569, endPoint y: 492, distance: 451.7
click at [0, 0] on slot at bounding box center [0, 0] width 0 height 0
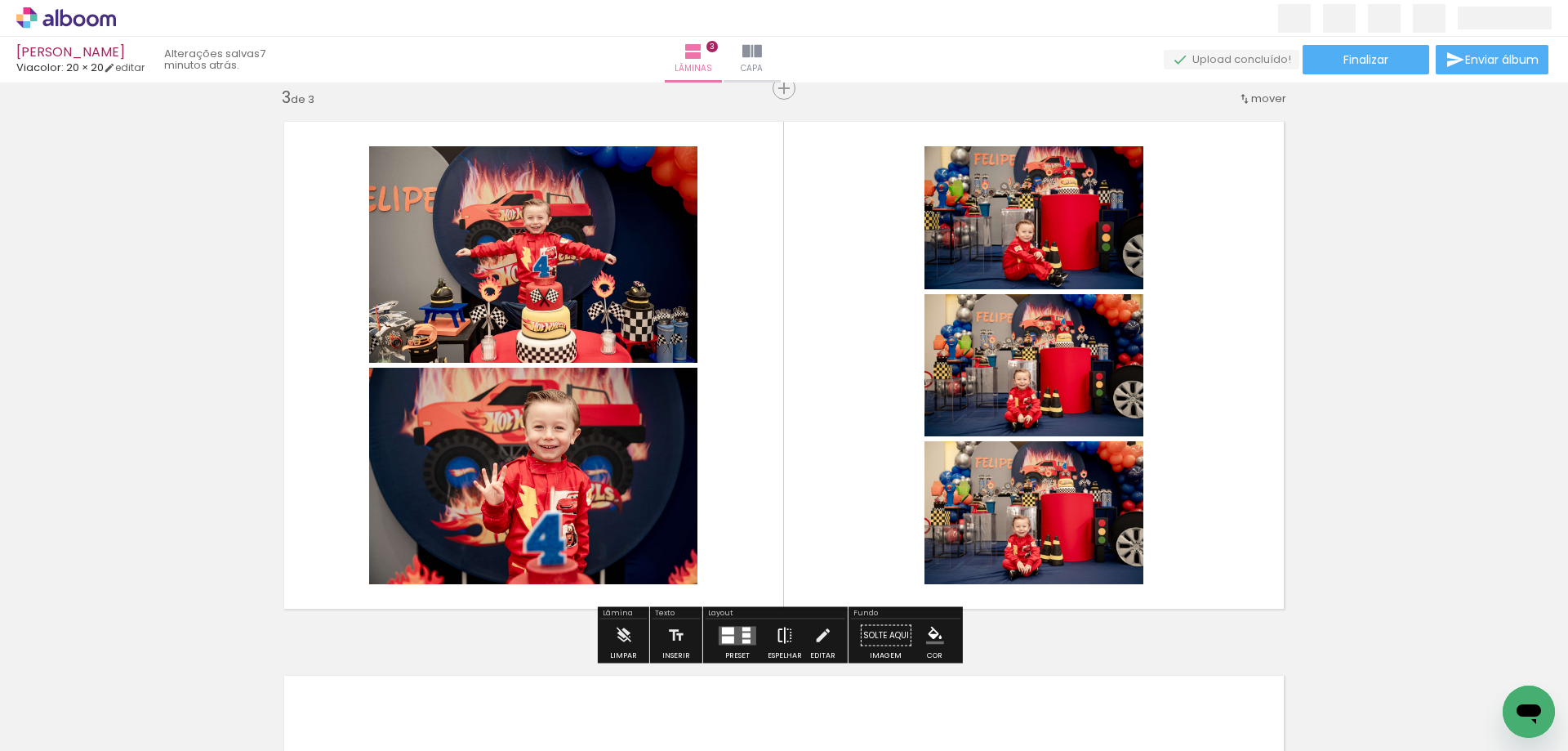
click at [784, 640] on iron-icon at bounding box center [784, 636] width 18 height 33
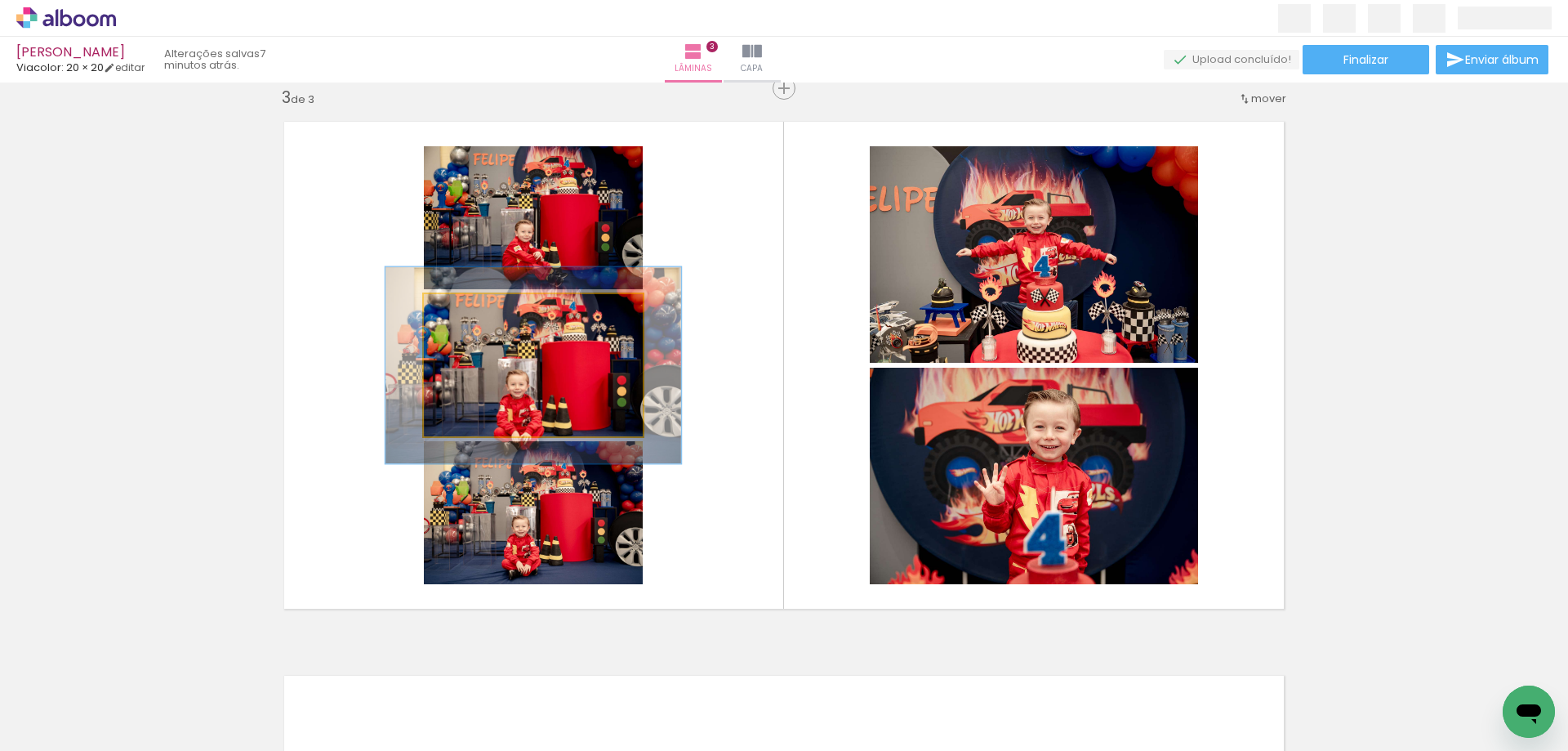
drag, startPoint x: 455, startPoint y: 321, endPoint x: 475, endPoint y: 319, distance: 20.1
click at [475, 319] on div at bounding box center [482, 312] width 26 height 26
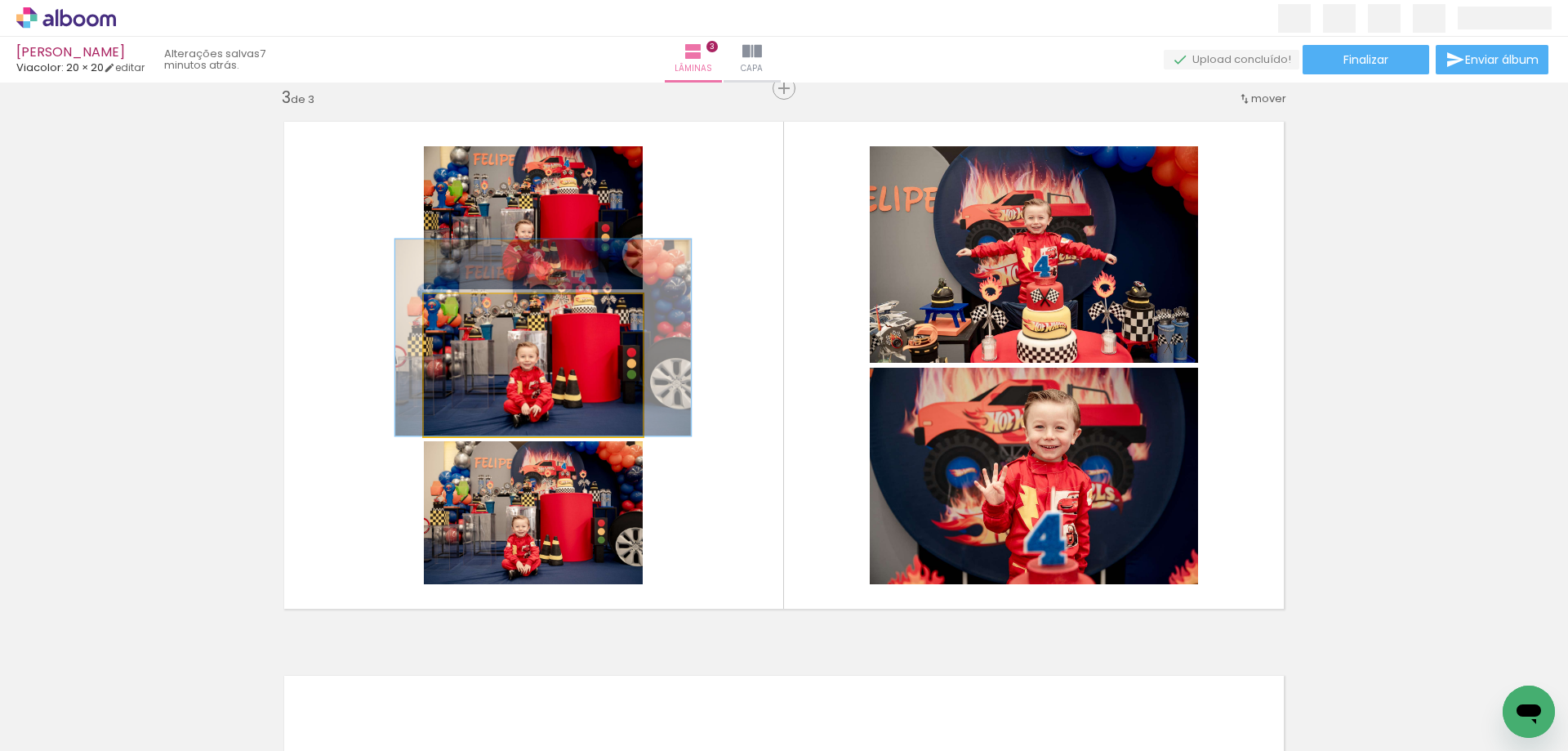
drag, startPoint x: 597, startPoint y: 389, endPoint x: 605, endPoint y: 363, distance: 27.2
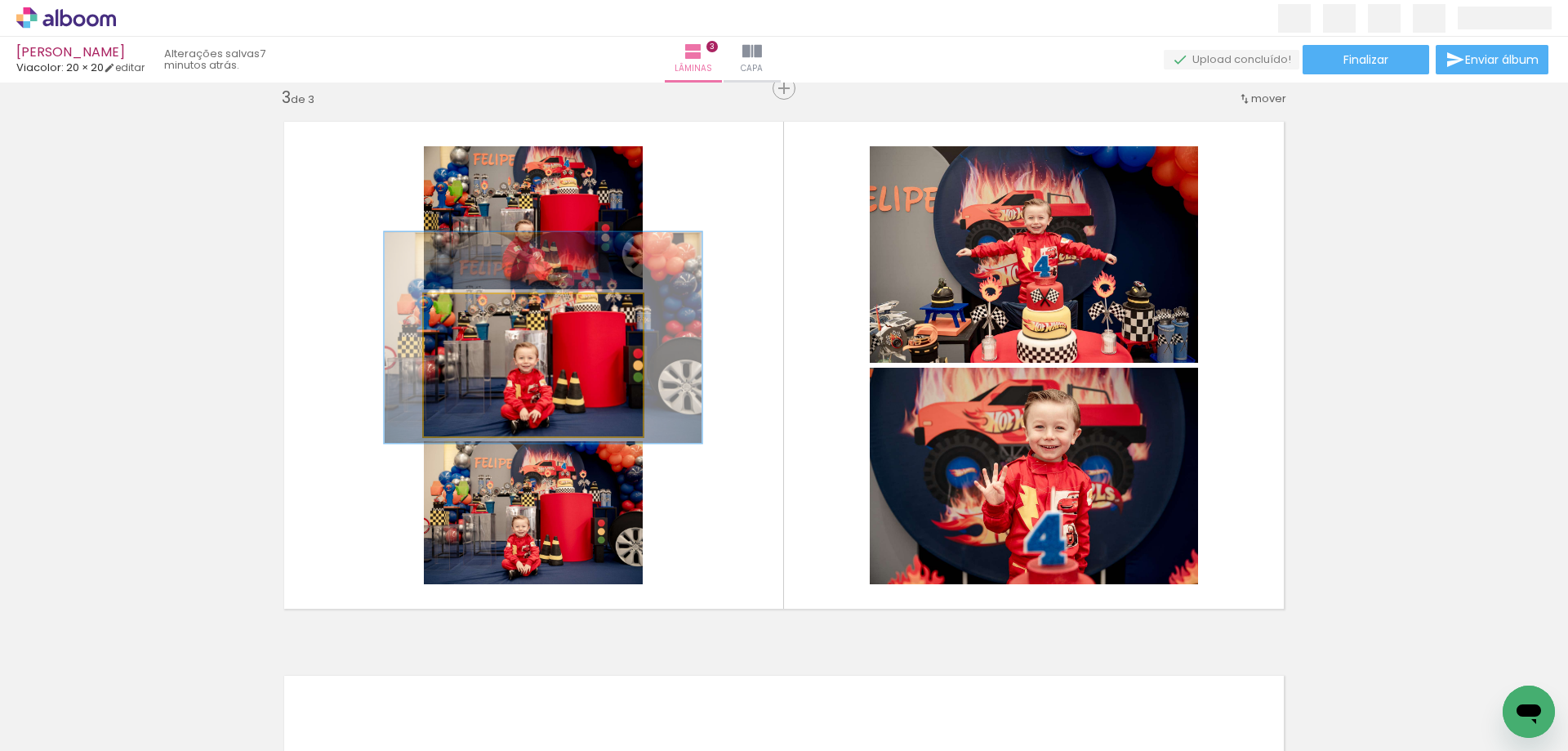
drag, startPoint x: 477, startPoint y: 317, endPoint x: 535, endPoint y: 359, distance: 71.6
type paper-slider "144"
click at [483, 317] on div at bounding box center [490, 312] width 26 height 26
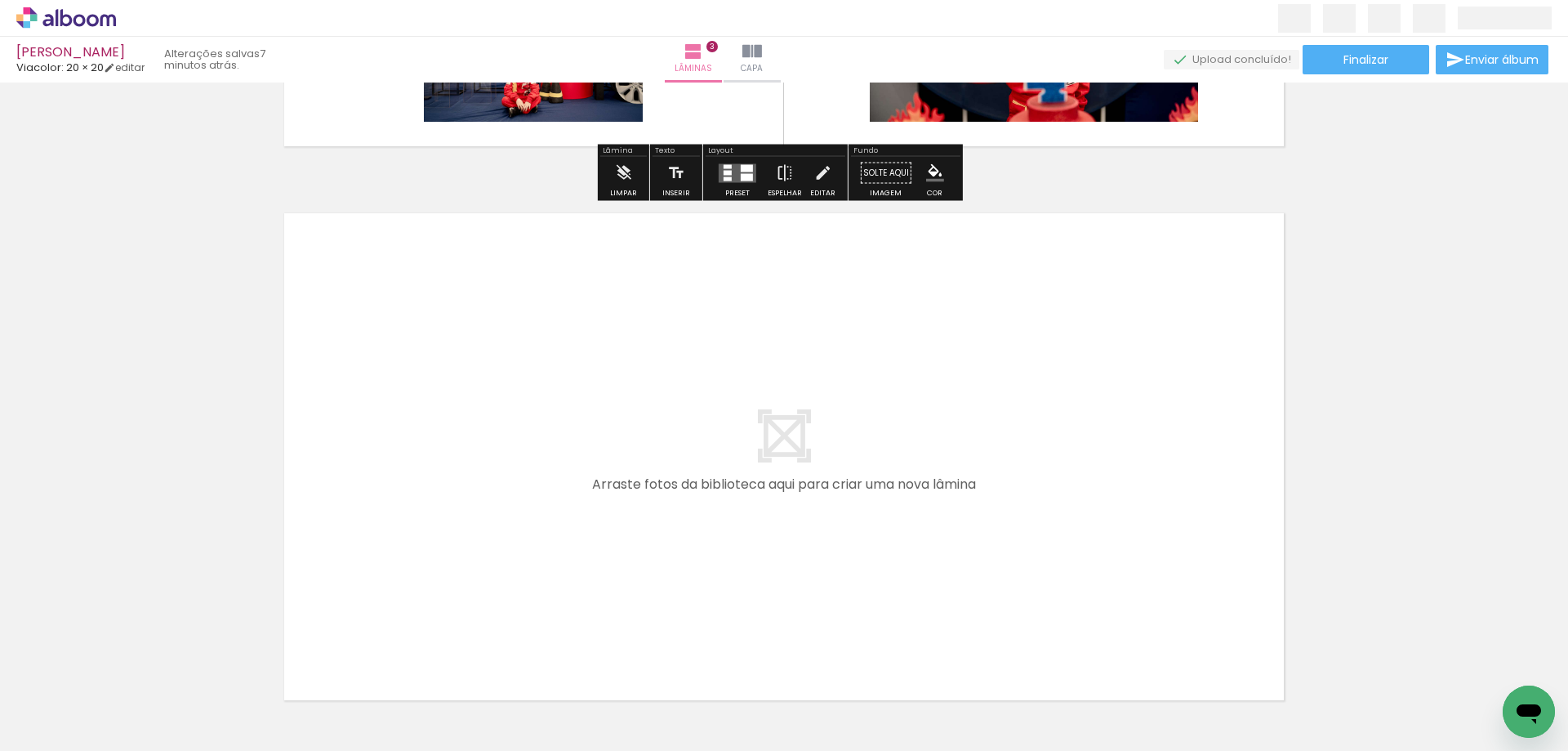
scroll to position [1620, 0]
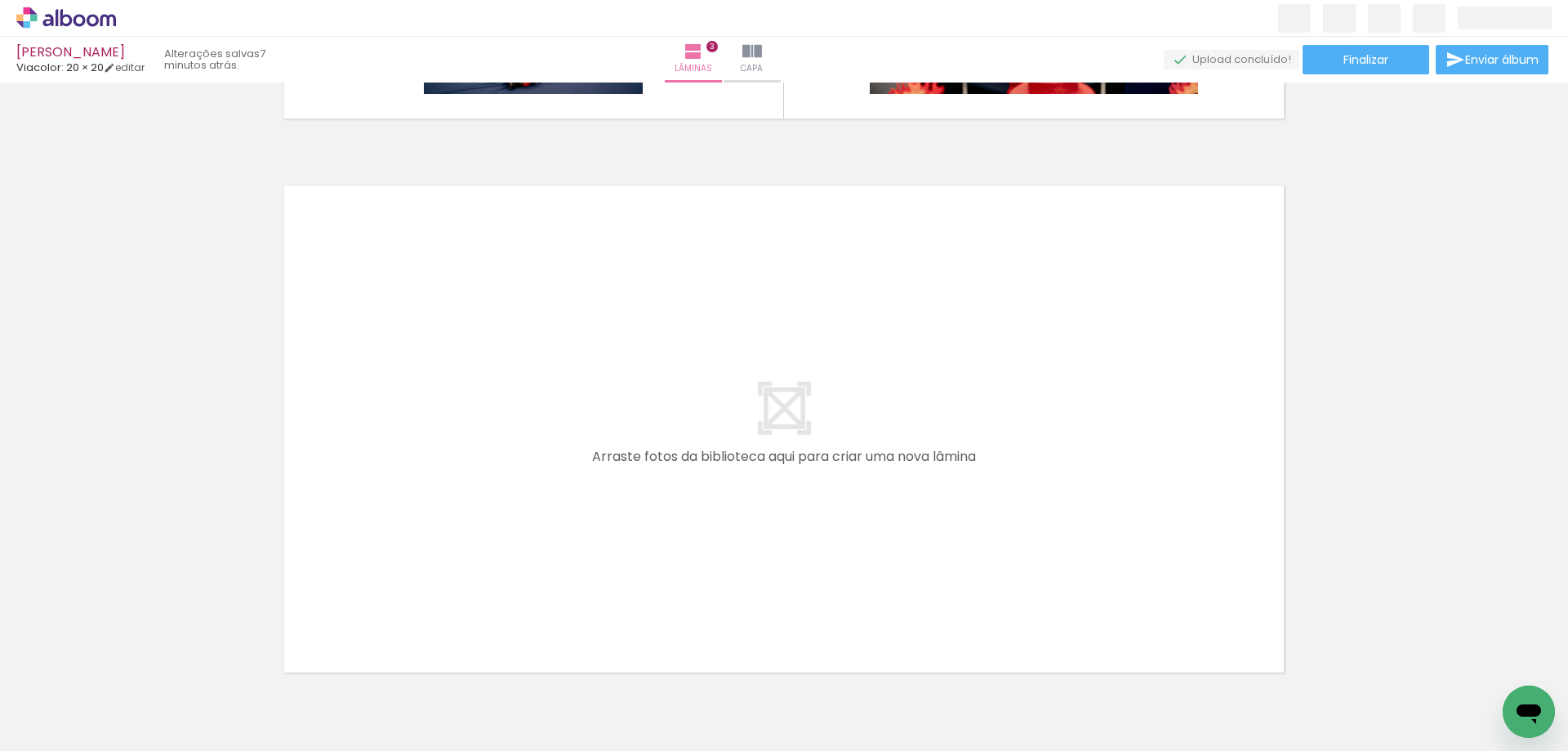
click at [862, 659] on iron-icon at bounding box center [860, 663] width 17 height 17
click at [951, 658] on iron-icon at bounding box center [951, 663] width 17 height 17
click at [951, 662] on iron-icon at bounding box center [951, 663] width 17 height 17
drag, startPoint x: 617, startPoint y: 681, endPoint x: 662, endPoint y: 499, distance: 187.5
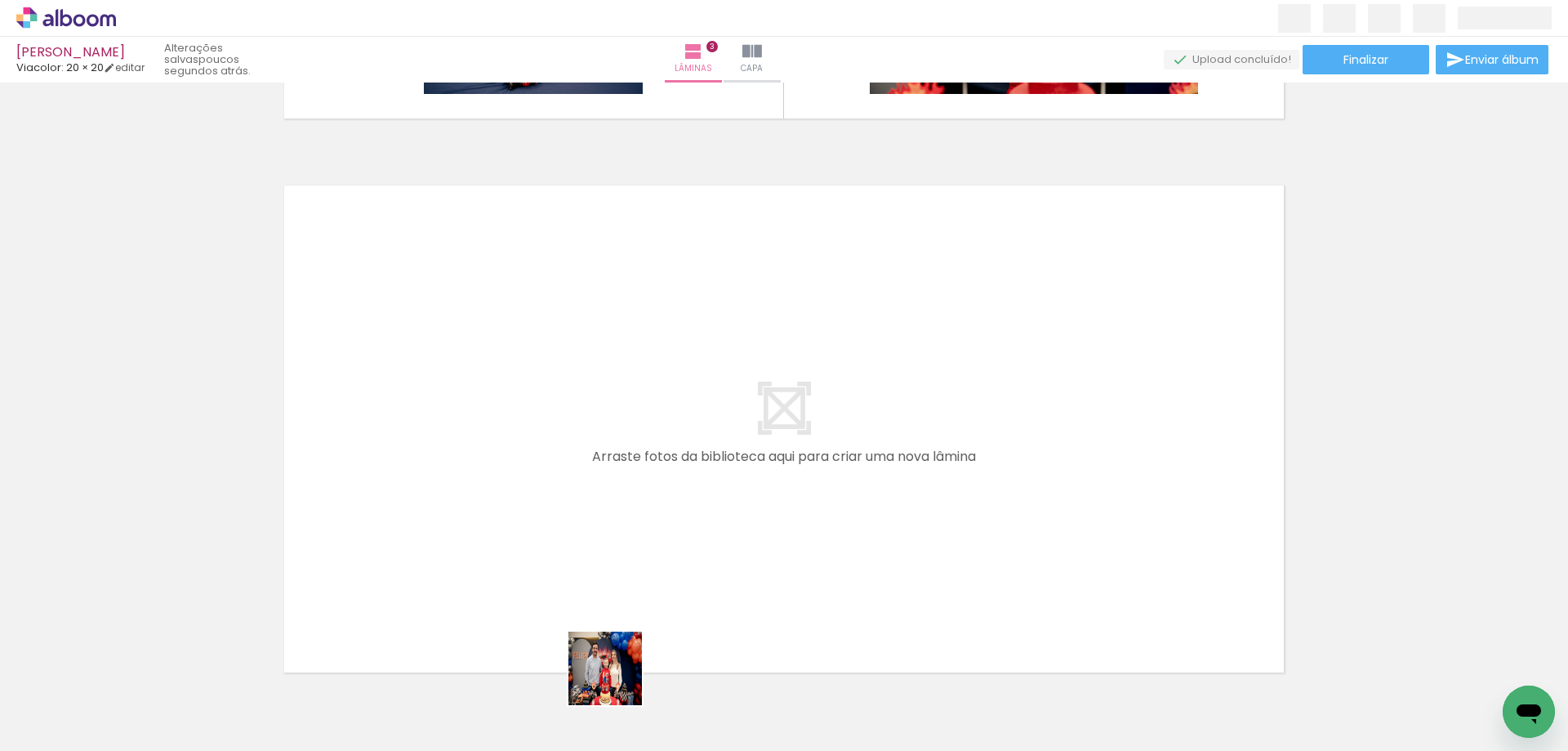
click at [662, 499] on quentale-workspace at bounding box center [784, 375] width 1568 height 751
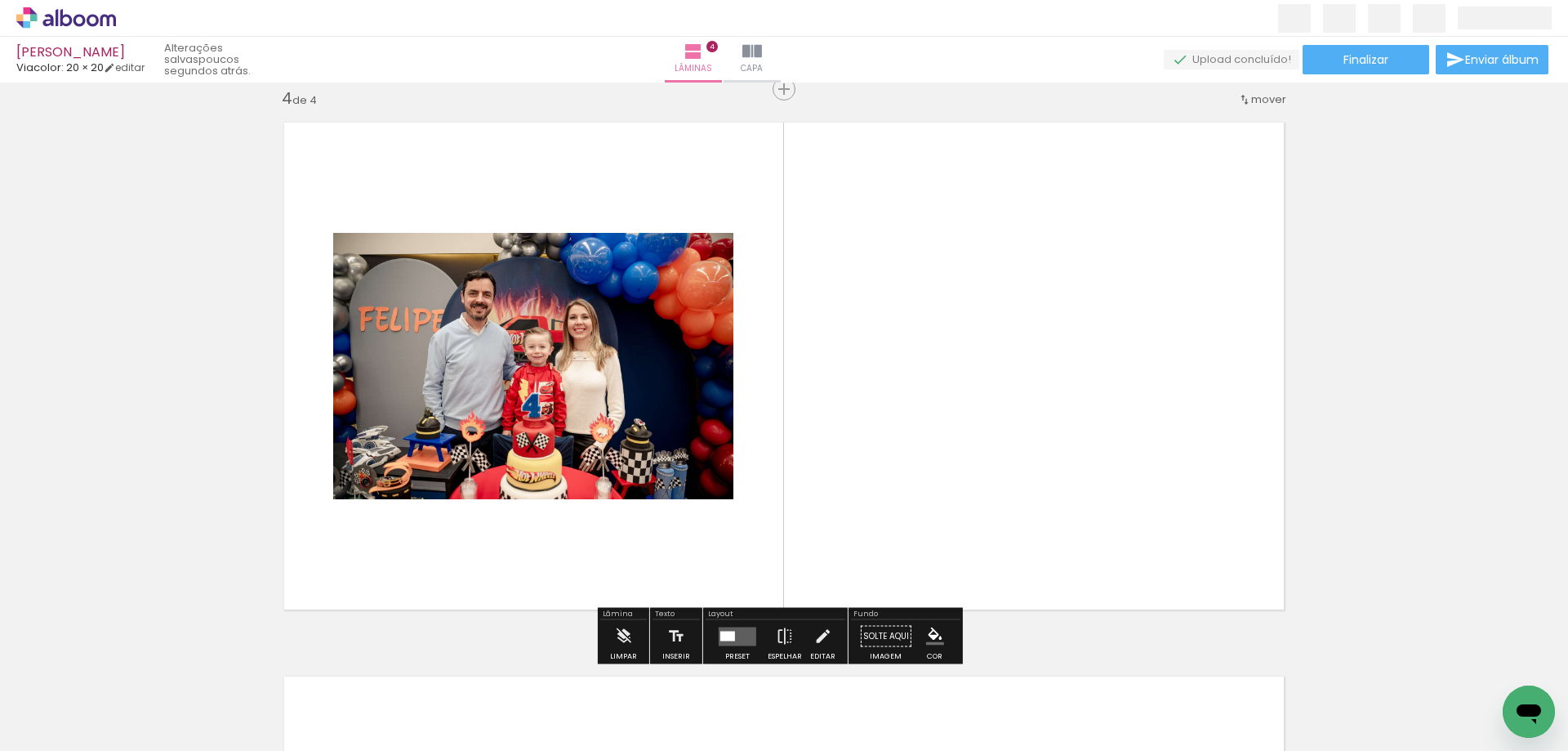
scroll to position [1684, 0]
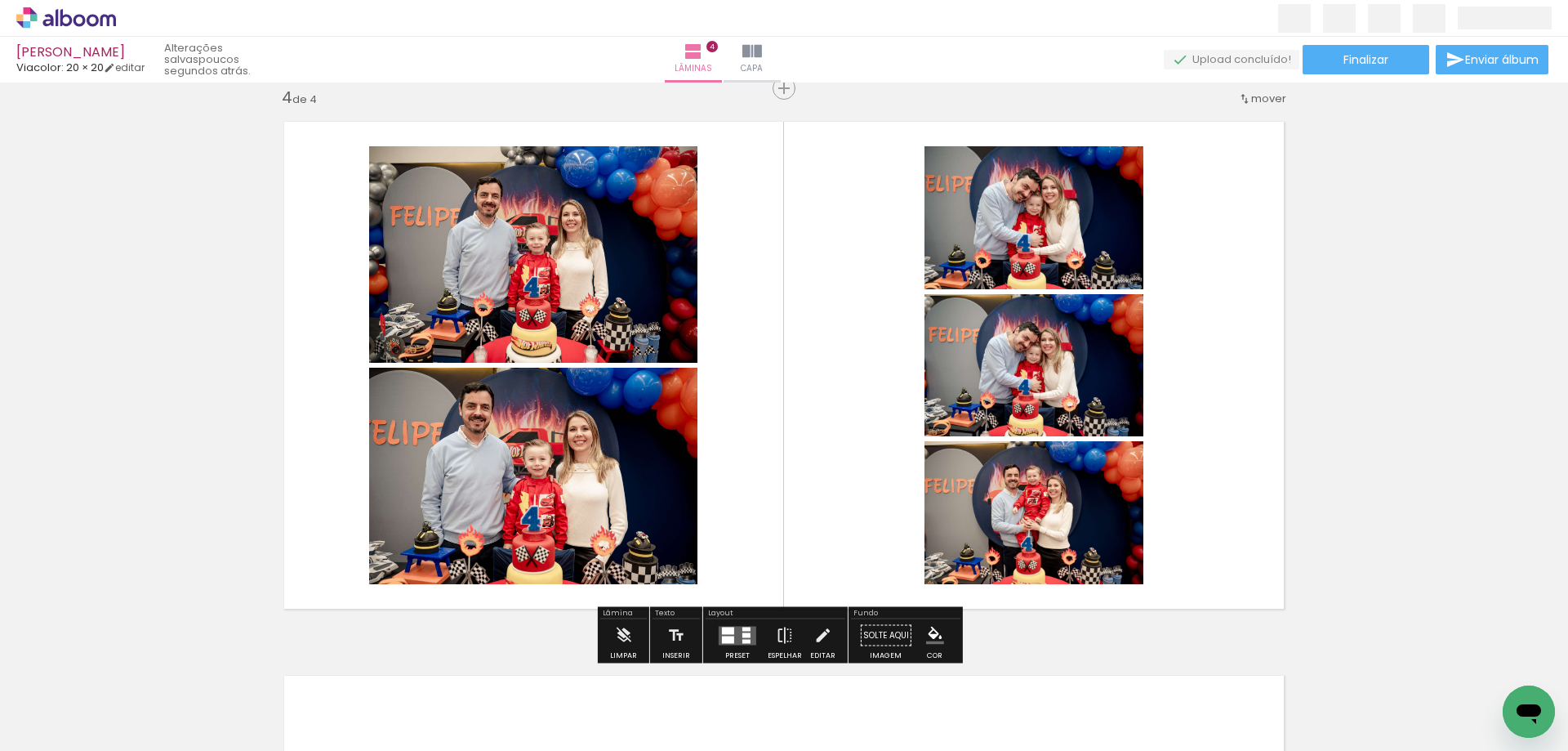
scroll to position [0, 469]
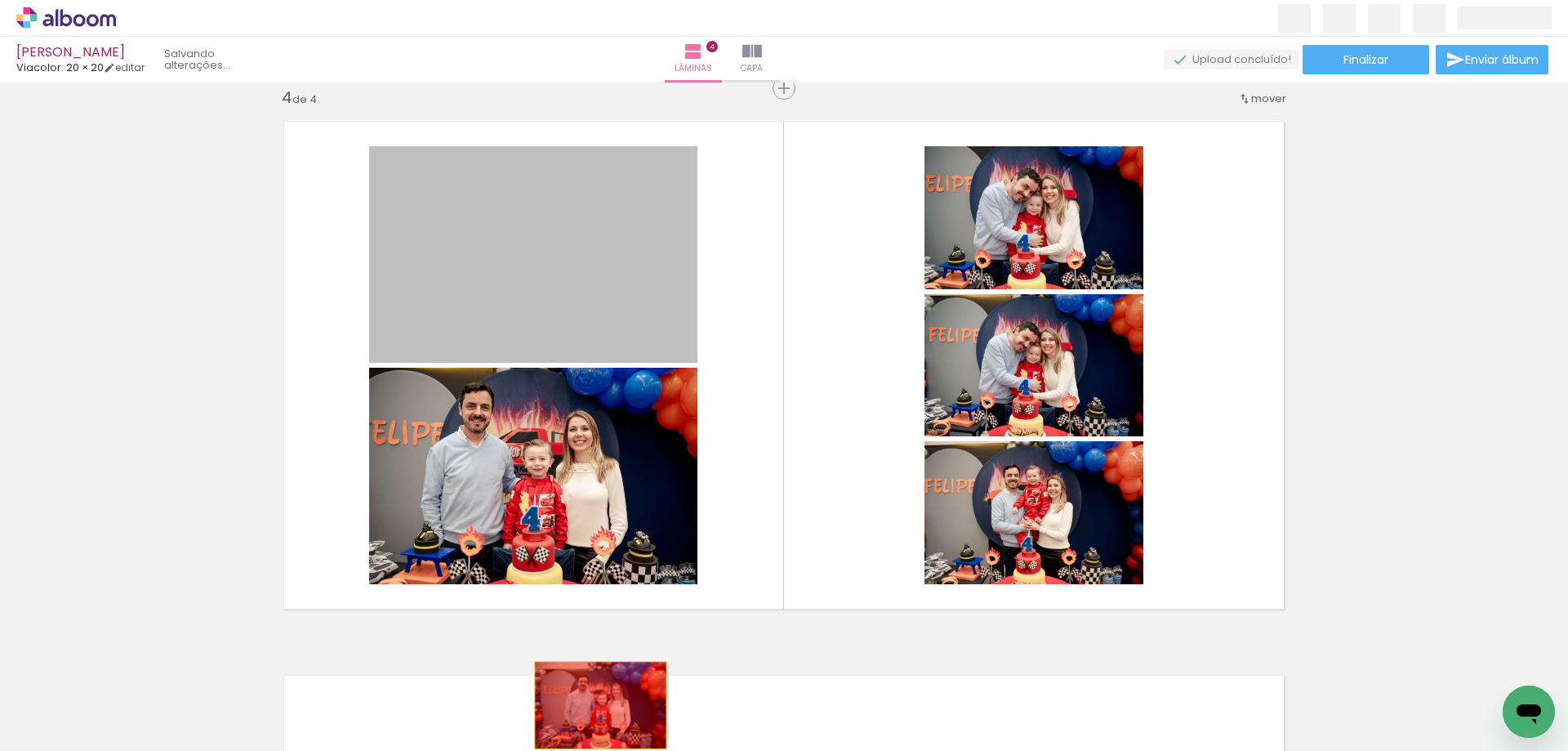
drag, startPoint x: 612, startPoint y: 286, endPoint x: 595, endPoint y: 706, distance: 420.3
click at [595, 706] on quentale-workspace at bounding box center [784, 375] width 1568 height 751
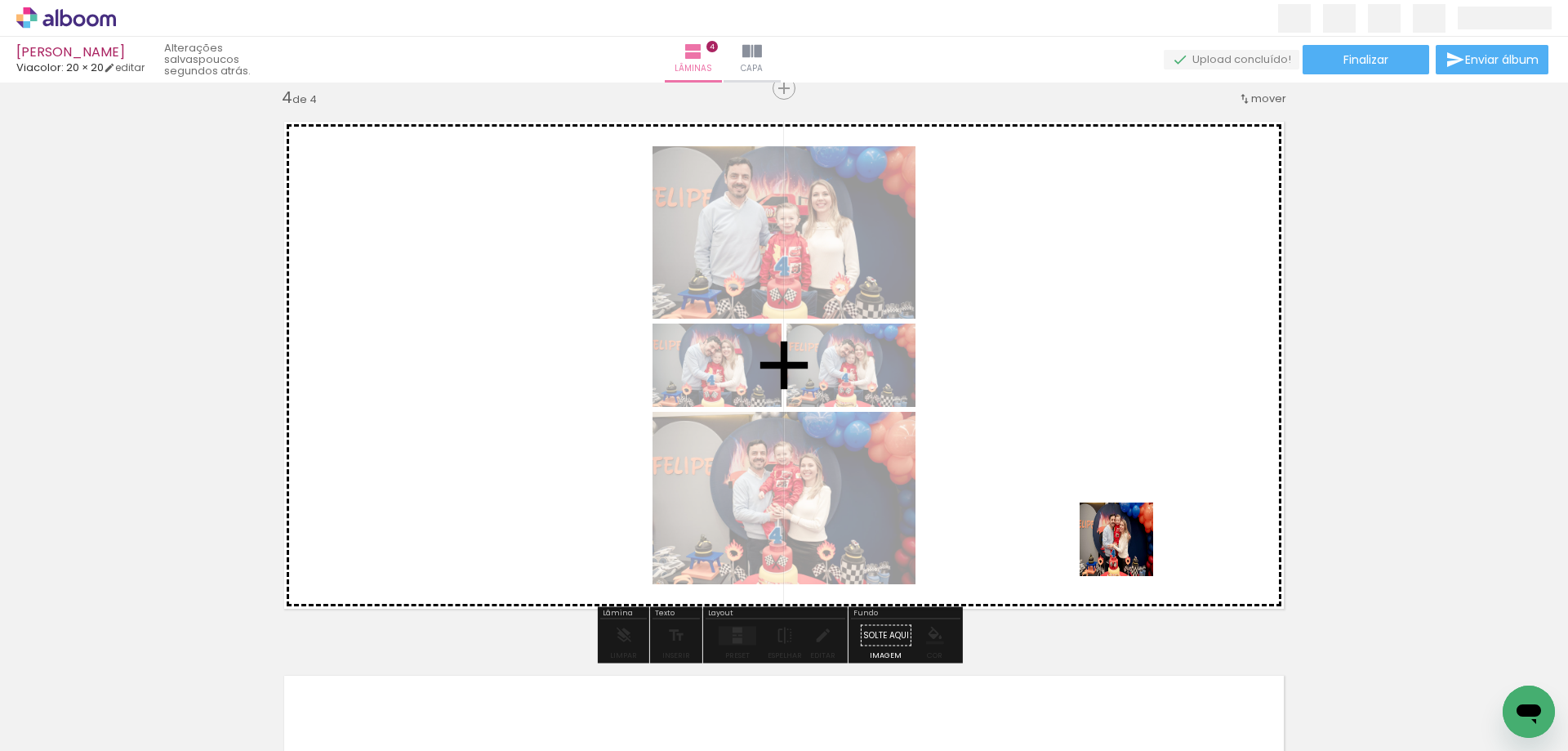
drag, startPoint x: 1090, startPoint y: 701, endPoint x: 884, endPoint y: 546, distance: 257.8
click at [1171, 424] on quentale-workspace at bounding box center [784, 375] width 1568 height 751
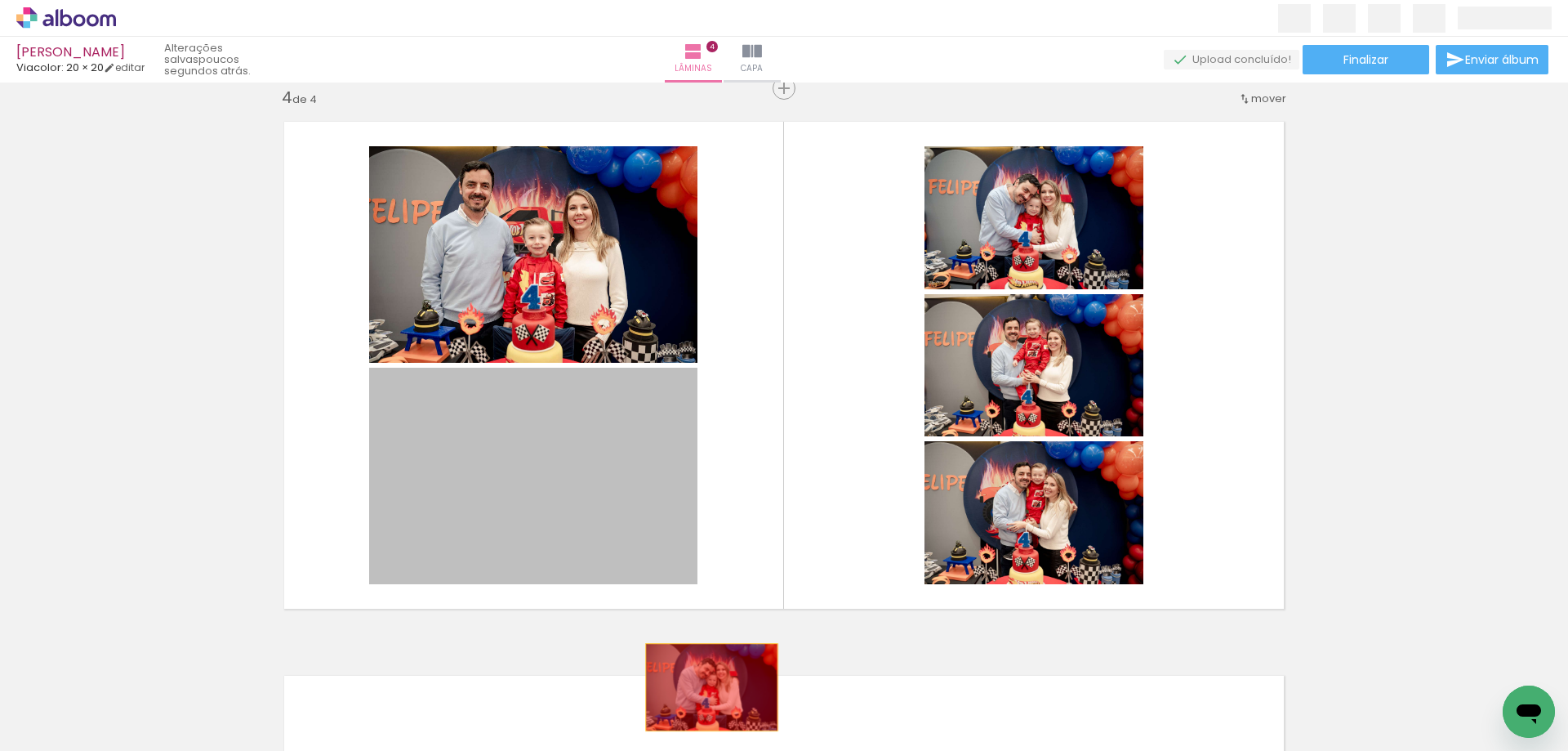
drag, startPoint x: 497, startPoint y: 417, endPoint x: 706, endPoint y: 697, distance: 349.4
click at [706, 697] on quentale-workspace at bounding box center [784, 375] width 1568 height 751
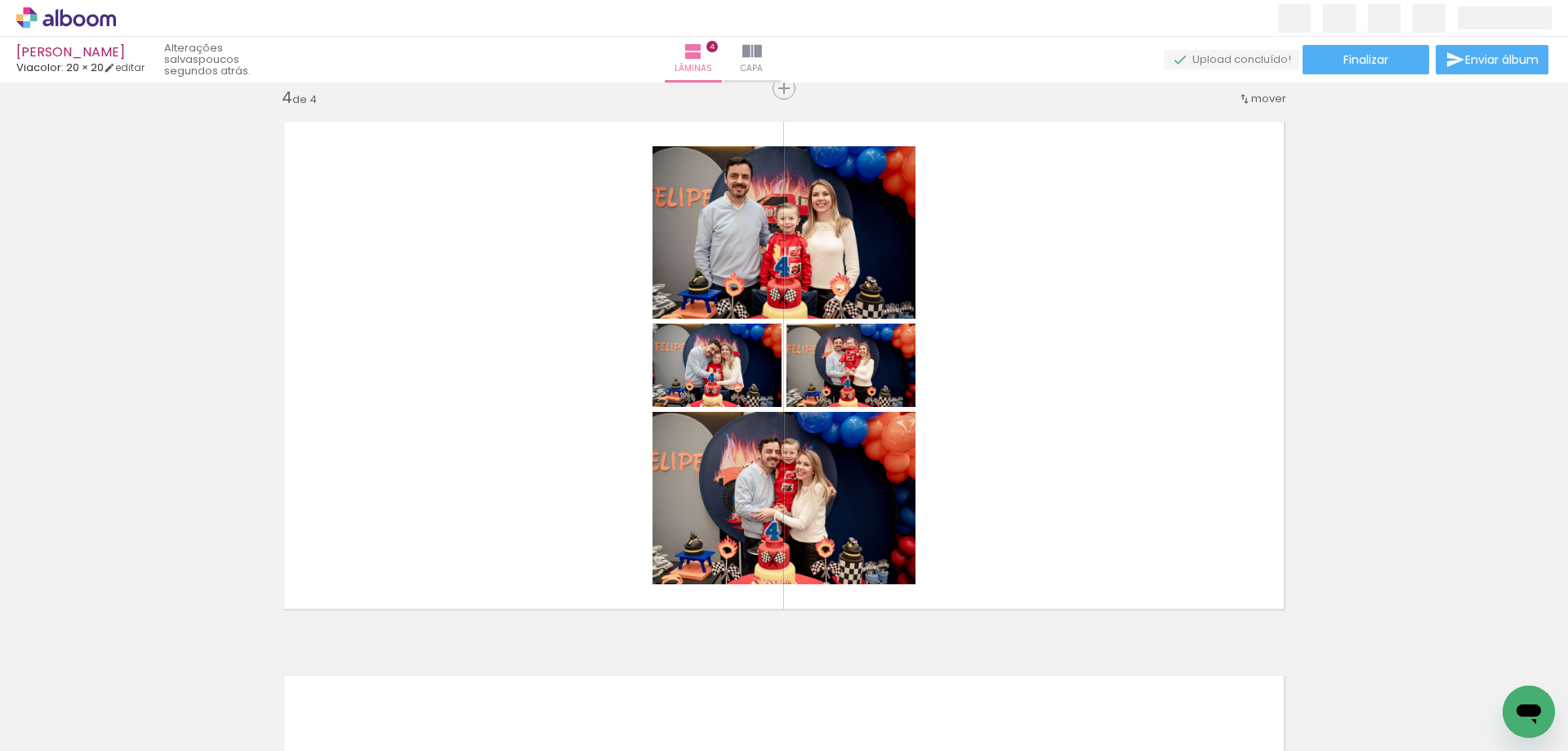
scroll to position [0, 704]
click at [524, 663] on iron-icon at bounding box center [522, 663] width 17 height 17
click at [344, 663] on iron-icon at bounding box center [338, 663] width 17 height 17
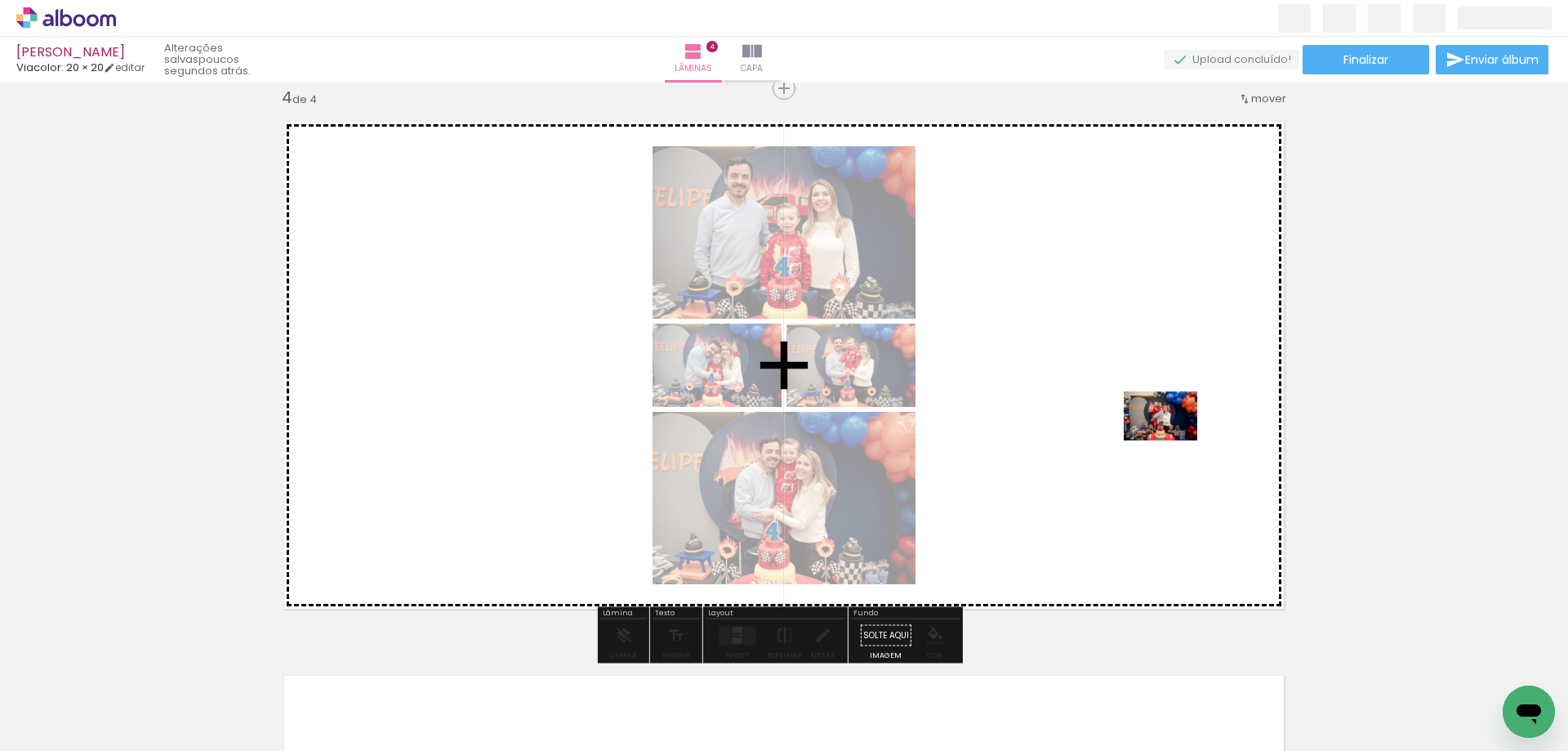
drag, startPoint x: 581, startPoint y: 699, endPoint x: 1178, endPoint y: 433, distance: 653.6
click at [1178, 433] on quentale-workspace at bounding box center [784, 375] width 1568 height 751
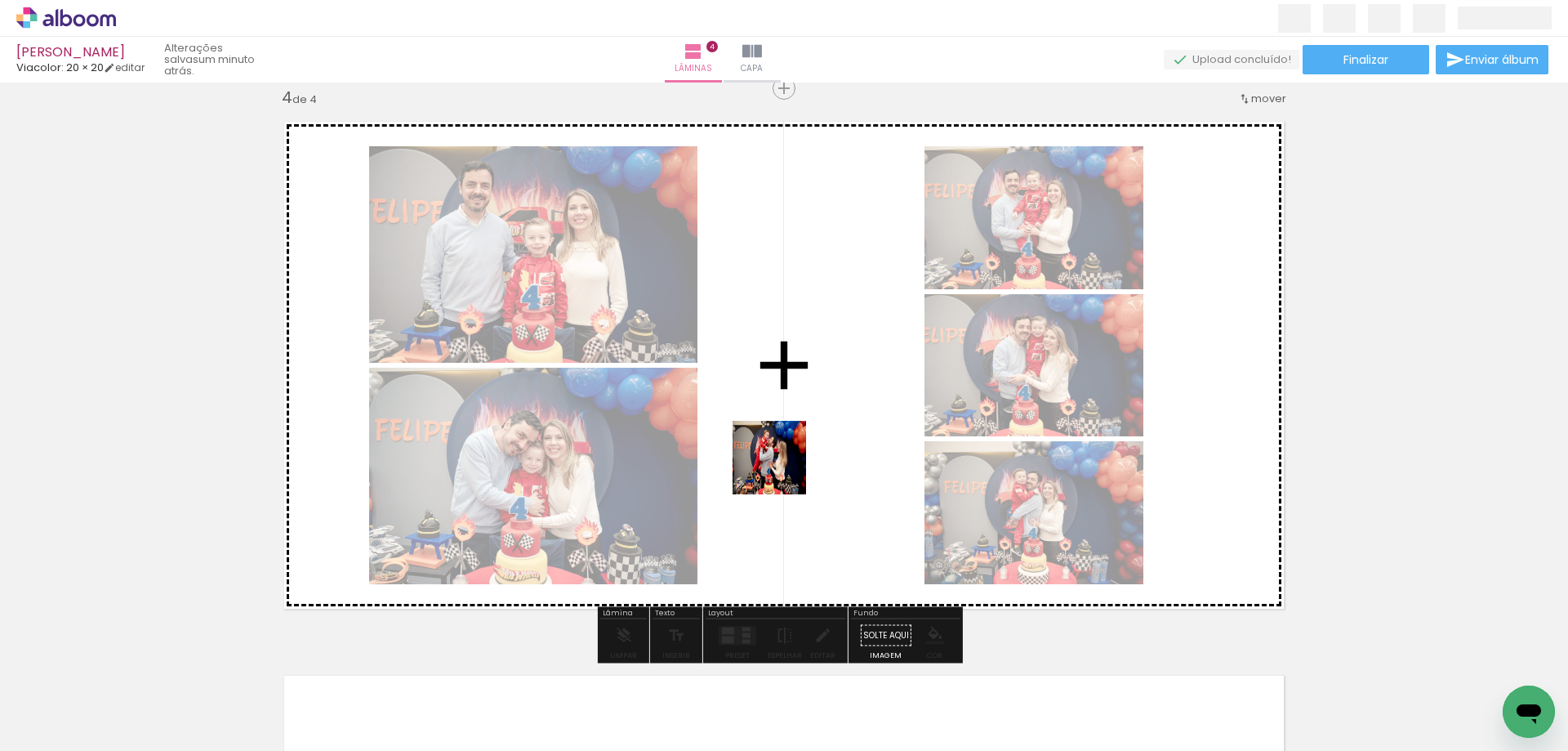
drag, startPoint x: 454, startPoint y: 706, endPoint x: 809, endPoint y: 451, distance: 437.1
click at [809, 451] on quentale-workspace at bounding box center [784, 375] width 1568 height 751
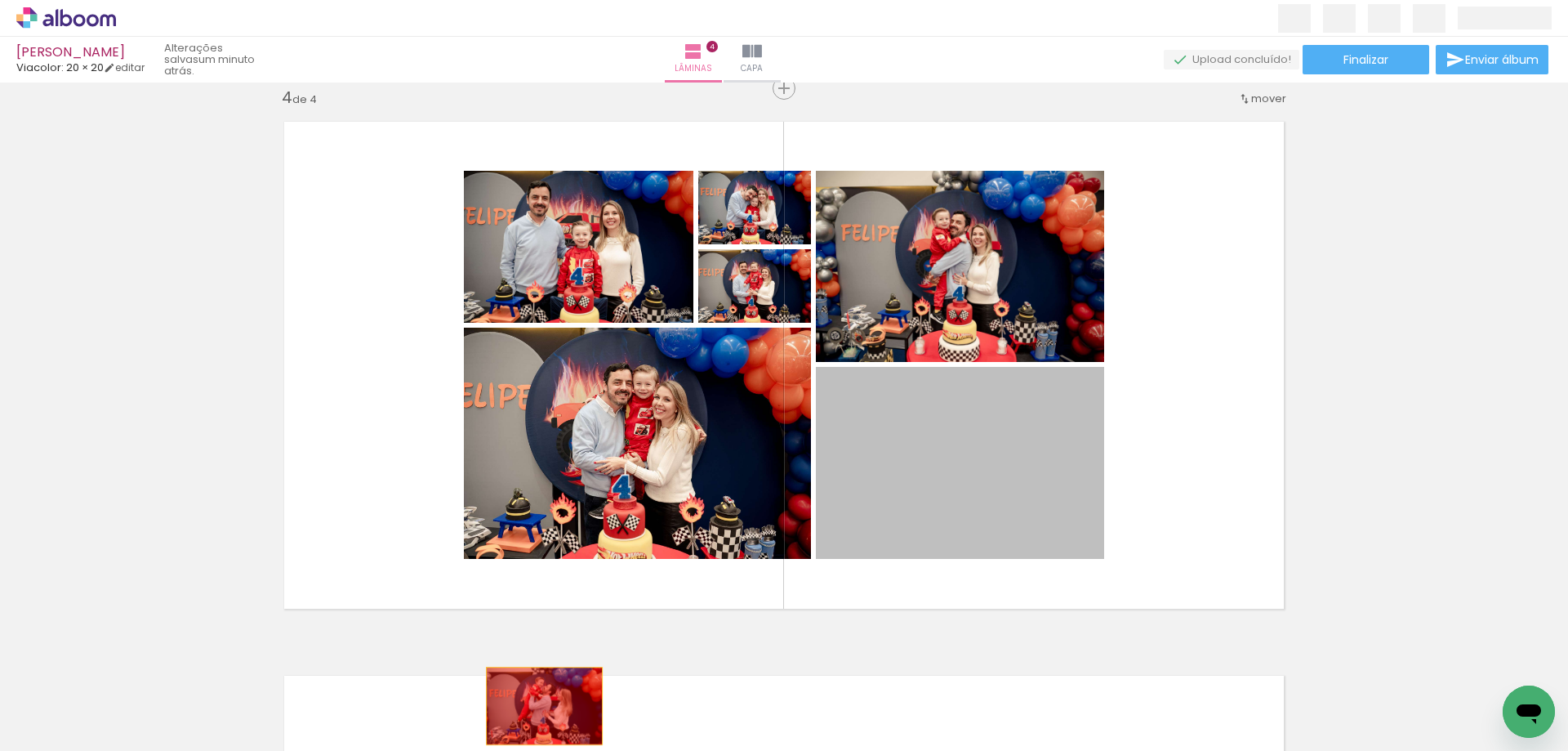
drag, startPoint x: 1017, startPoint y: 459, endPoint x: 538, endPoint y: 707, distance: 539.4
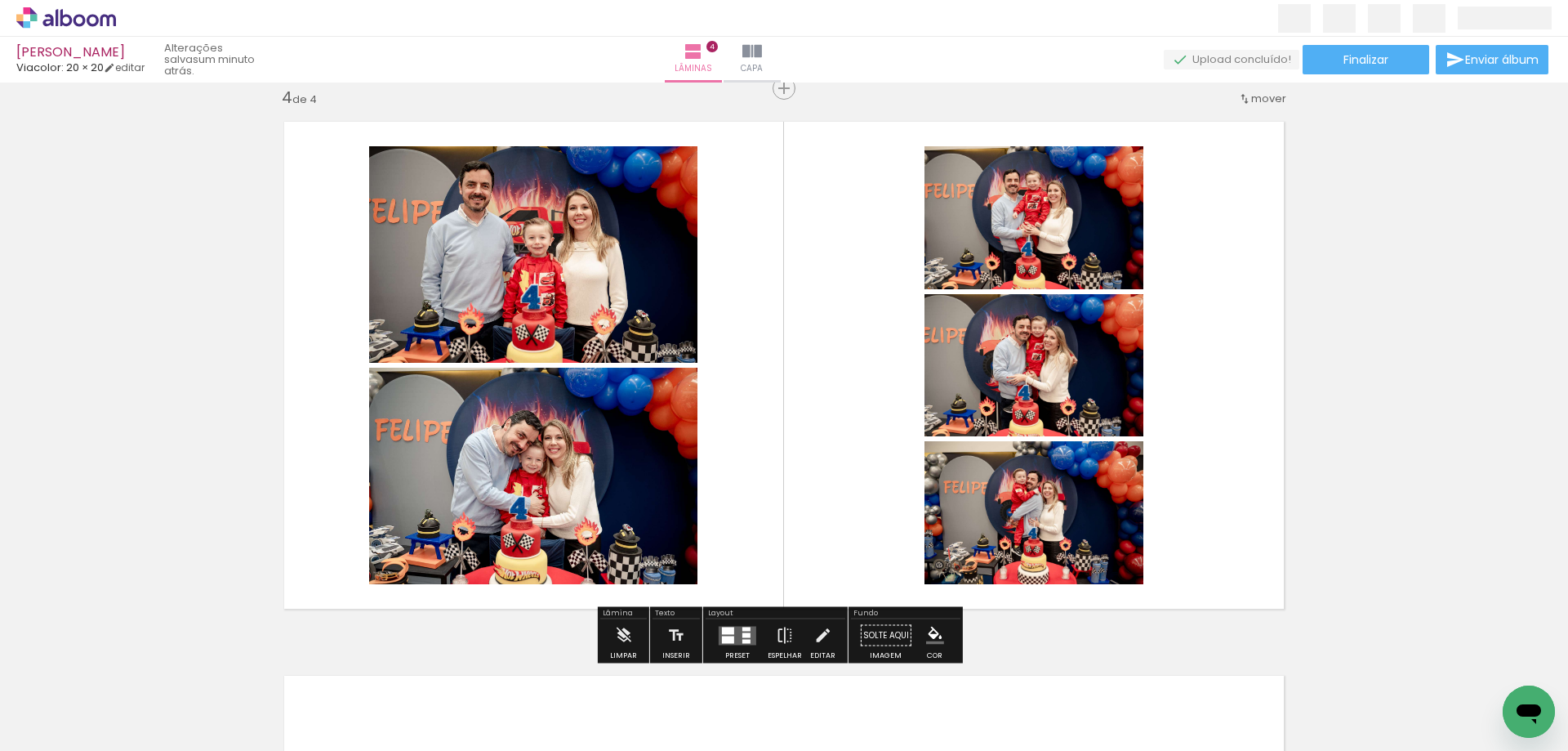
click at [272, 695] on div at bounding box center [277, 696] width 81 height 54
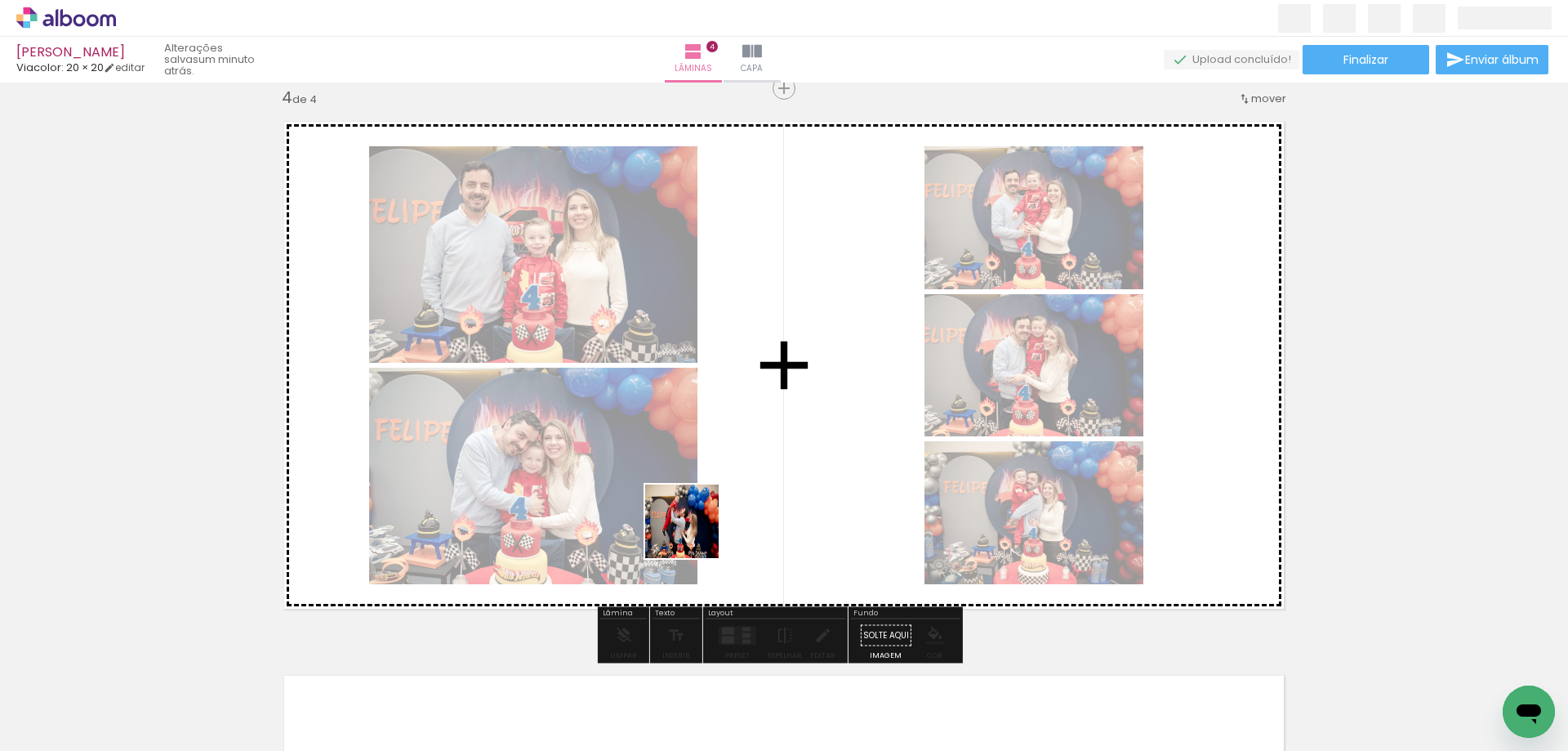
drag, startPoint x: 290, startPoint y: 706, endPoint x: 845, endPoint y: 466, distance: 604.7
click at [845, 466] on quentale-workspace at bounding box center [784, 375] width 1568 height 751
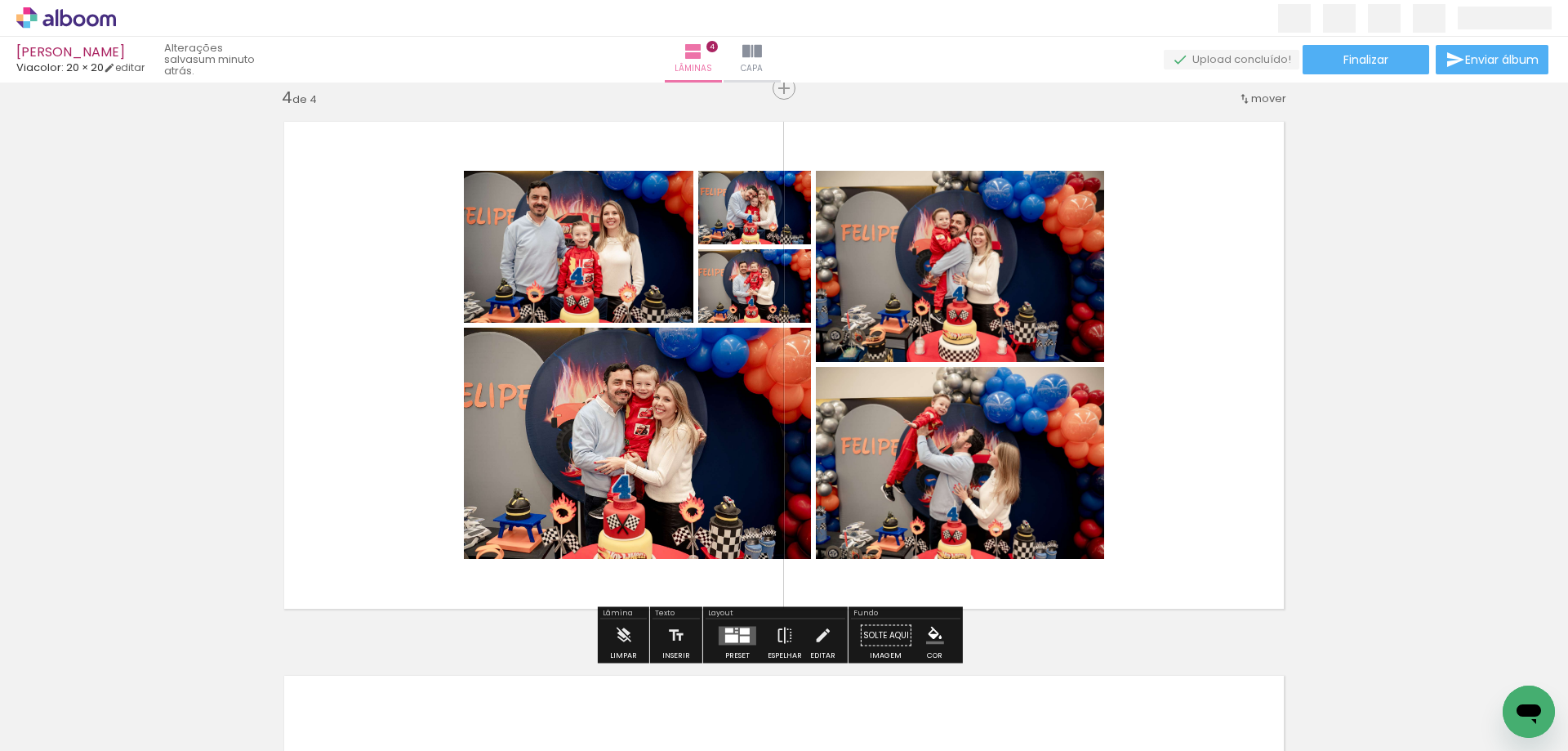
click at [731, 631] on quentale-layouter at bounding box center [737, 635] width 37 height 19
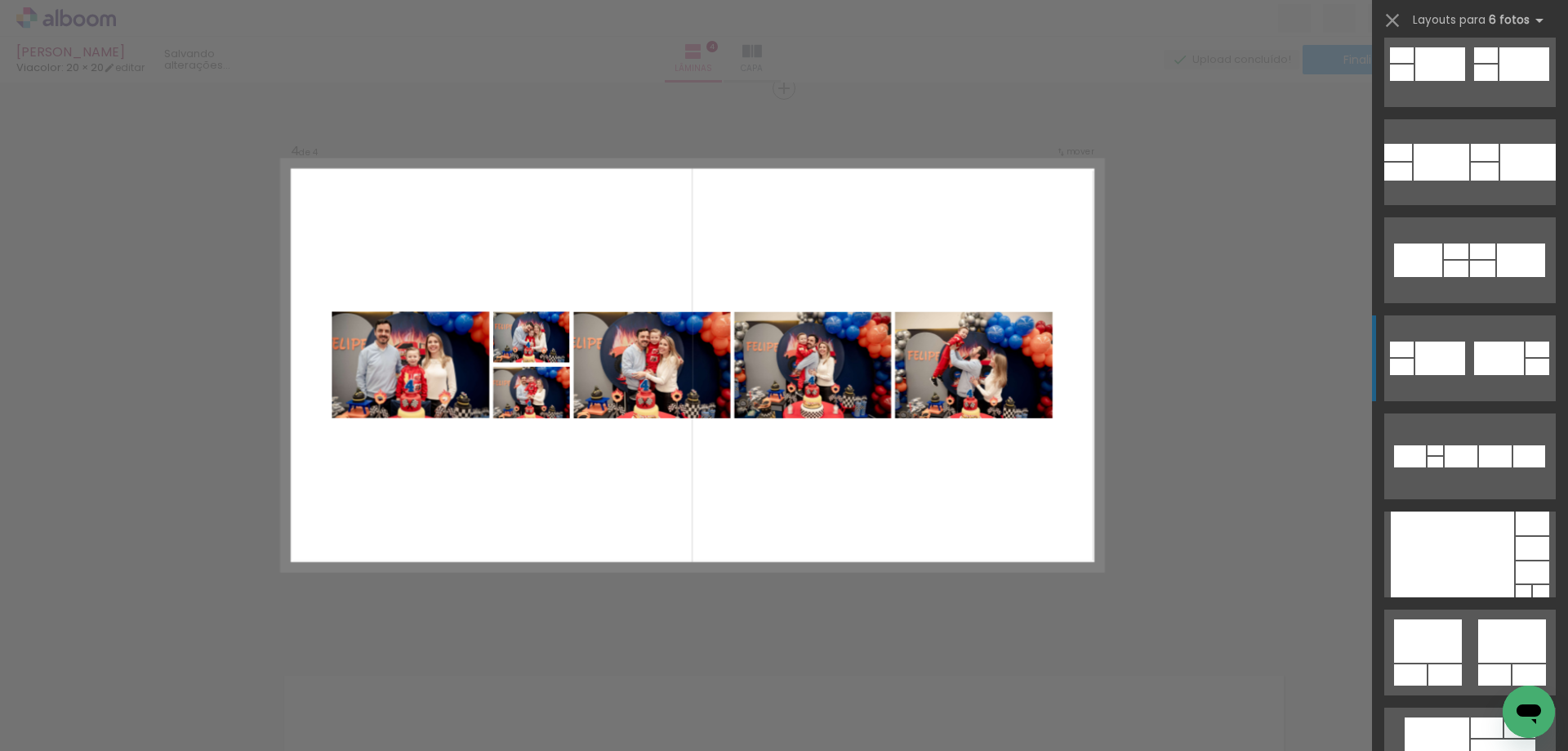
scroll to position [573, 0]
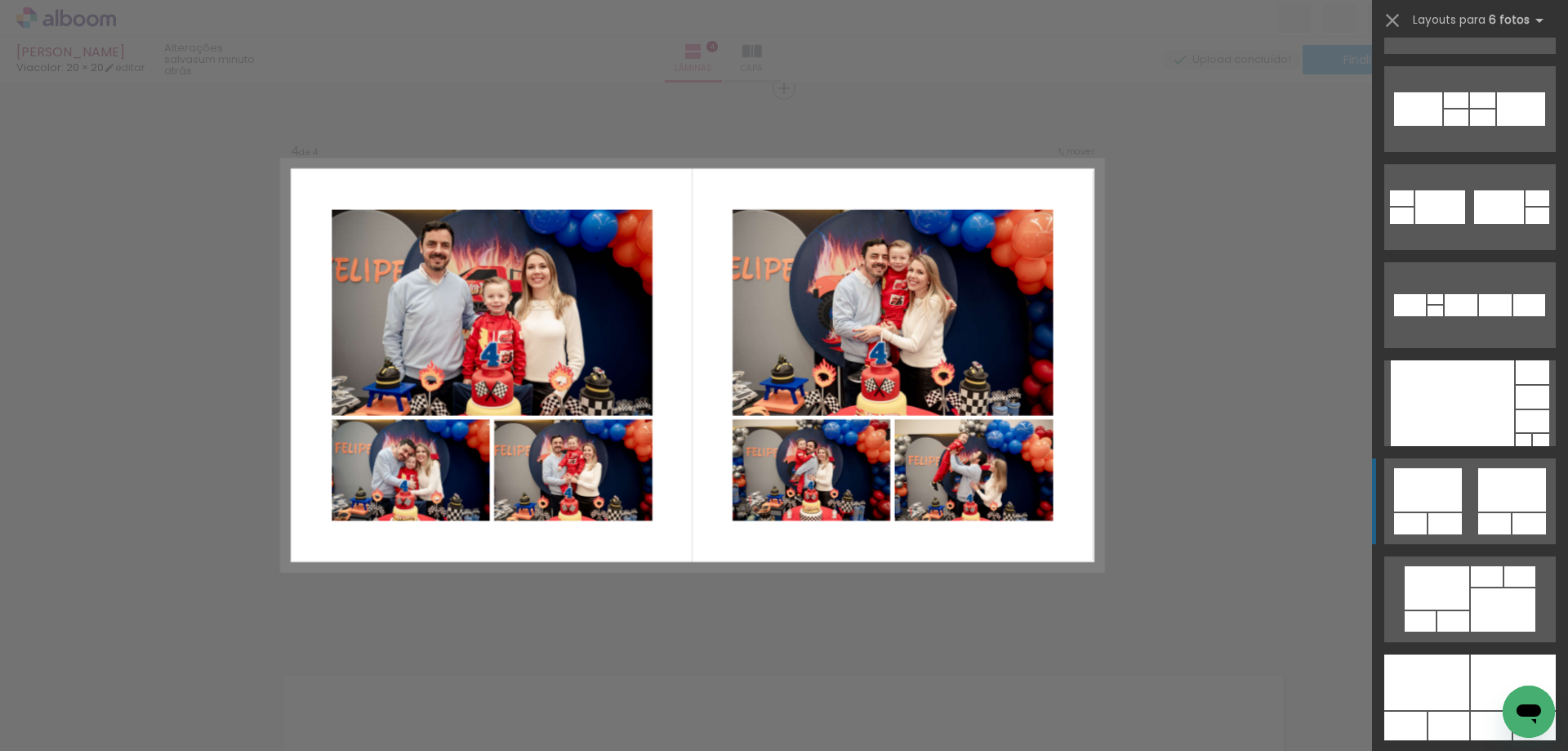
click at [1509, 475] on div at bounding box center [1512, 490] width 68 height 44
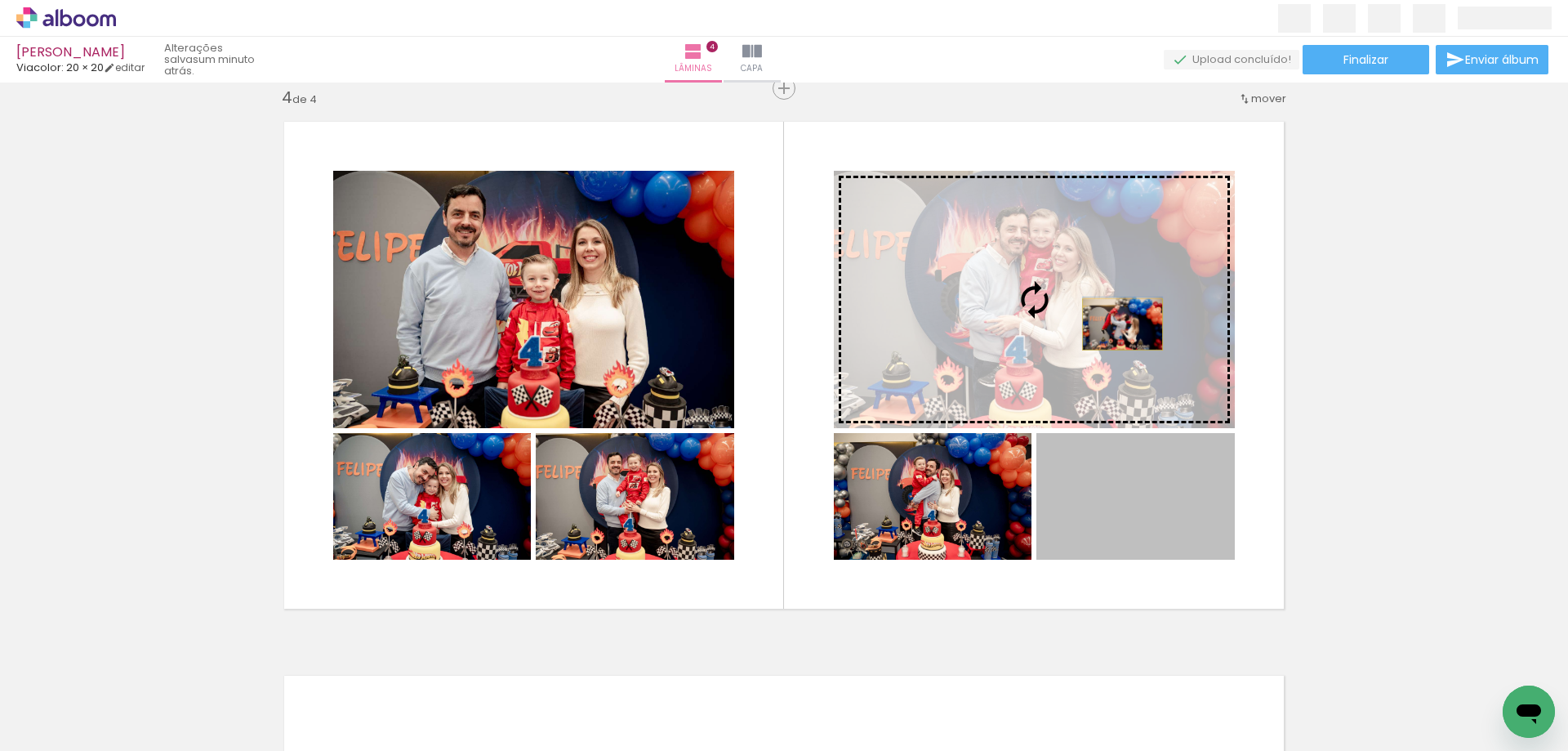
drag, startPoint x: 1140, startPoint y: 520, endPoint x: 1117, endPoint y: 325, distance: 196.4
click at [0, 0] on slot at bounding box center [0, 0] width 0 height 0
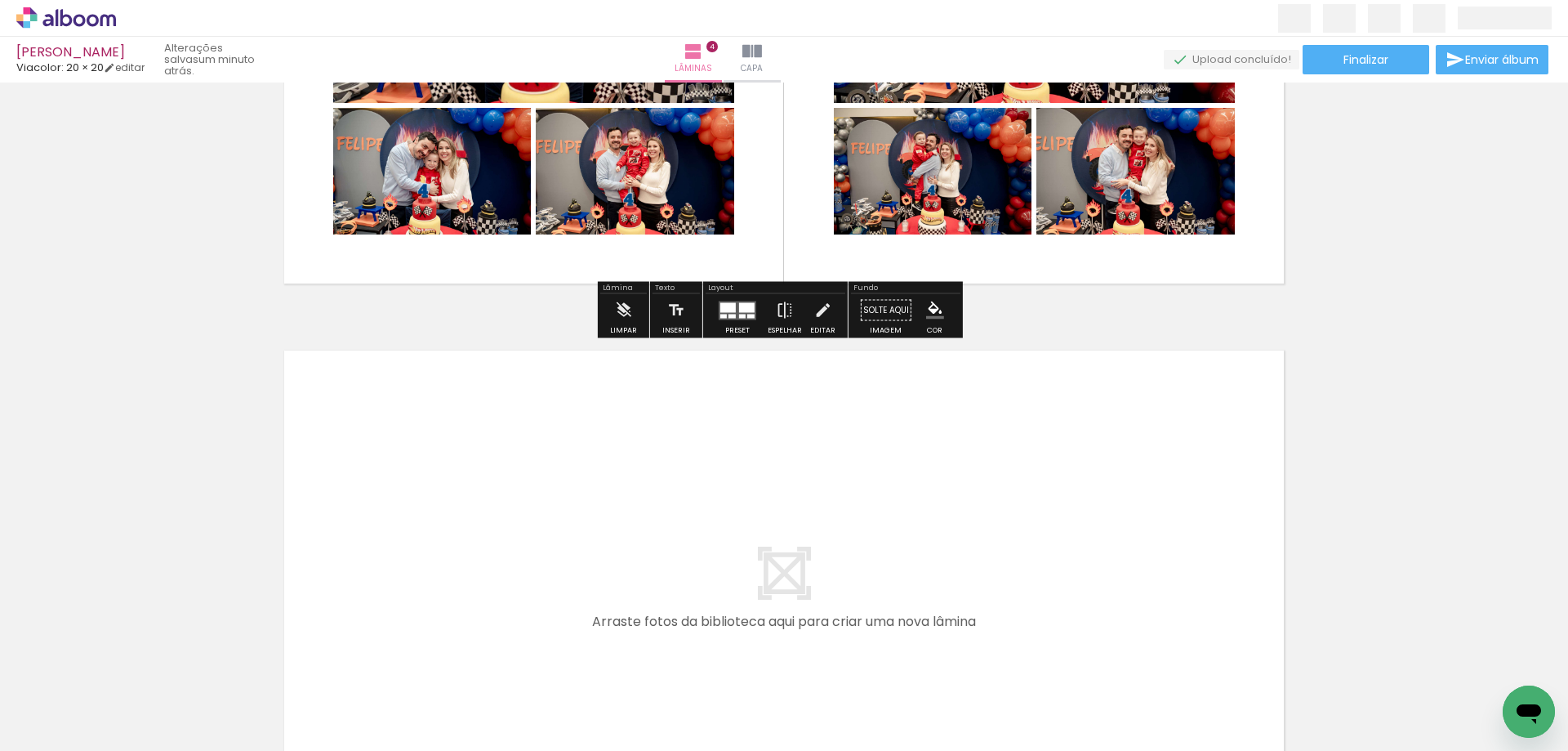
scroll to position [2011, 0]
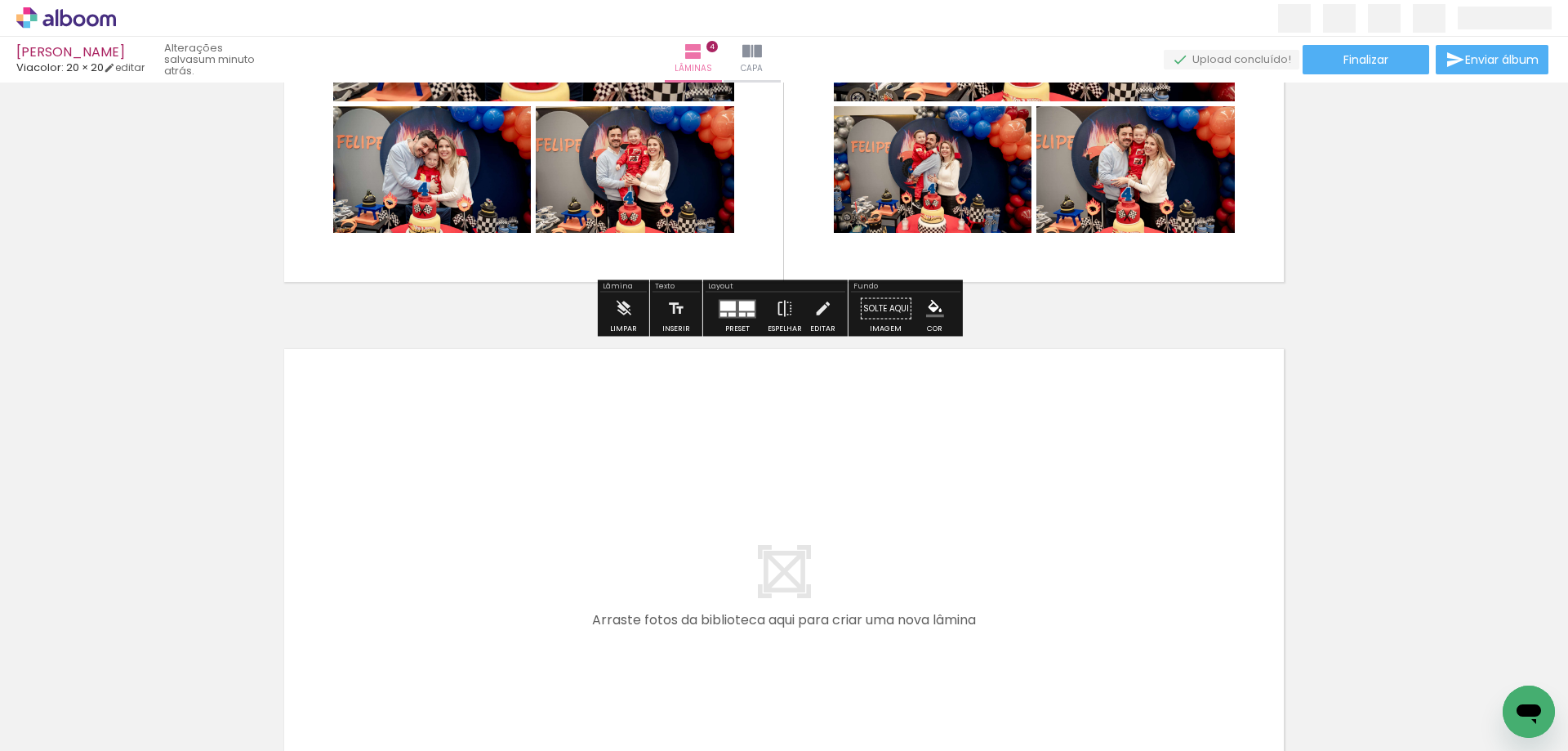
click at [429, 660] on iron-icon at bounding box center [424, 663] width 17 height 17
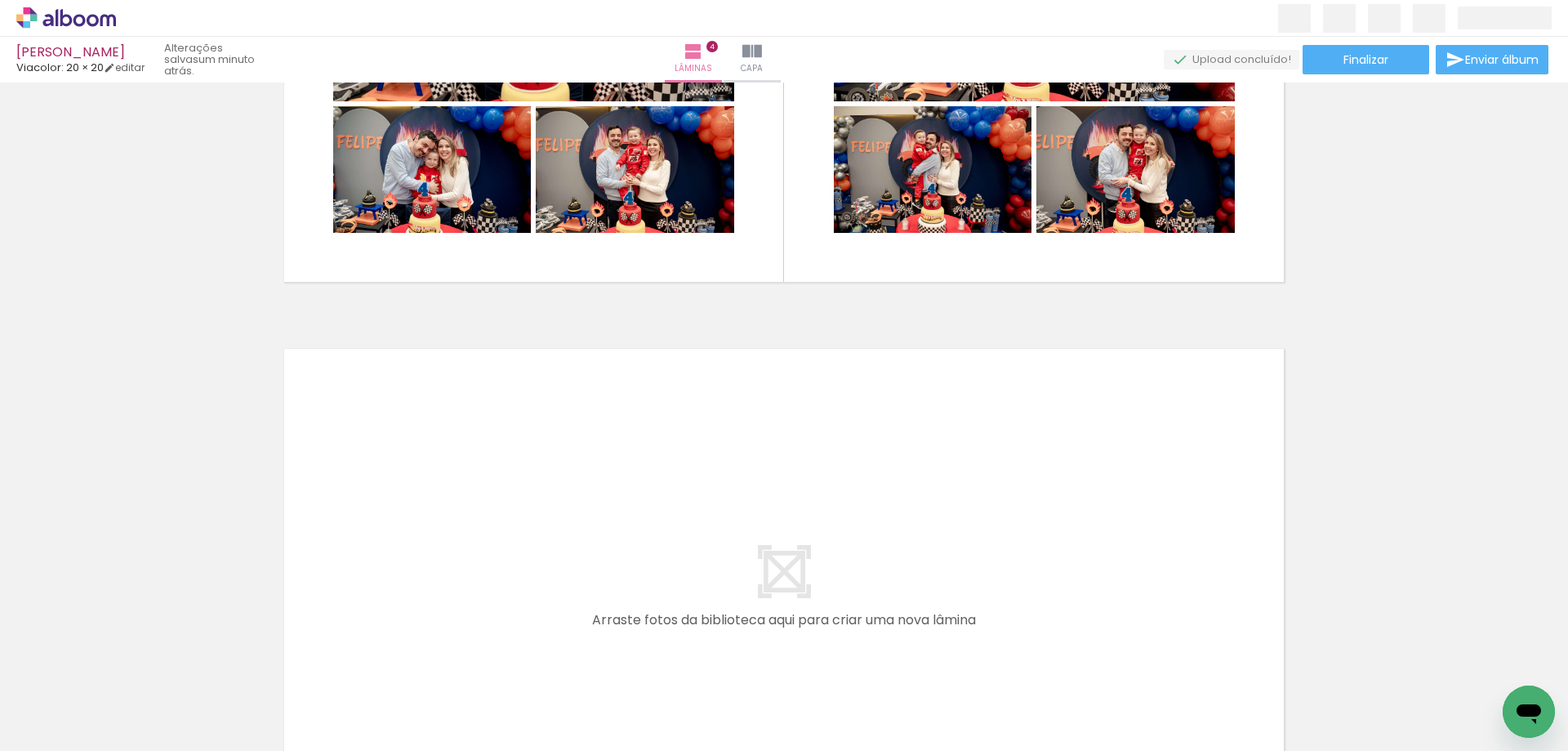
click at [336, 659] on iron-icon at bounding box center [333, 663] width 17 height 17
drag, startPoint x: 337, startPoint y: 697, endPoint x: 407, endPoint y: 705, distance: 70.5
click at [473, 543] on quentale-workspace at bounding box center [784, 375] width 1568 height 751
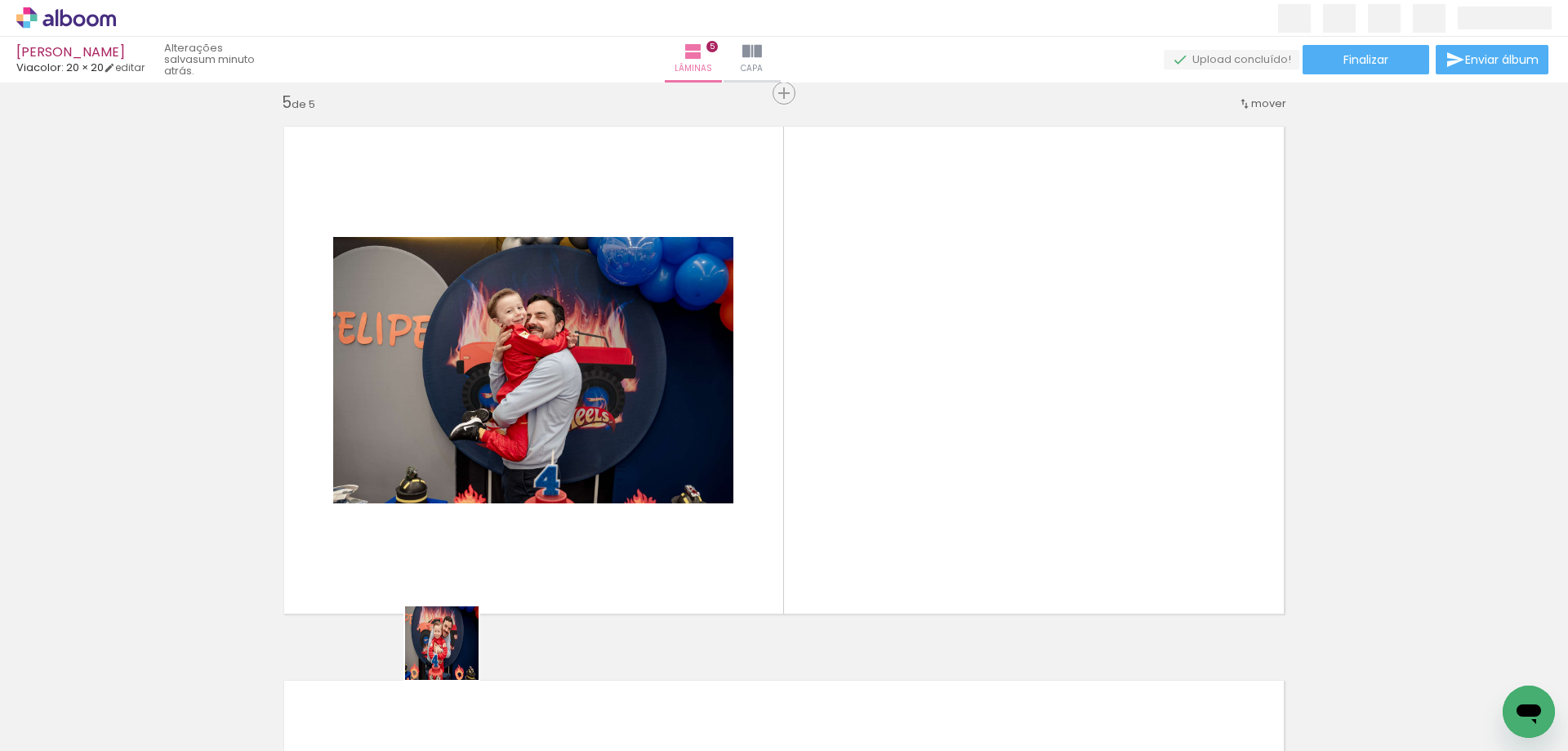
scroll to position [2238, 0]
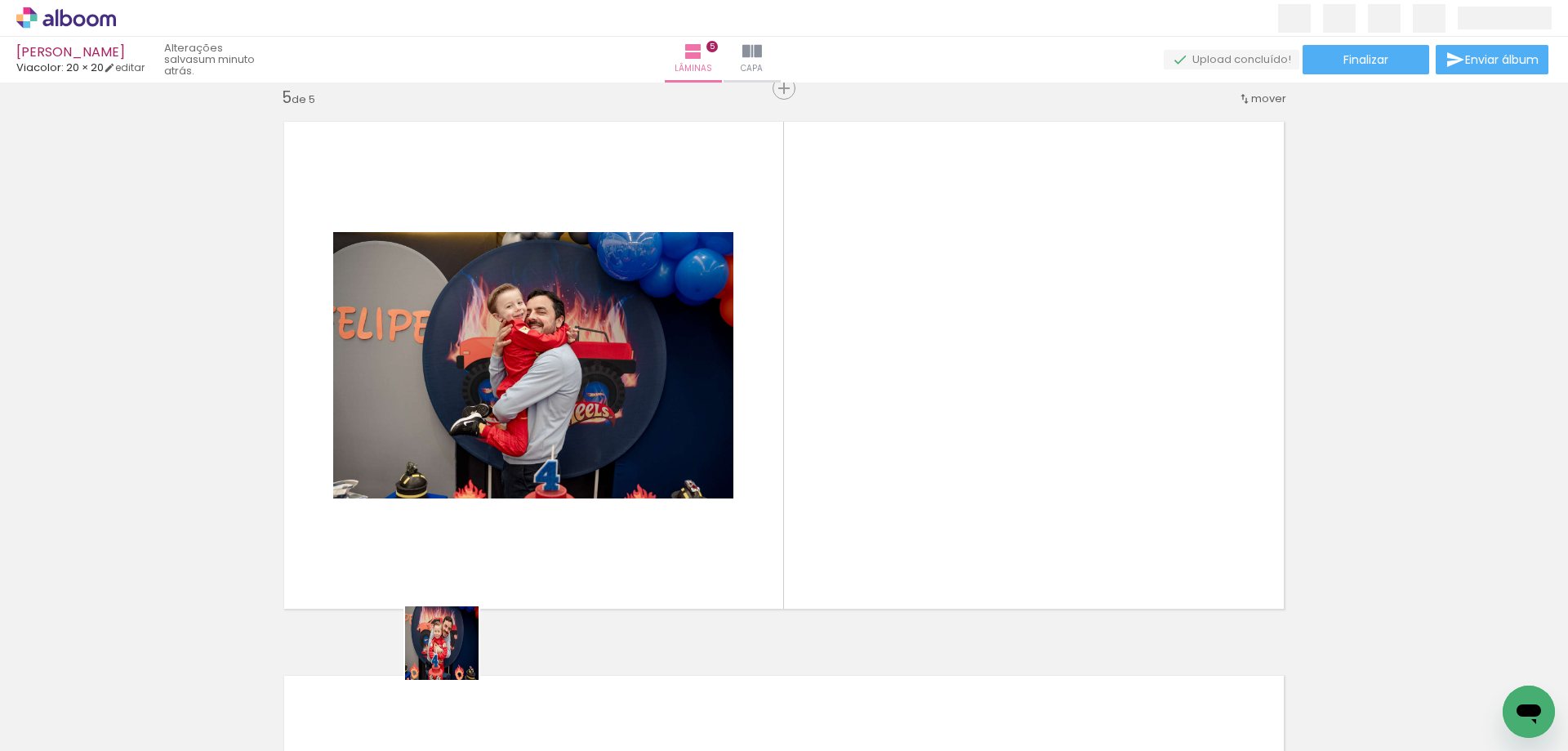
drag, startPoint x: 454, startPoint y: 655, endPoint x: 493, endPoint y: 707, distance: 65.0
click at [568, 525] on quentale-workspace at bounding box center [784, 375] width 1568 height 751
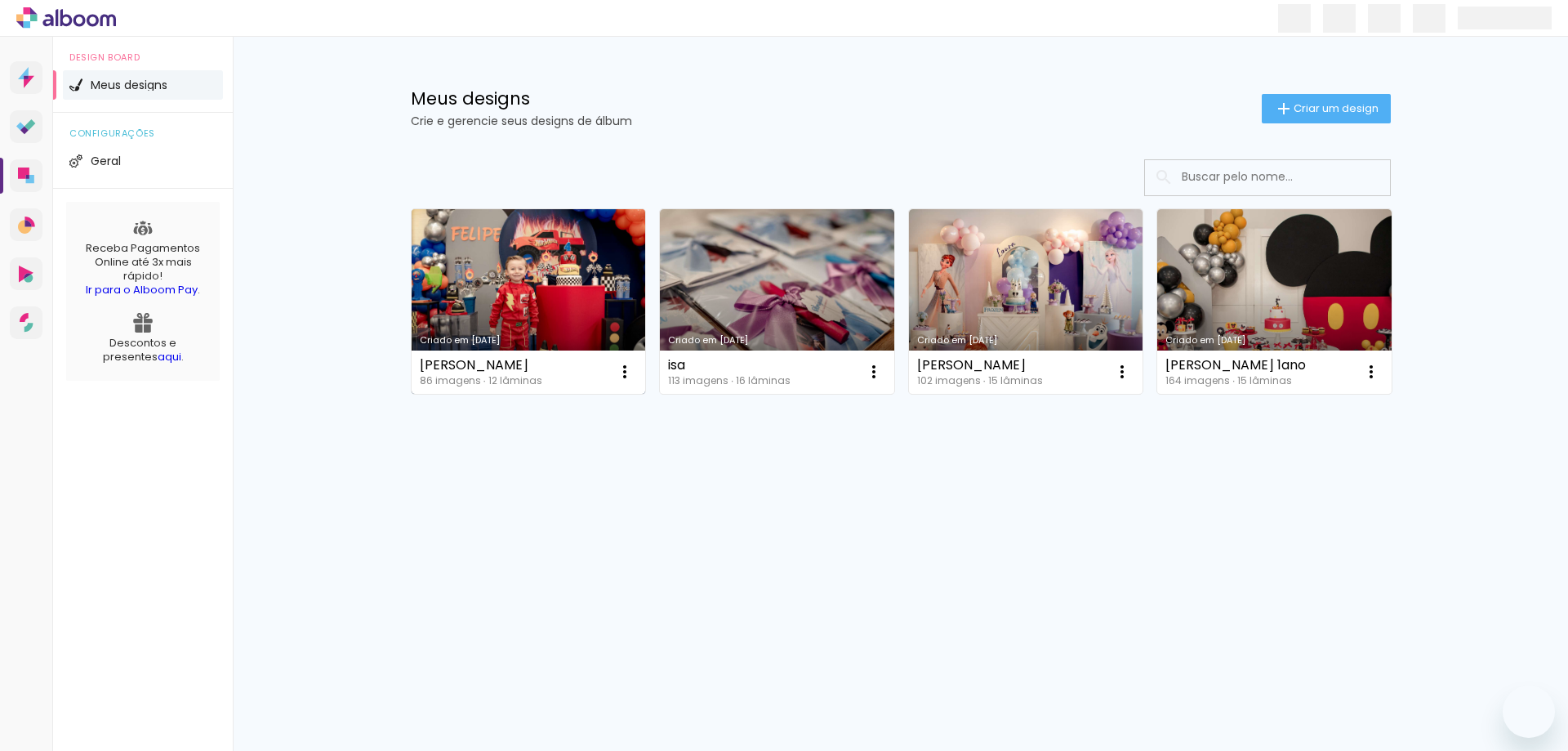
click at [524, 260] on link "Criado em [DATE]" at bounding box center [529, 301] width 235 height 184
